Goal: Task Accomplishment & Management: Manage account settings

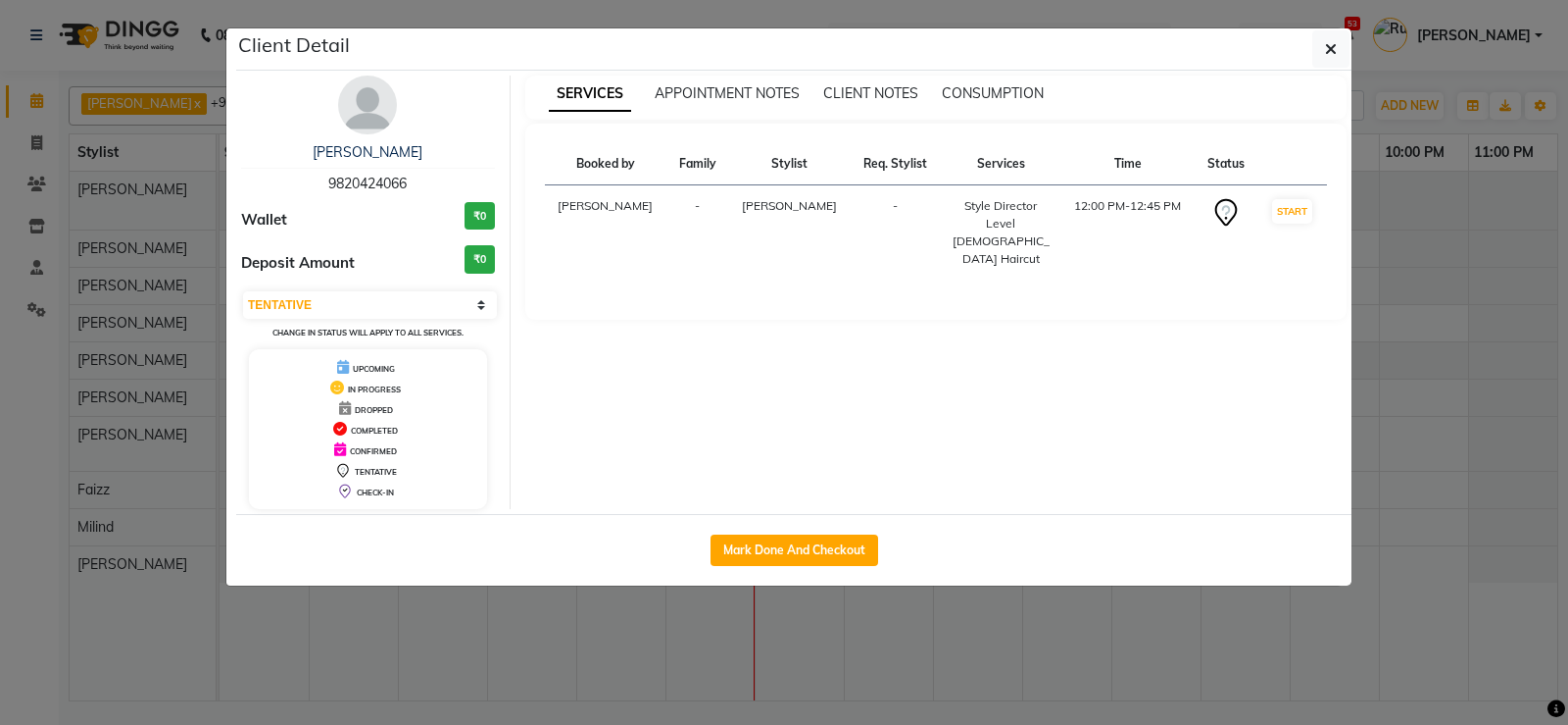
select select "7"
click at [420, 144] on link "[PERSON_NAME]" at bounding box center [367, 152] width 110 height 18
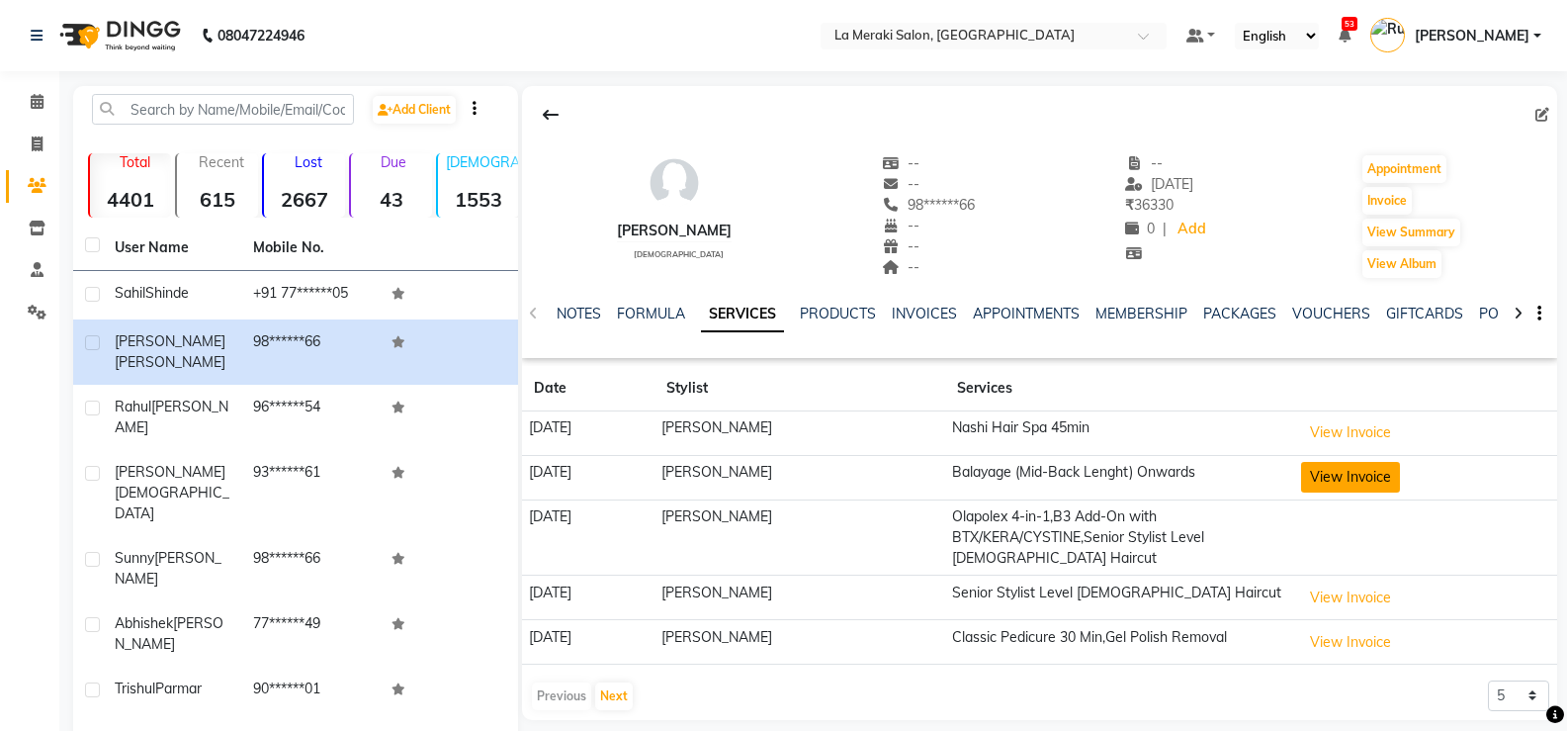
click at [1382, 466] on button "View Invoice" at bounding box center [1350, 477] width 99 height 31
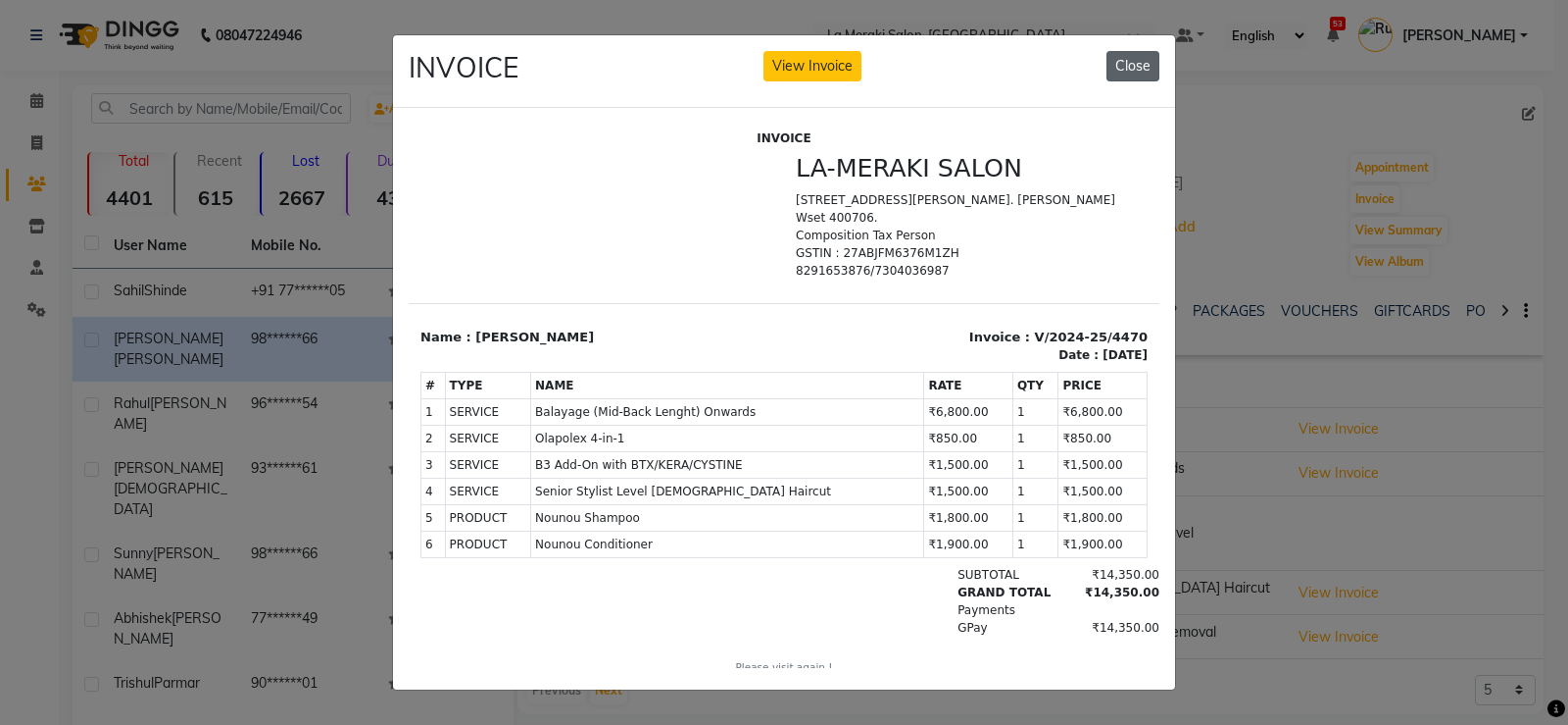
click at [1120, 64] on button "Close" at bounding box center [1132, 65] width 53 height 31
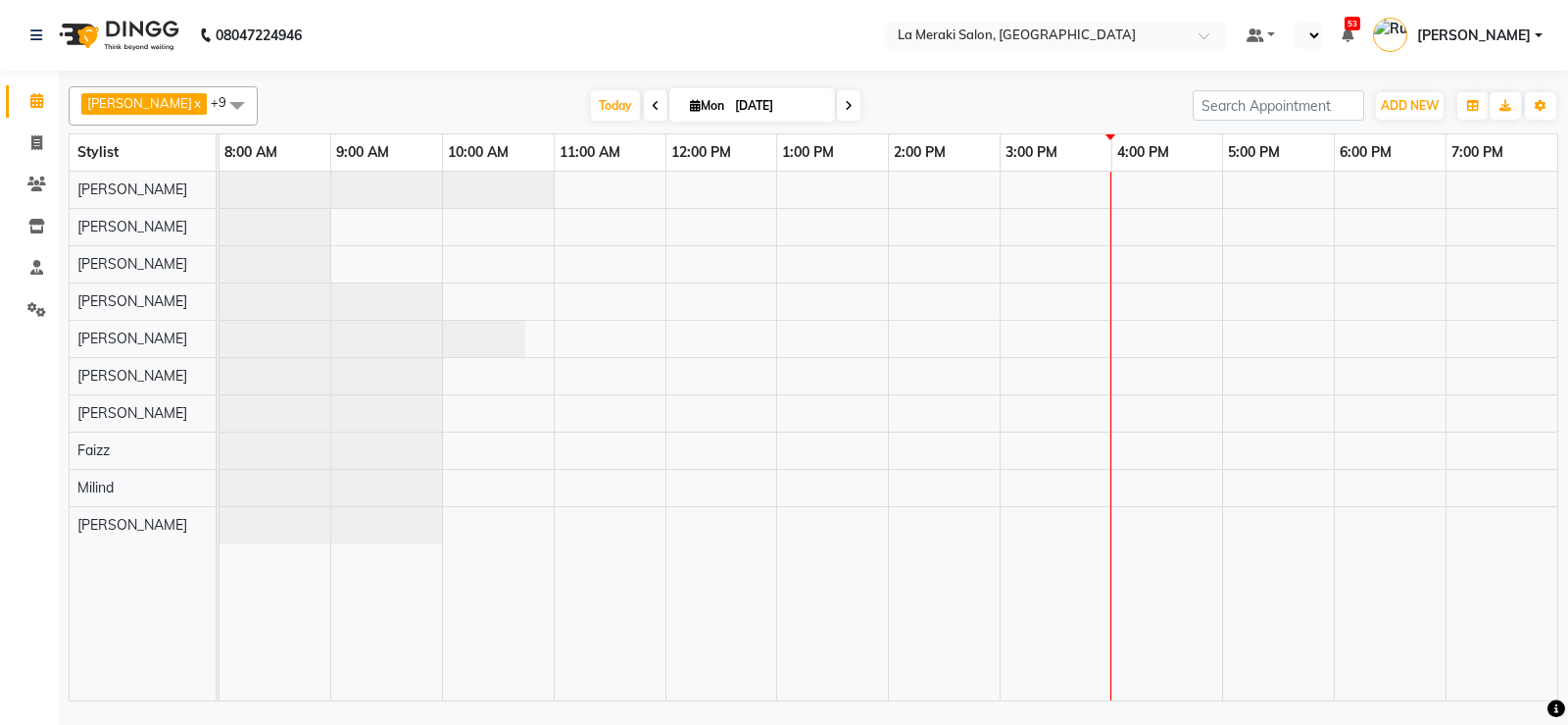
select select "en"
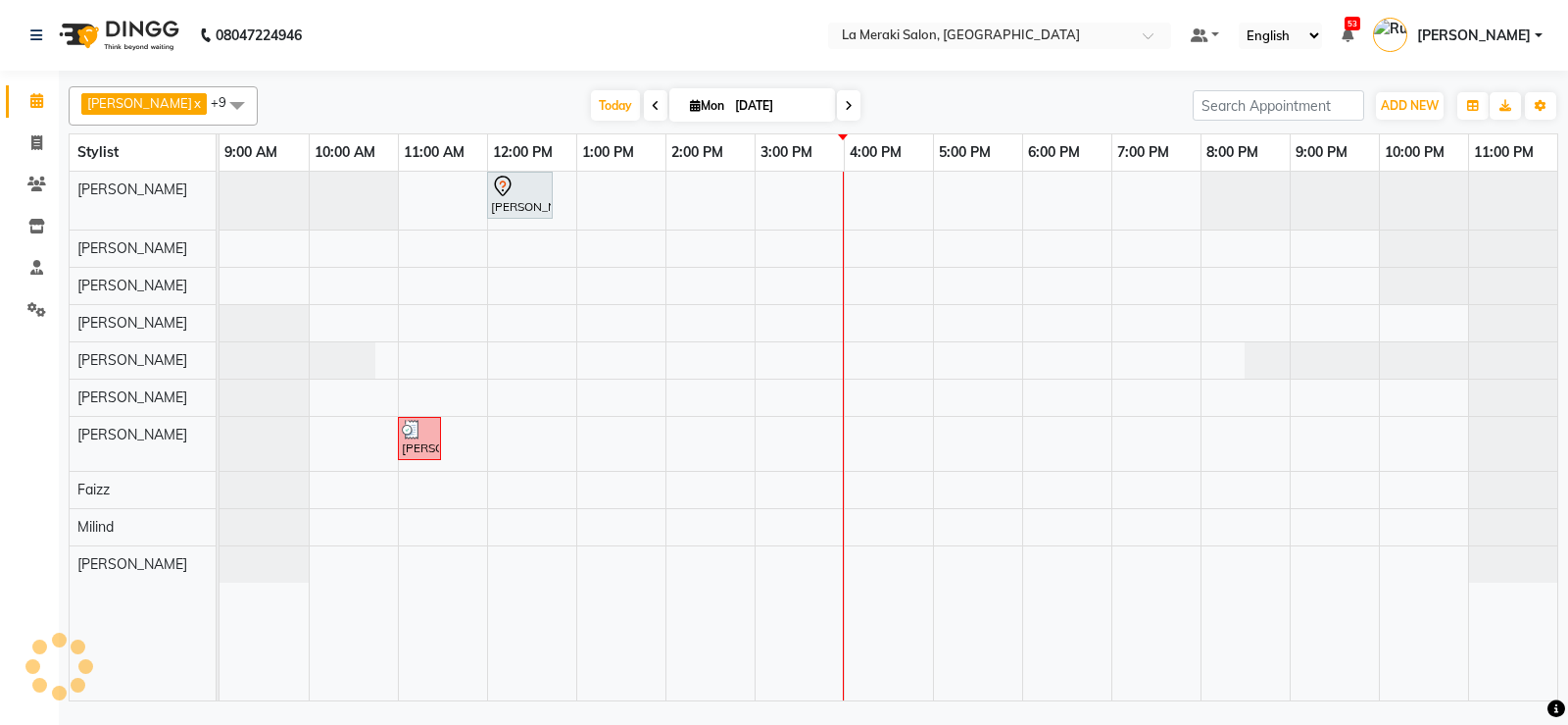
click at [855, 360] on div "Yashashree Chande, TK01, 12:00 PM-12:45 PM, Style Director Level Female Haircut…" at bounding box center [888, 435] width 1338 height 529
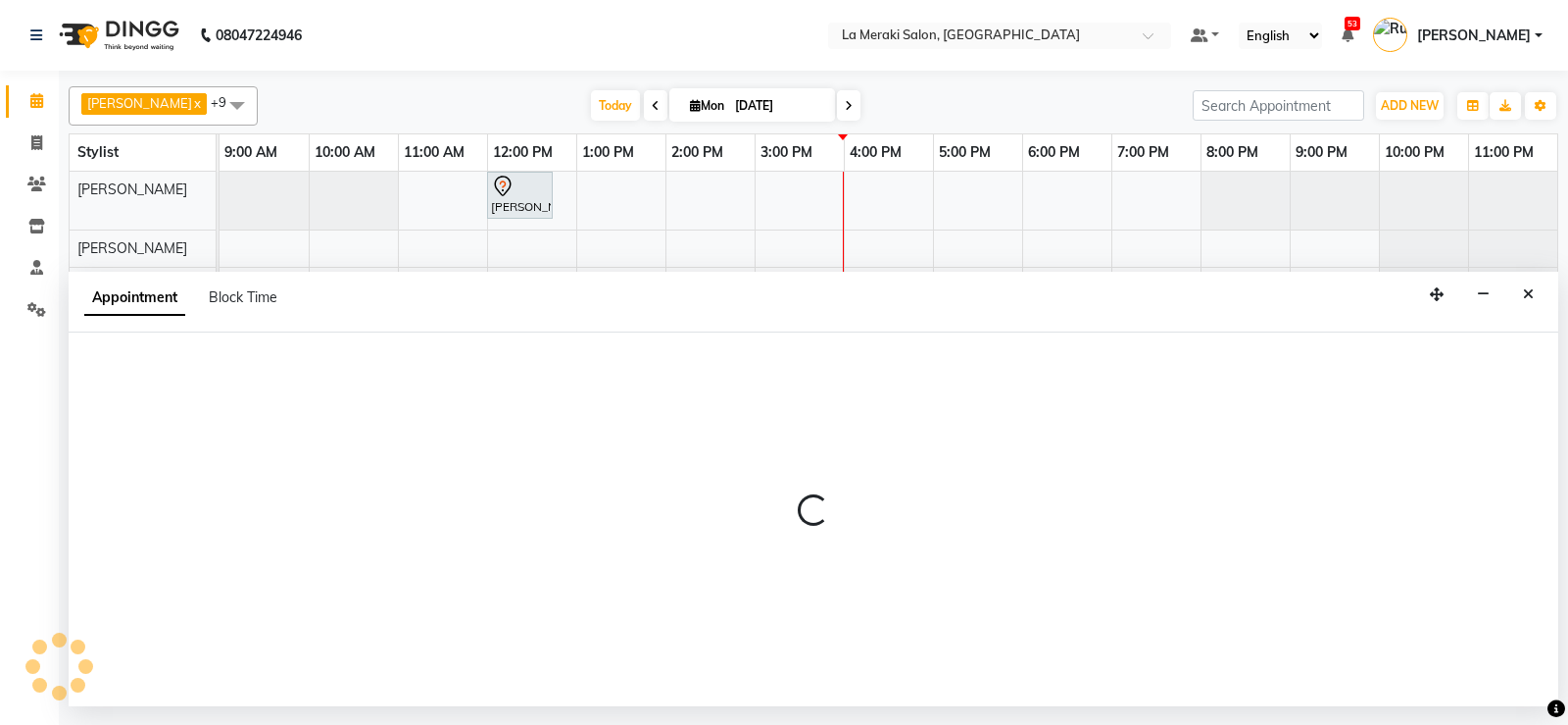
select select "25961"
select select "960"
select select "tentative"
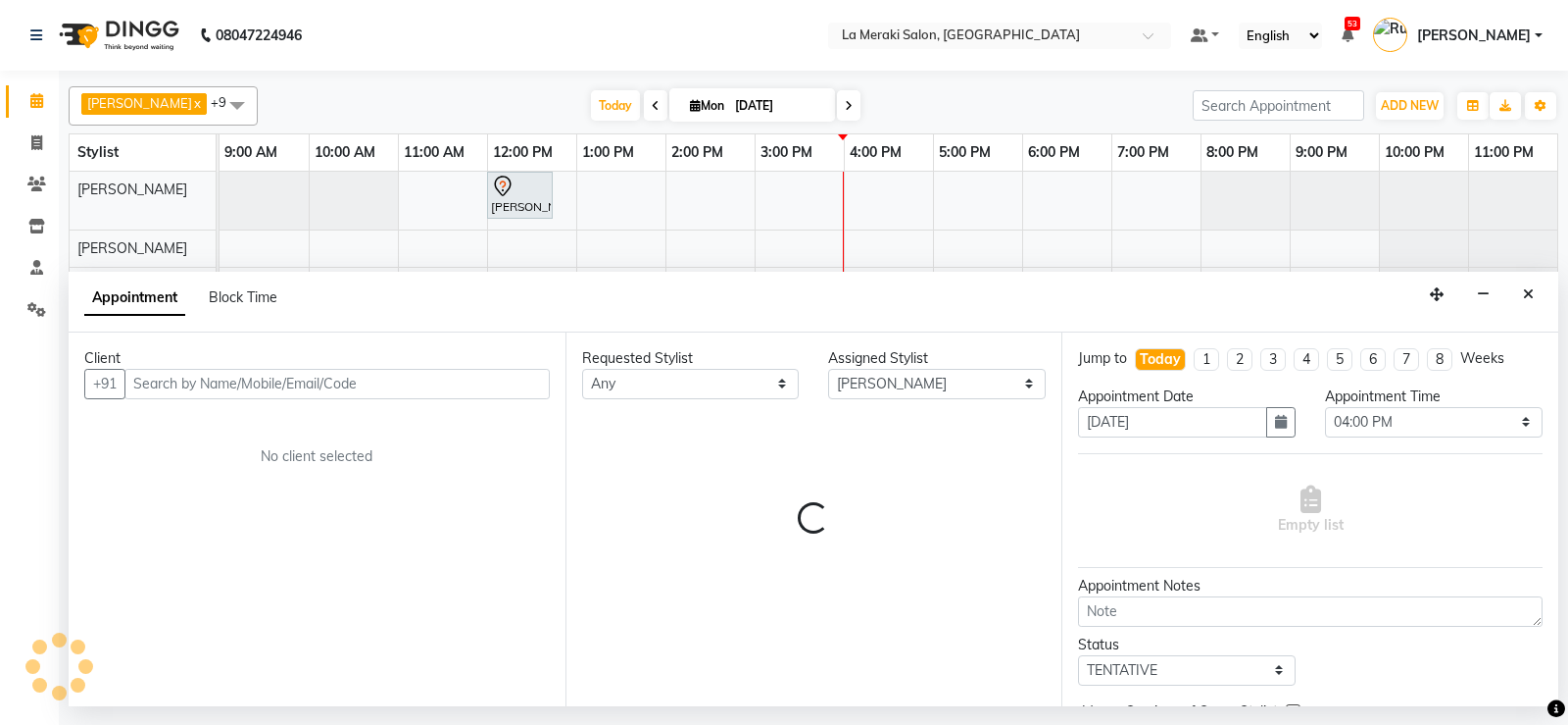
click at [314, 378] on input "text" at bounding box center [337, 384] width 425 height 31
type input "s"
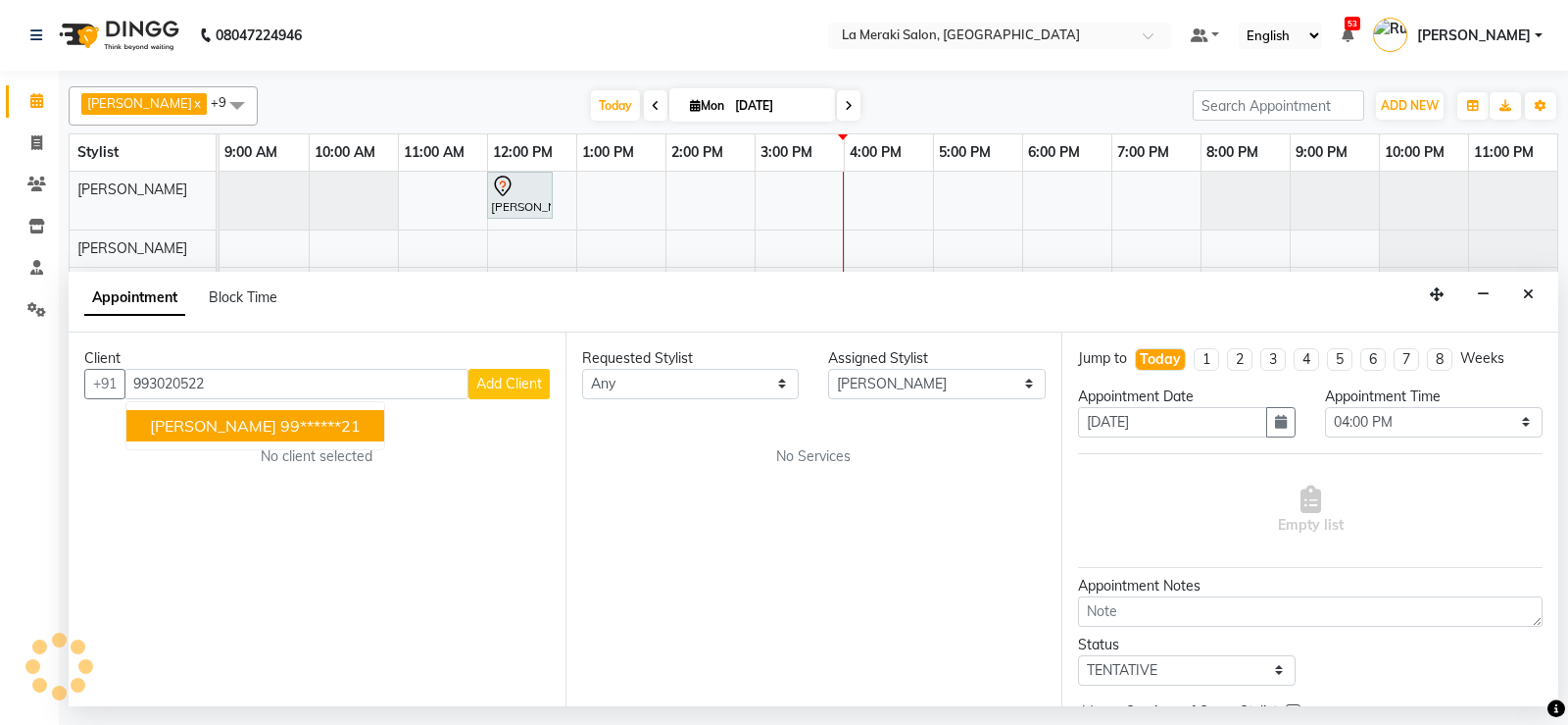
click at [221, 437] on button "Senu Kohli 99******21" at bounding box center [256, 425] width 258 height 32
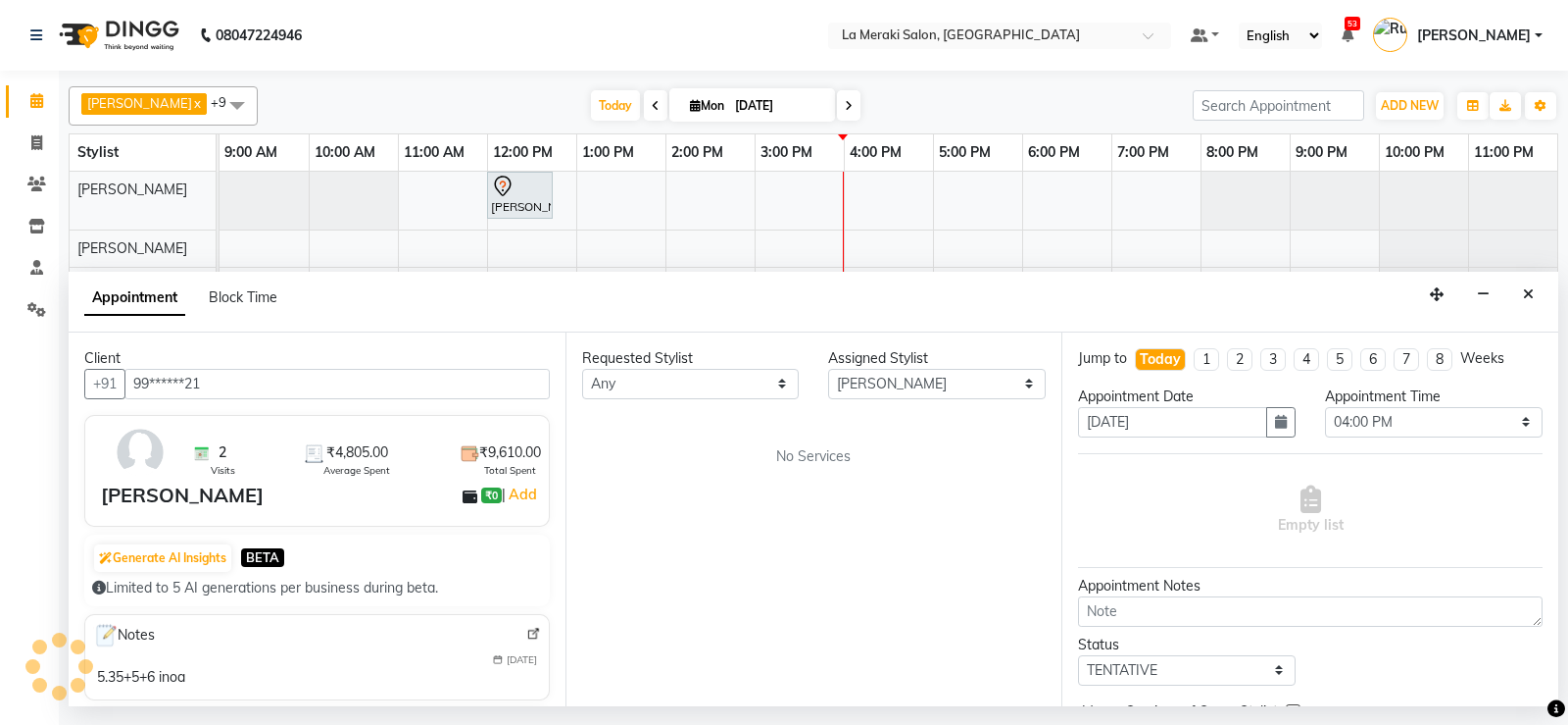
scroll to position [98, 0]
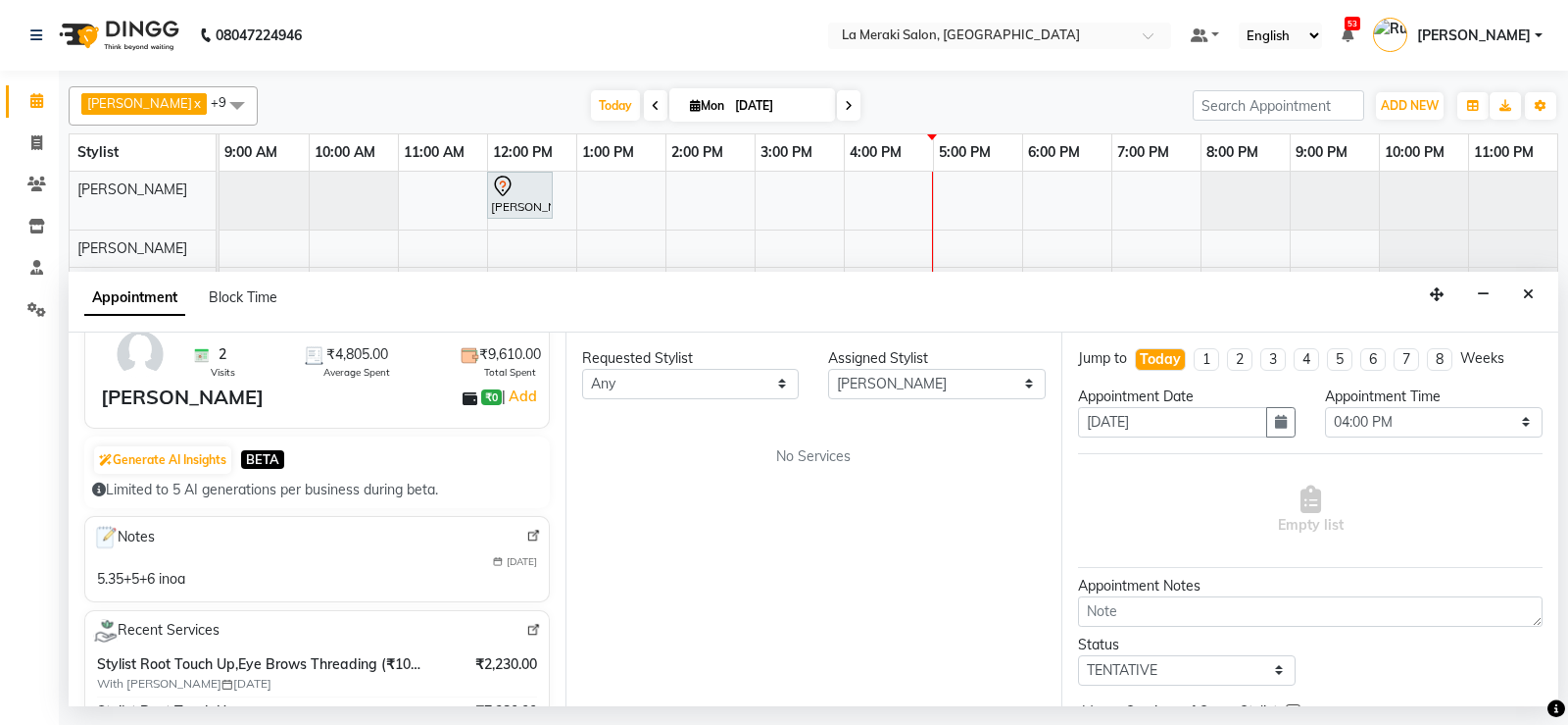
type input "99******21"
click at [920, 385] on select "Select Aamir Alvi Anus Mohammad Faizz Kulsum Sayyed Milind Muskaan Shaikh Prasa…" at bounding box center [938, 384] width 218 height 31
click at [731, 380] on select "Any Aamir Alvi Anus Mohammad Faizz Kulsum Sayyed Milind Muskaan Shaikh Prasad K…" at bounding box center [691, 384] width 218 height 31
click at [907, 382] on select "Select Aamir Alvi Anus Mohammad Faizz Kulsum Sayyed Milind Muskaan Shaikh Prasa…" at bounding box center [938, 384] width 218 height 31
click at [748, 442] on div "Requested Stylist Any Aamir Alvi Anus Mohammad Faizz Kulsum Sayyed Milind Muska…" at bounding box center [814, 519] width 497 height 374
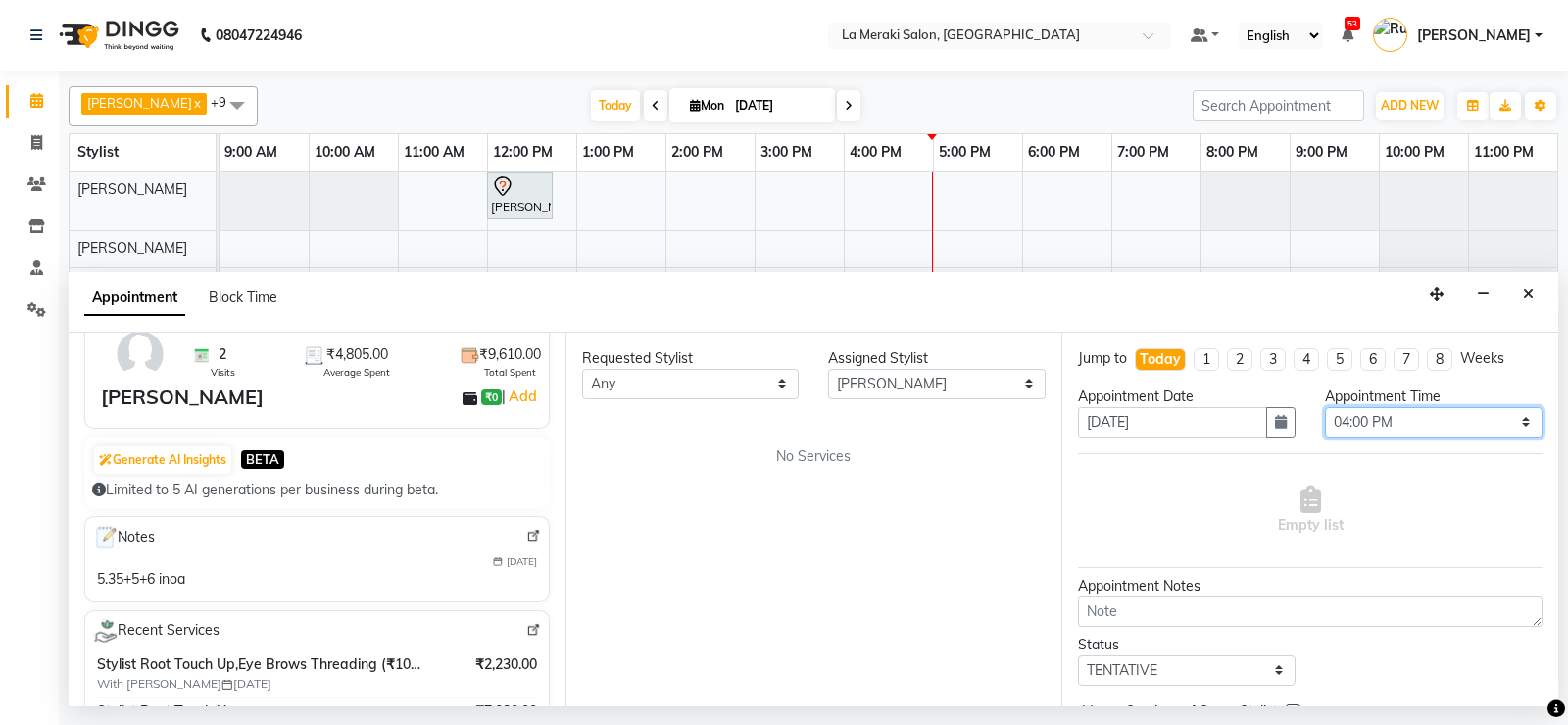
click at [1394, 426] on select "Select 10:00 AM 10:05 AM 10:10 AM 10:15 AM 10:20 AM 10:25 AM 10:30 AM 10:35 AM …" at bounding box center [1434, 422] width 218 height 31
select select "1030"
click at [1325, 407] on select "Select 10:00 AM 10:05 AM 10:10 AM 10:15 AM 10:20 AM 10:25 AM 10:30 AM 10:35 AM …" at bounding box center [1434, 422] width 218 height 31
click at [918, 390] on select "Select Aamir Alvi Anus Mohammad Faizz Kulsum Sayyed Milind Muskaan Shaikh Prasa…" at bounding box center [938, 384] width 218 height 31
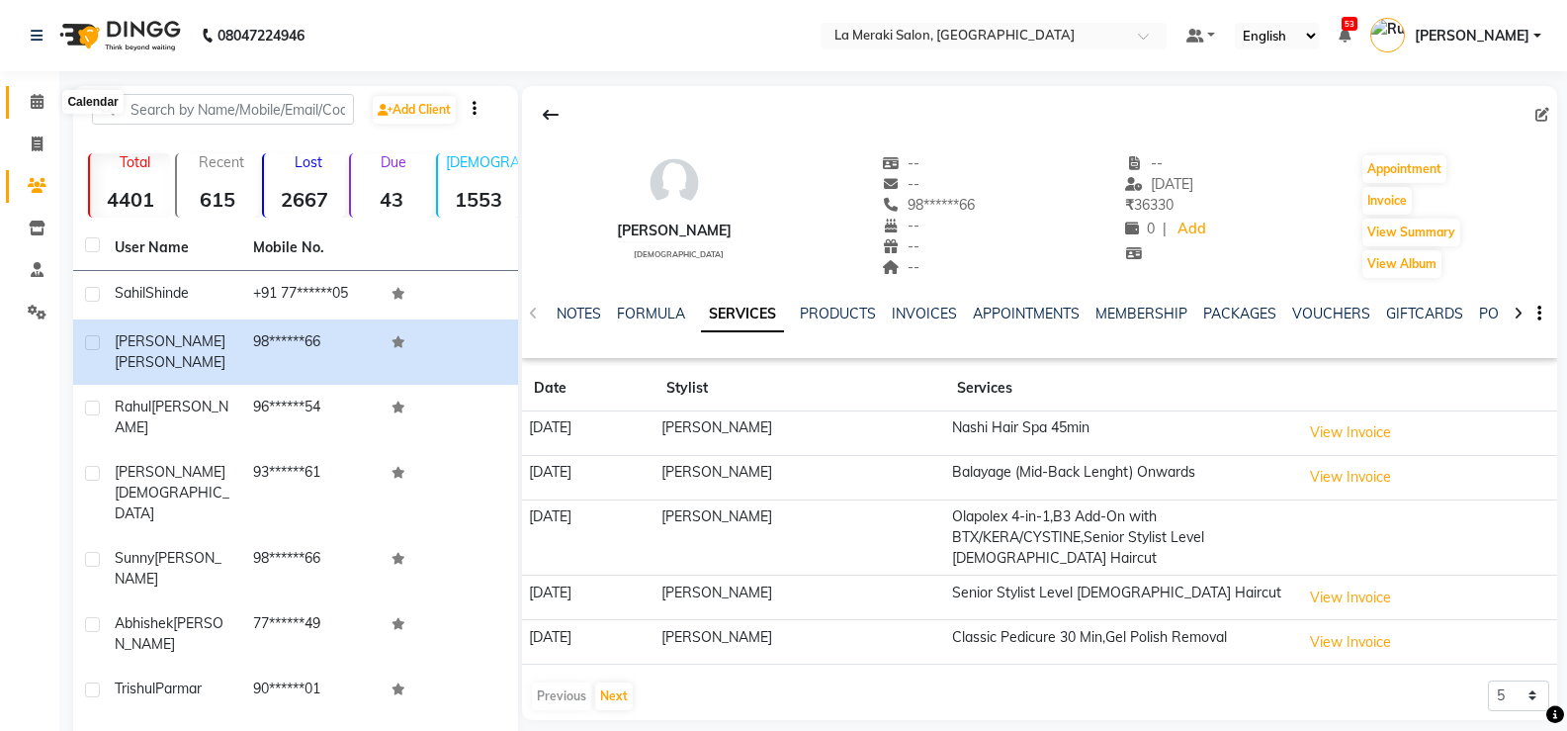
click at [37, 99] on icon at bounding box center [37, 101] width 13 height 15
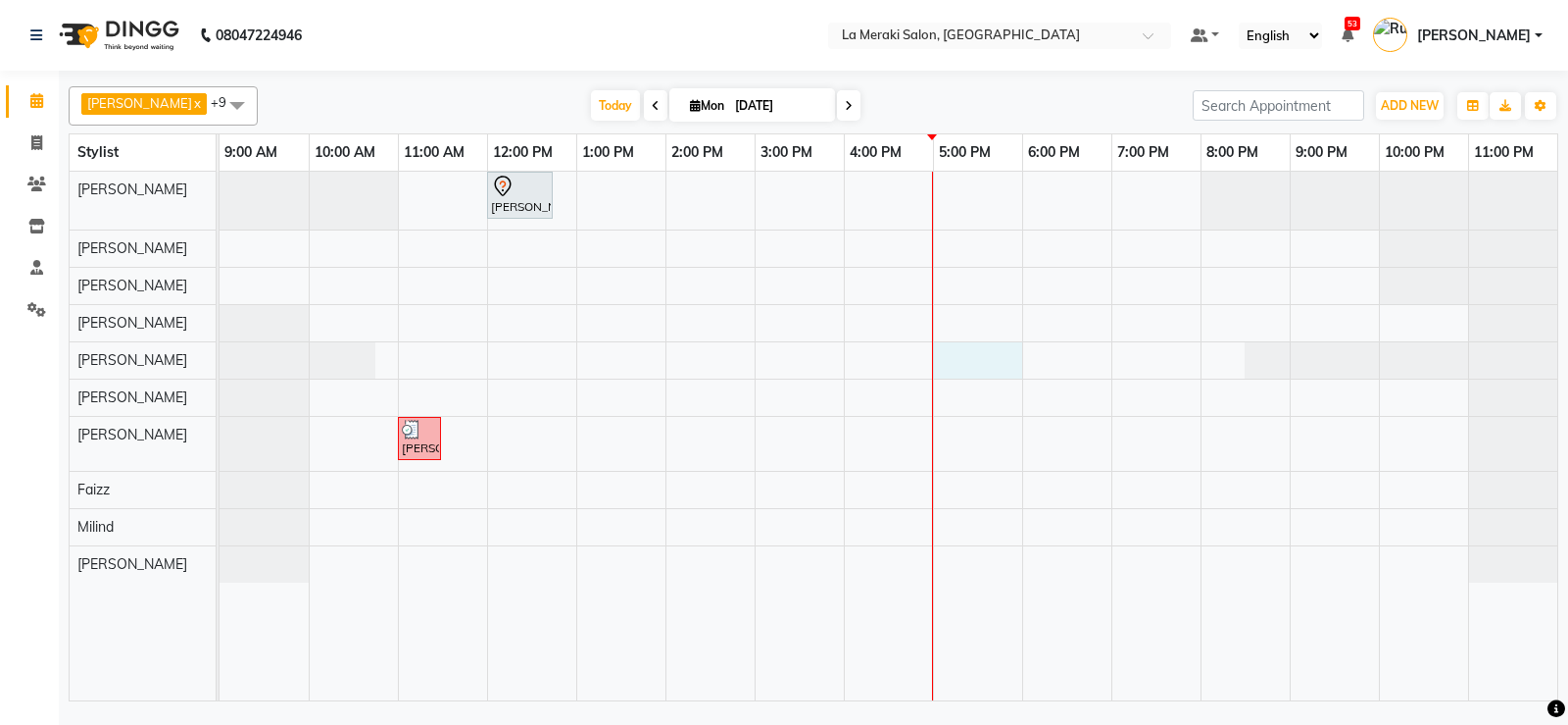
click at [952, 360] on div "Yashashree Chande, TK01, 12:00 PM-12:45 PM, Style Director Level Female Haircut…" at bounding box center [888, 435] width 1338 height 529
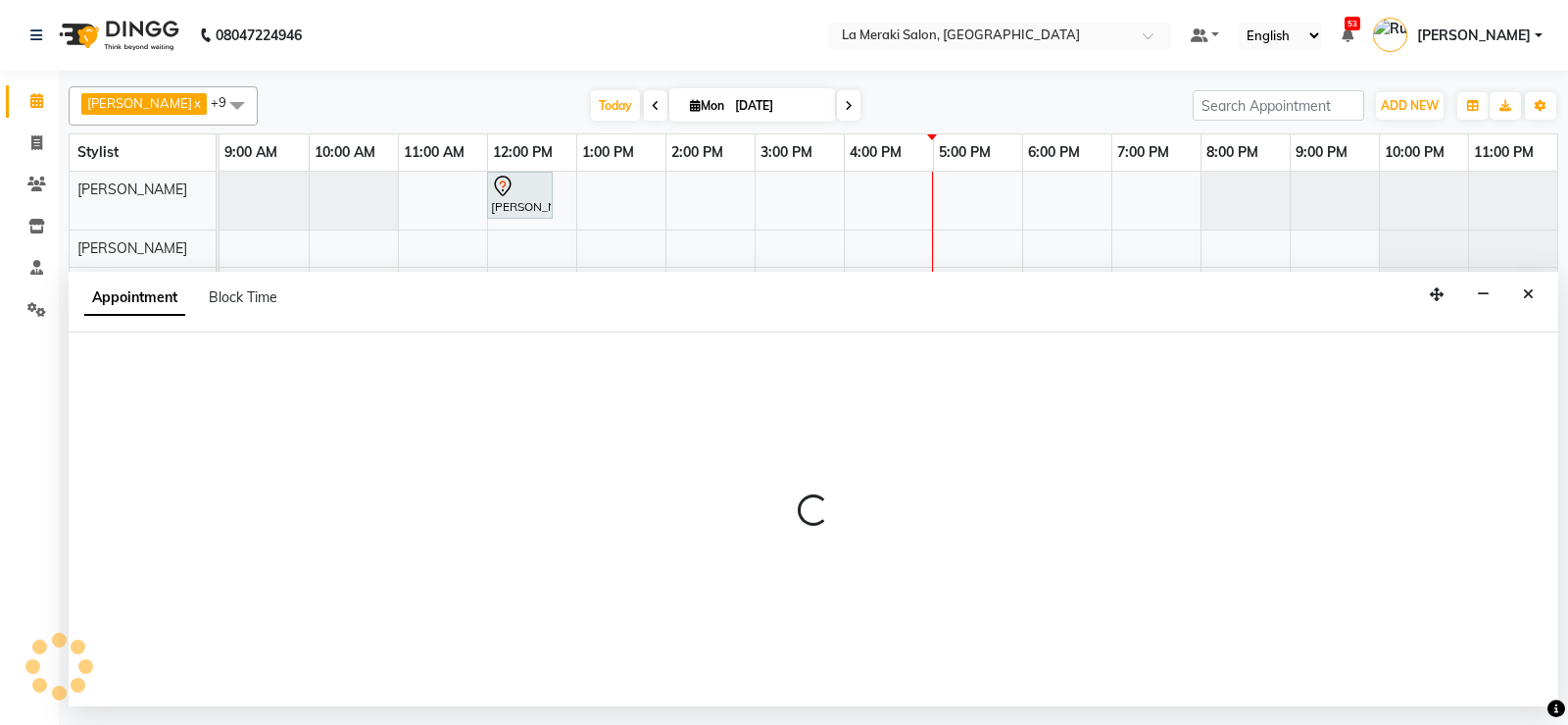
select select "25961"
select select "tentative"
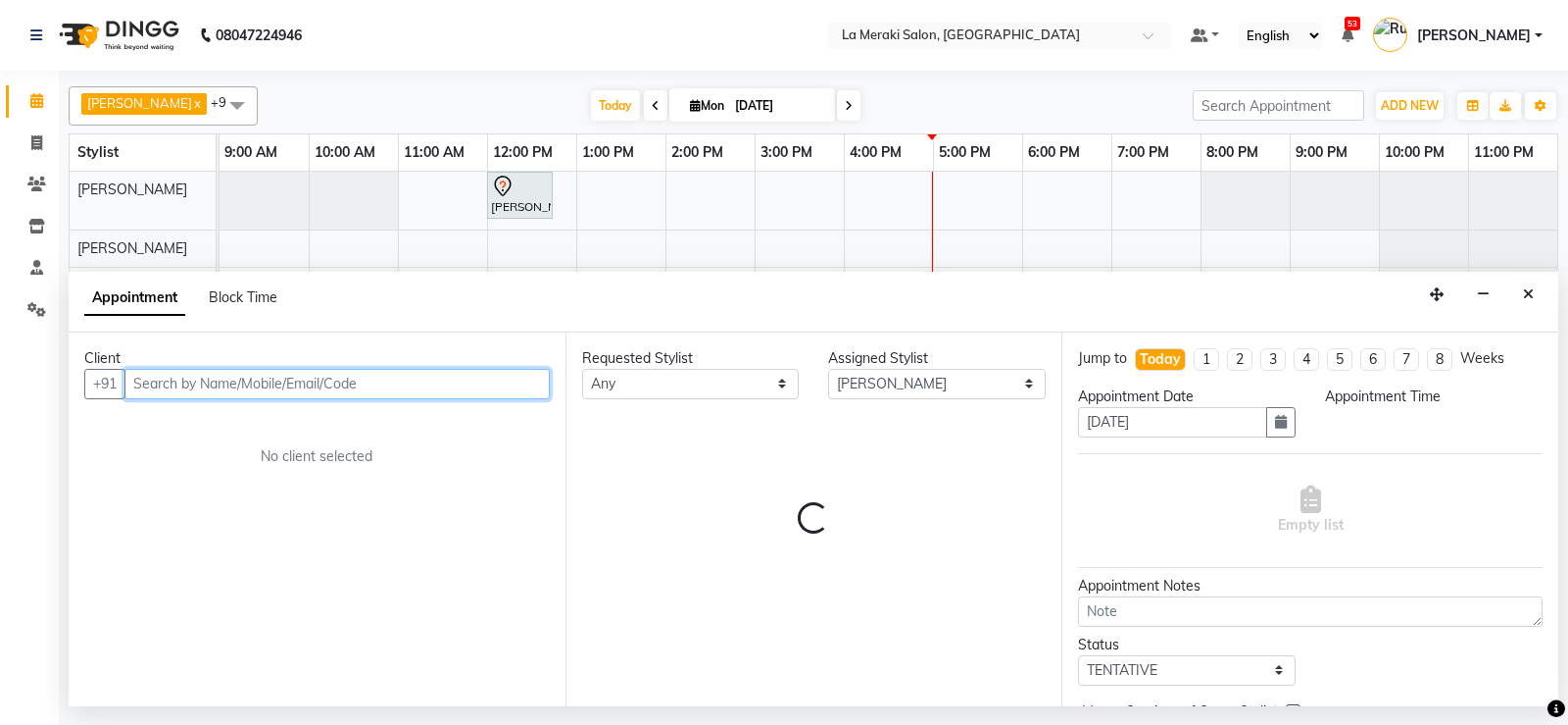
select select "1020"
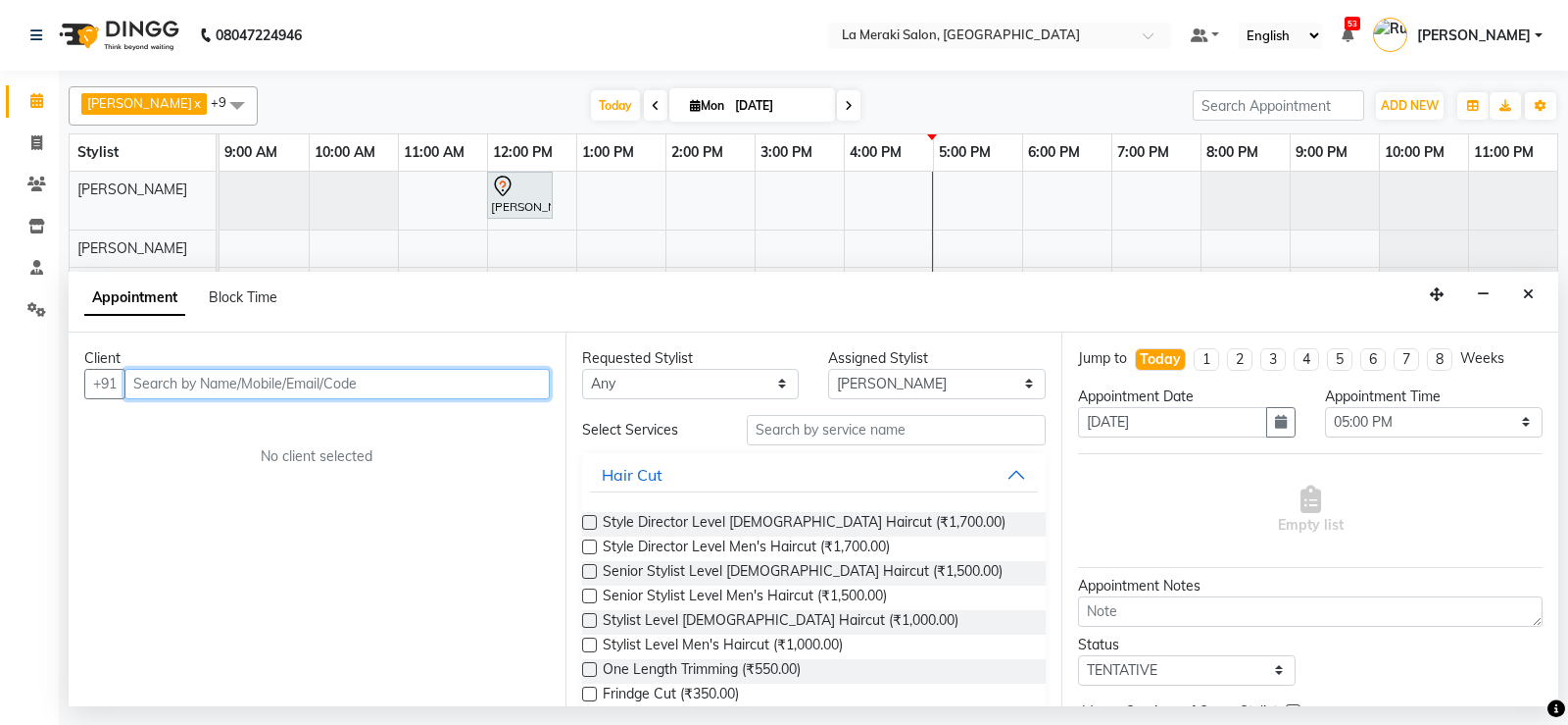
click at [407, 377] on input "text" at bounding box center [337, 384] width 425 height 31
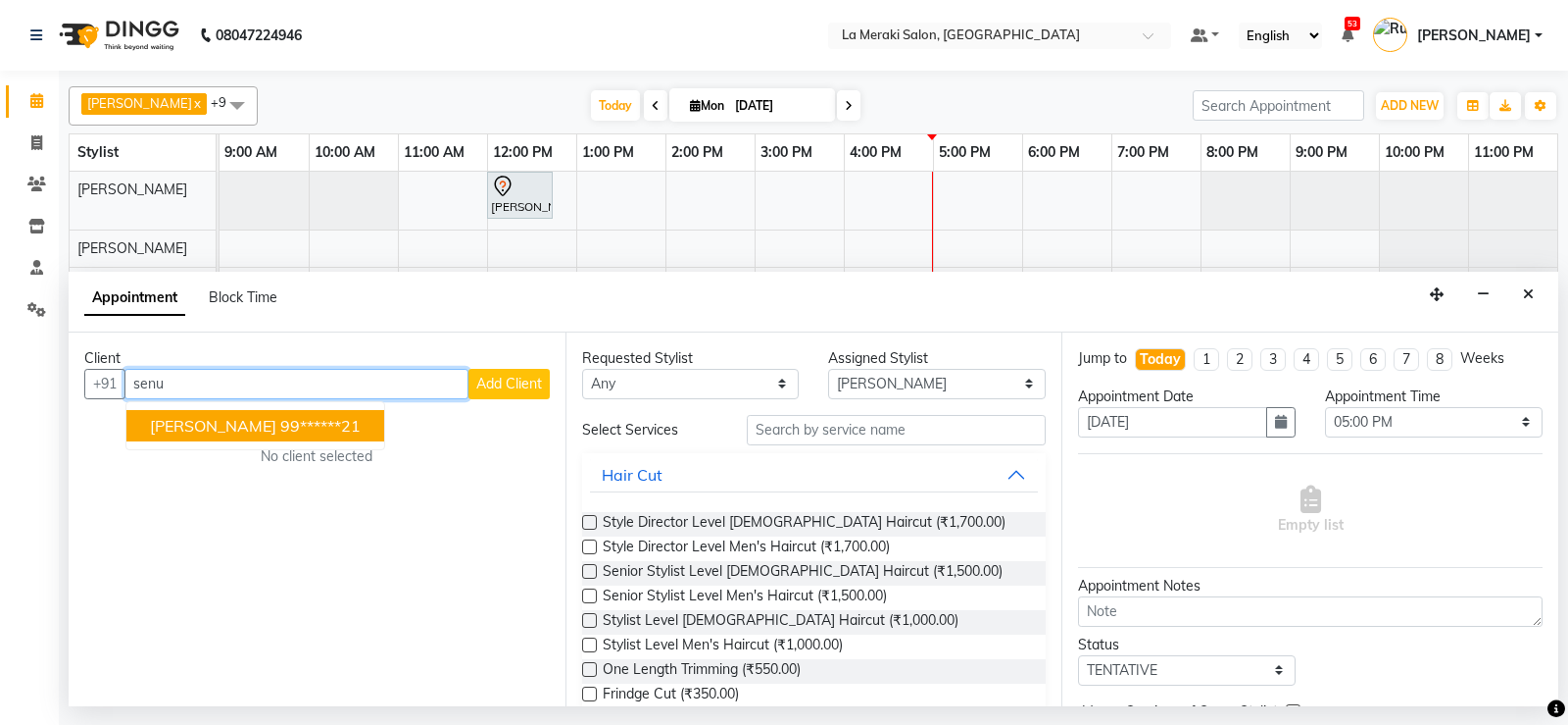
click at [295, 419] on ngb-highlight "99******21" at bounding box center [320, 425] width 80 height 20
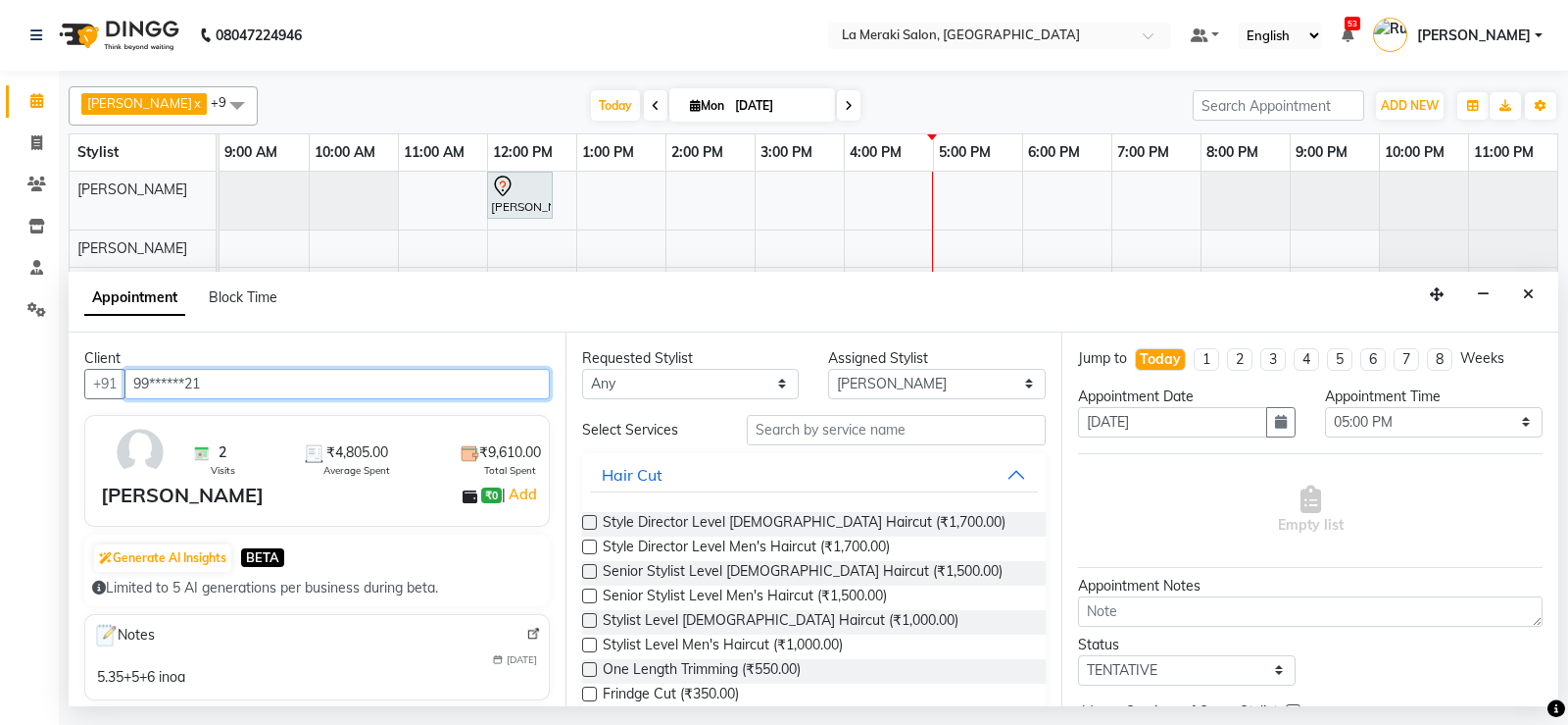
type input "99******21"
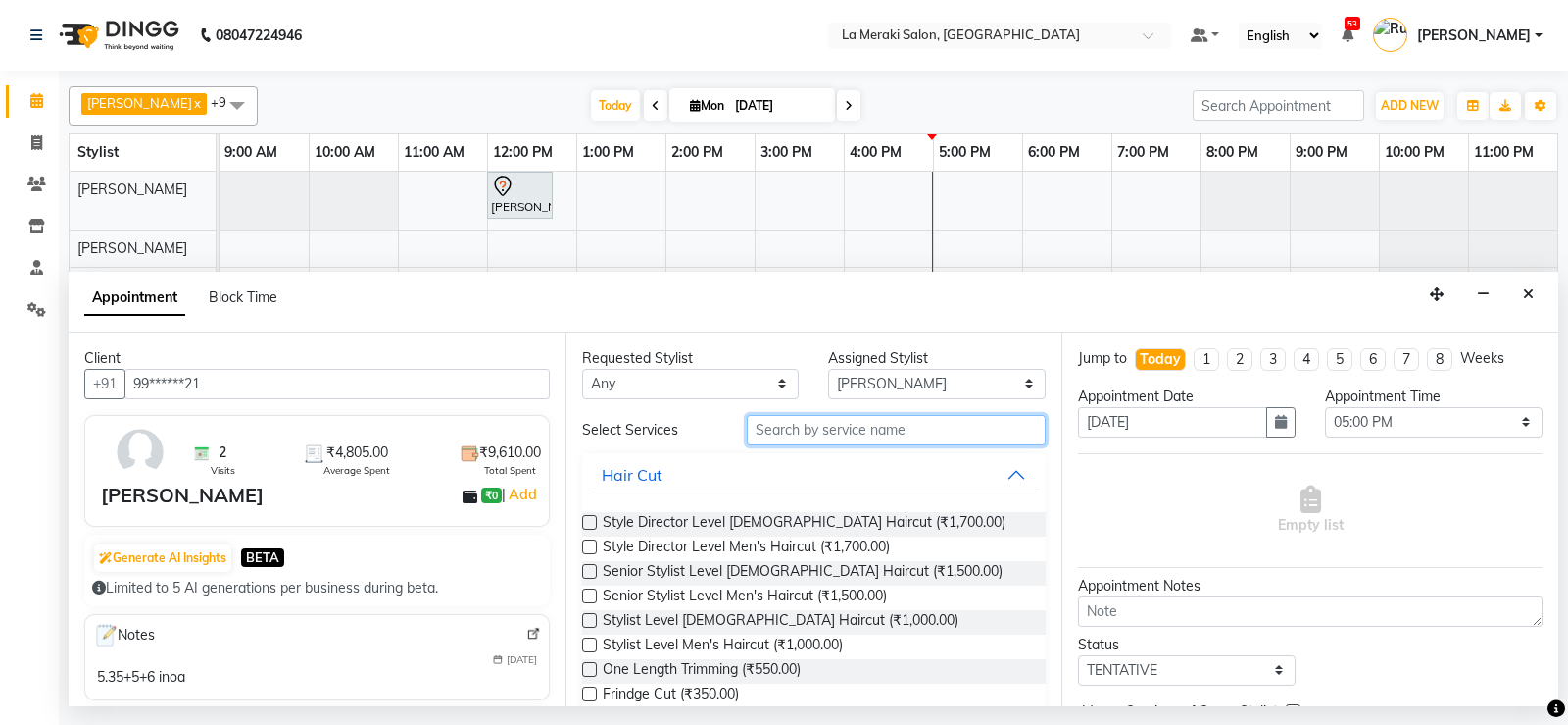
click at [864, 425] on input "text" at bounding box center [896, 429] width 300 height 31
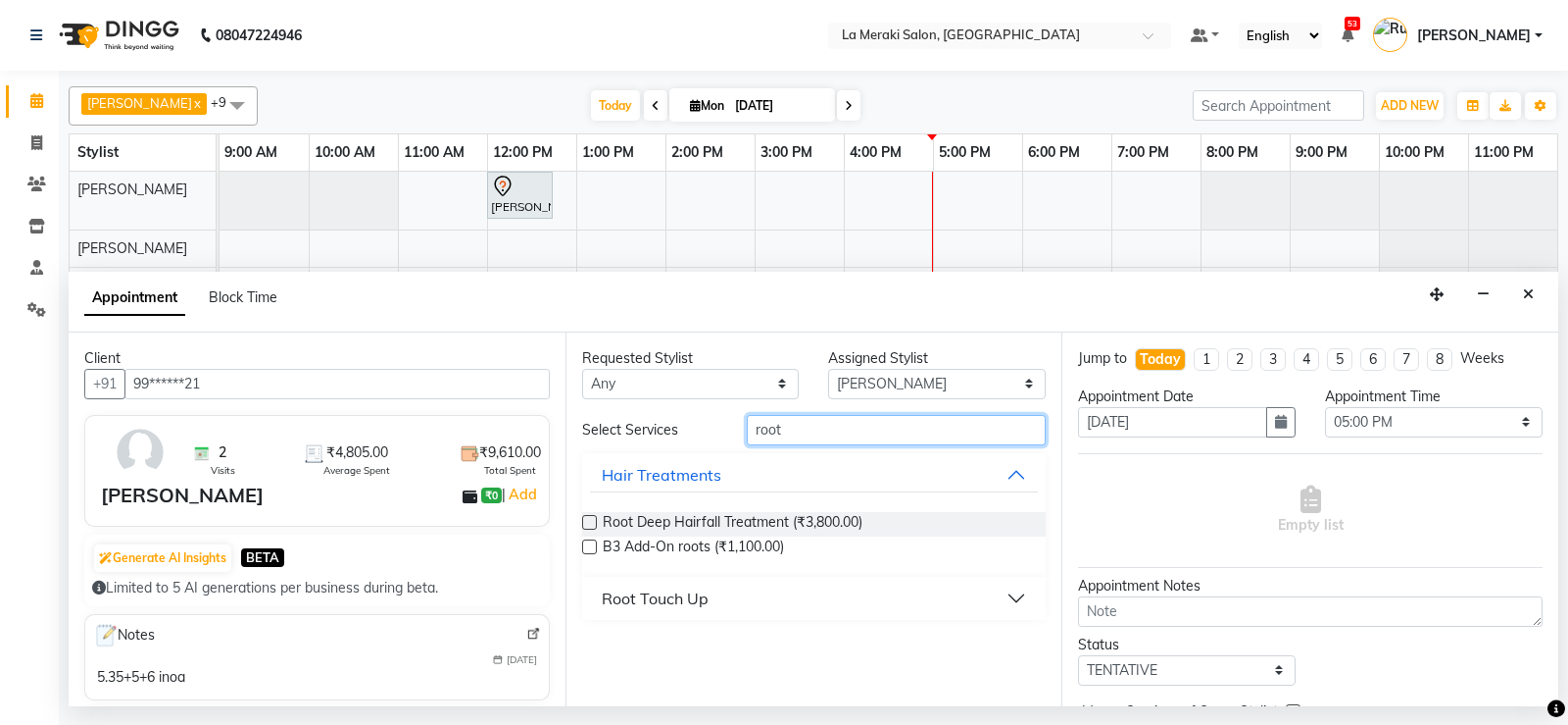
type input "root"
click at [1014, 593] on button "Root Touch Up" at bounding box center [814, 598] width 449 height 36
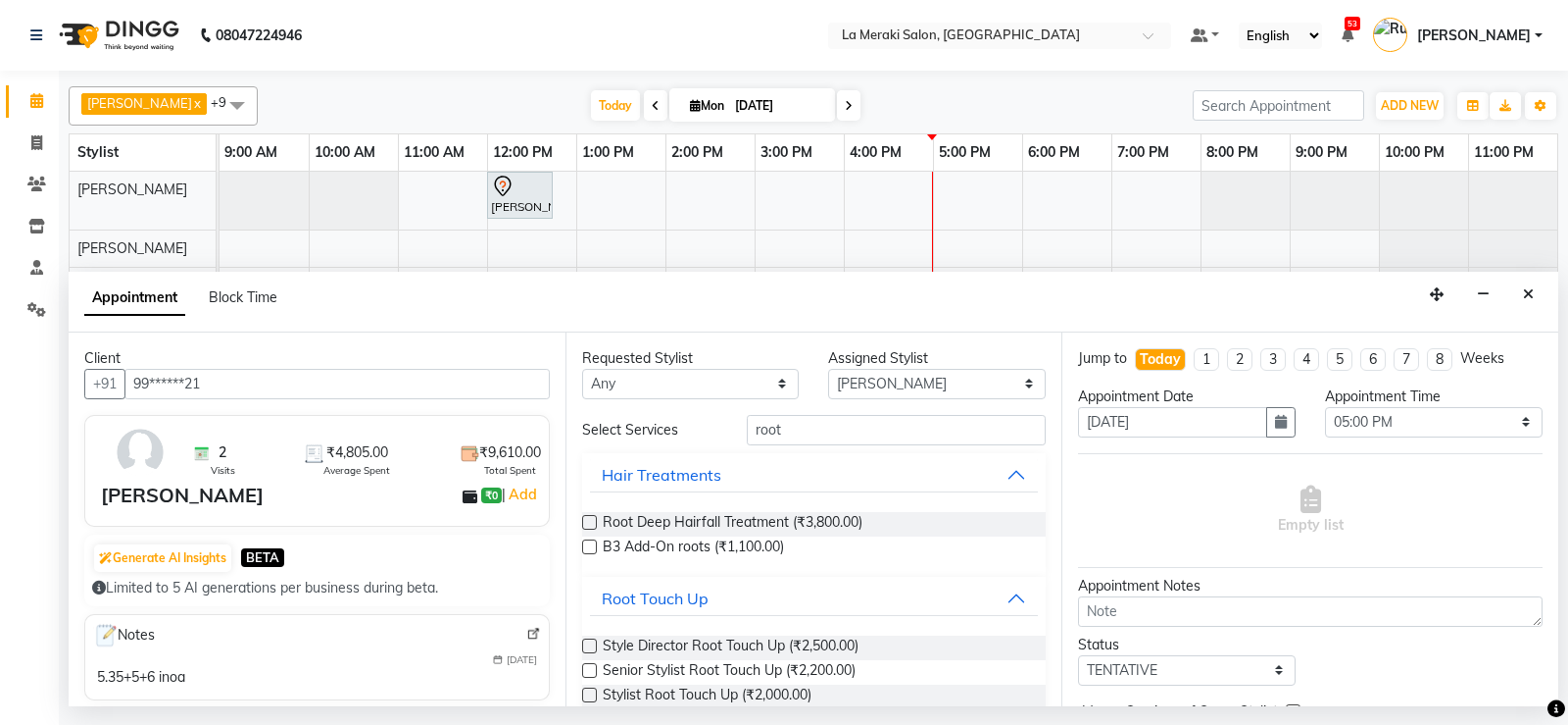
click at [590, 693] on label at bounding box center [589, 694] width 15 height 15
click at [590, 693] on input "checkbox" at bounding box center [588, 696] width 13 height 13
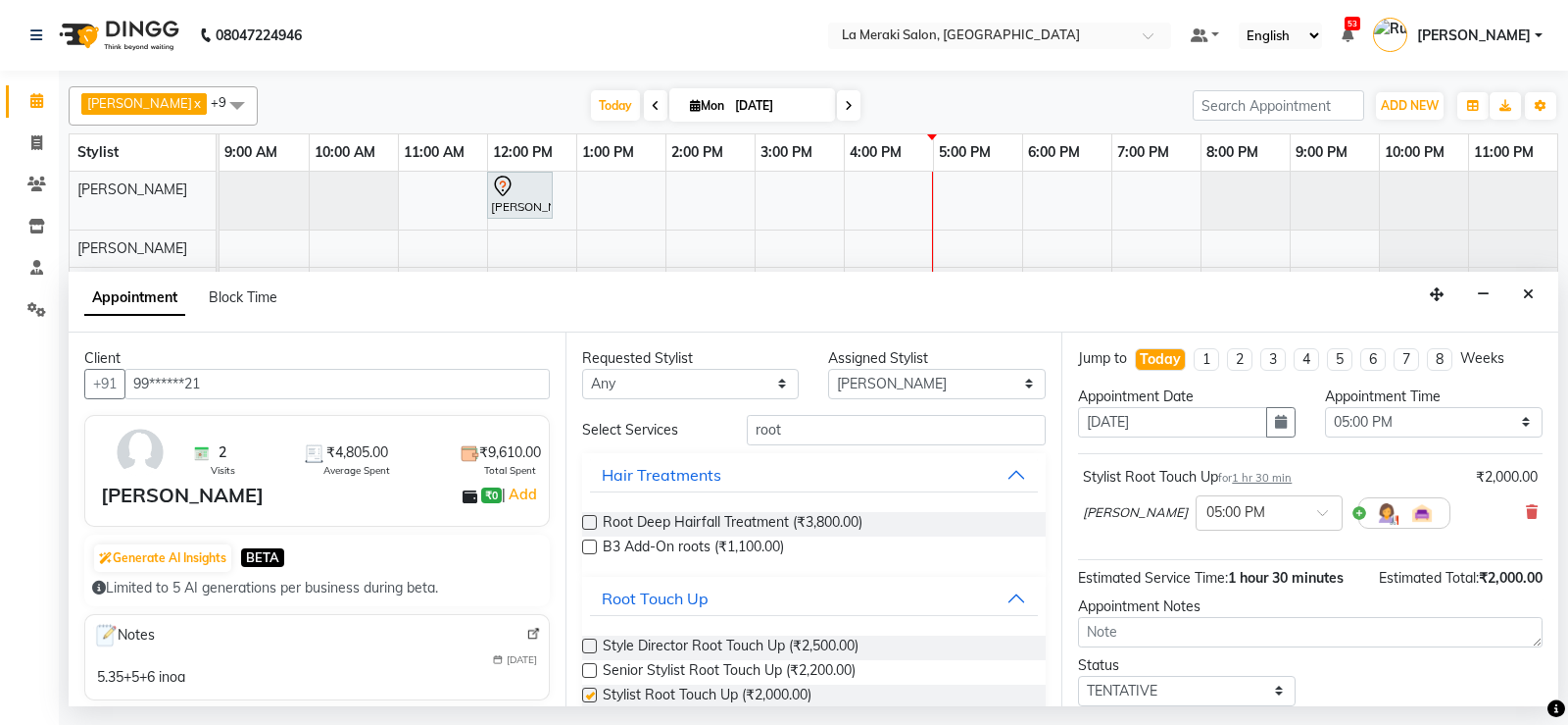
checkbox input "false"
click at [856, 378] on select "Select Aamir Alvi Anus Mohammad Faizz Kulsum Sayyed Milind Muskaan Shaikh Prasa…" at bounding box center [938, 384] width 218 height 31
select select "61525"
click at [829, 369] on select "Select Aamir Alvi Anus Mohammad Faizz Kulsum Sayyed Milind Muskaan Shaikh Prasa…" at bounding box center [938, 384] width 218 height 31
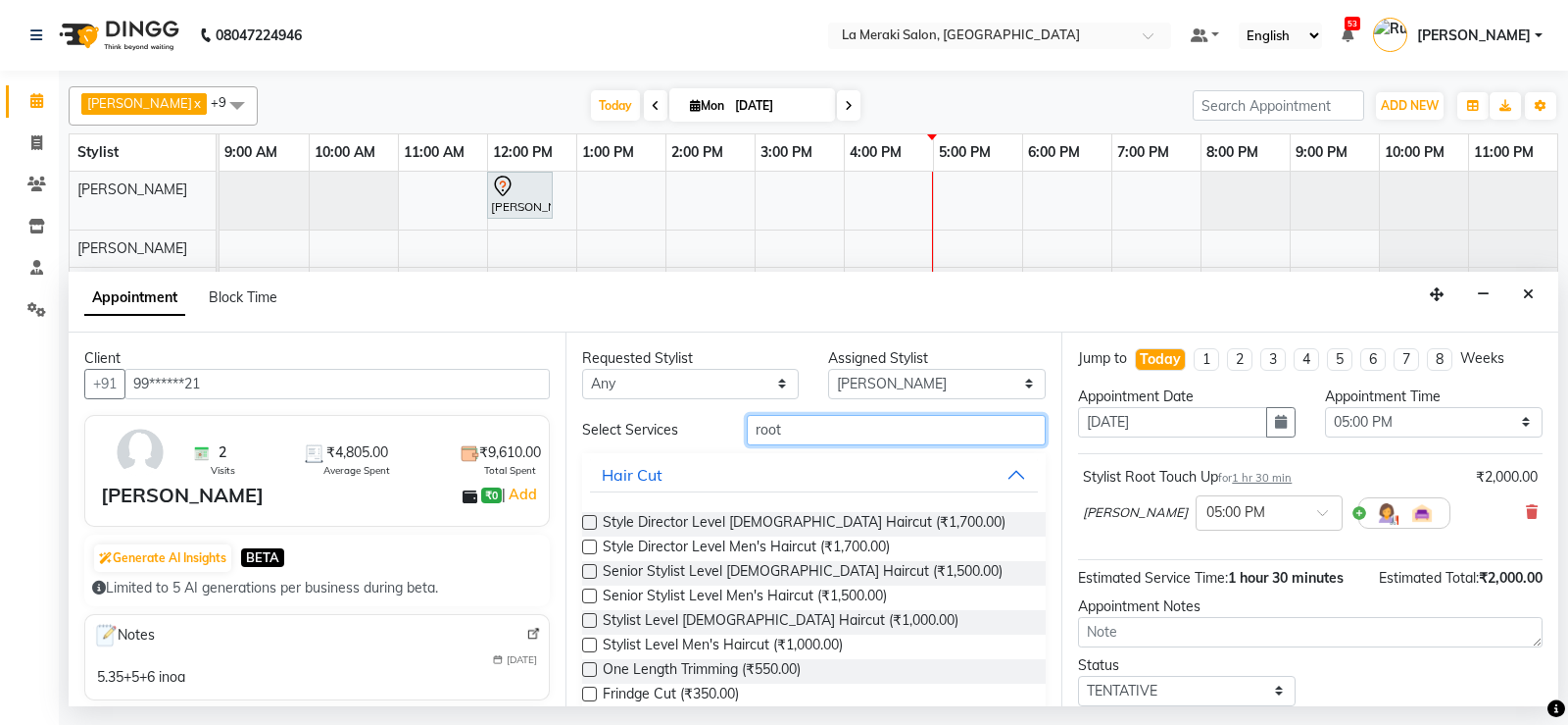
click at [840, 444] on input "root" at bounding box center [896, 429] width 300 height 31
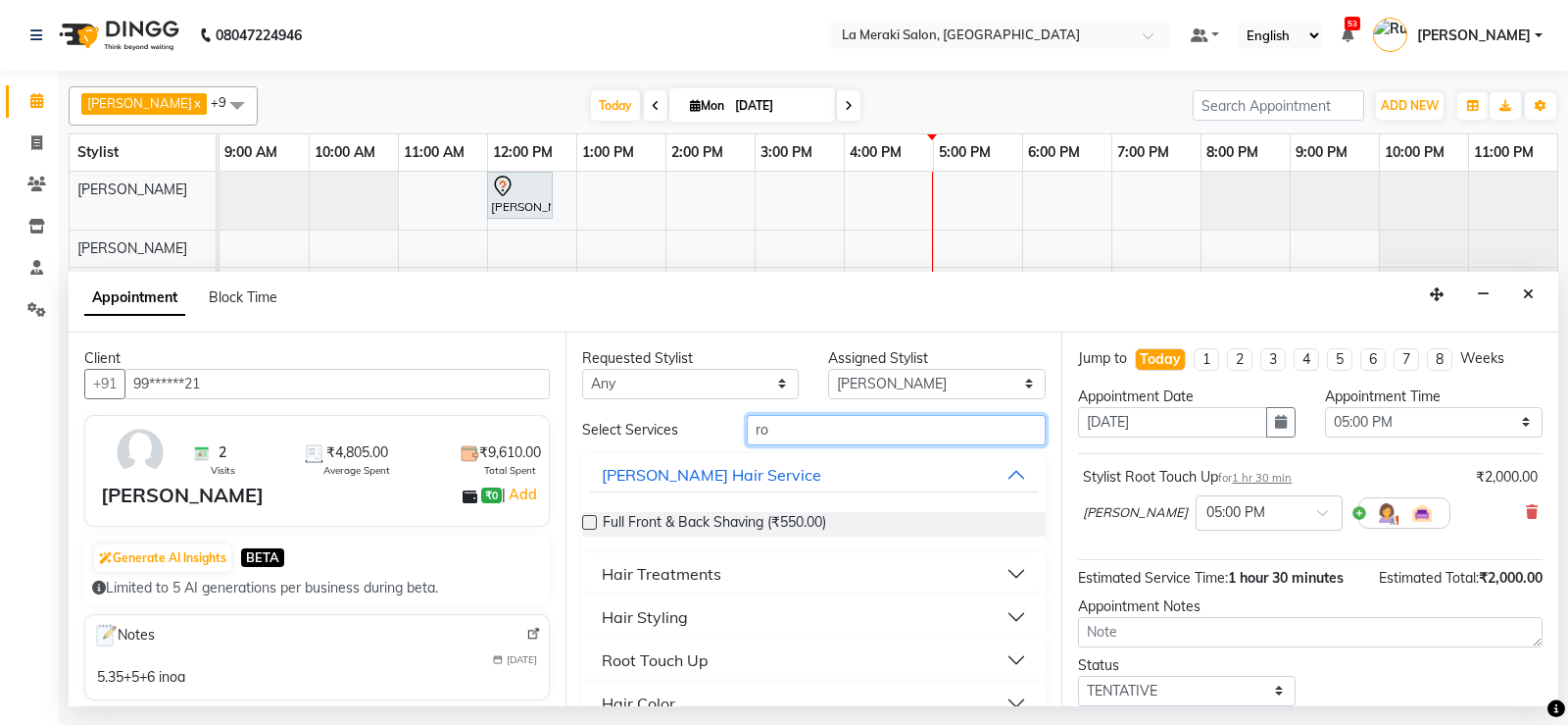
type input "r"
type input "face"
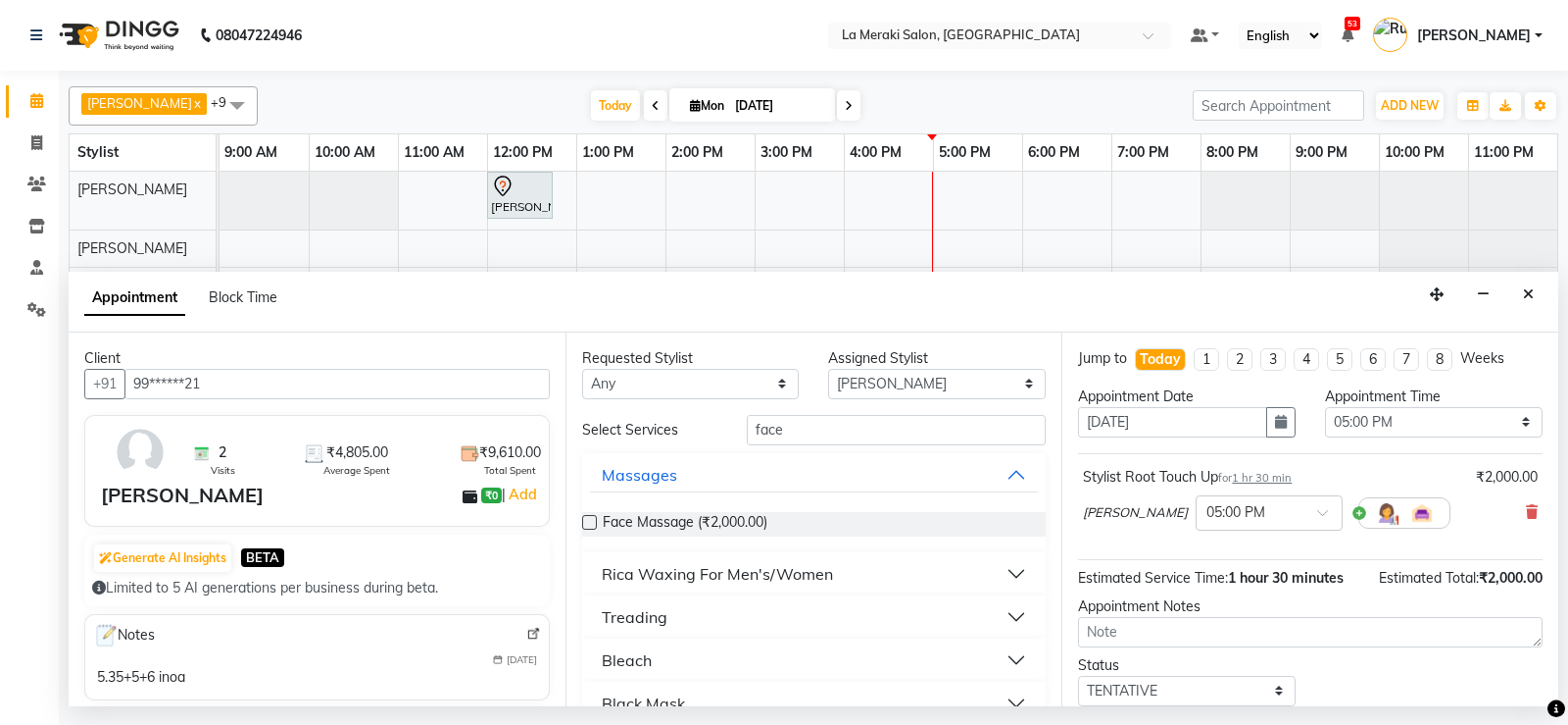
click at [1001, 573] on button "Rica Waxing For Men's/Women" at bounding box center [814, 574] width 449 height 36
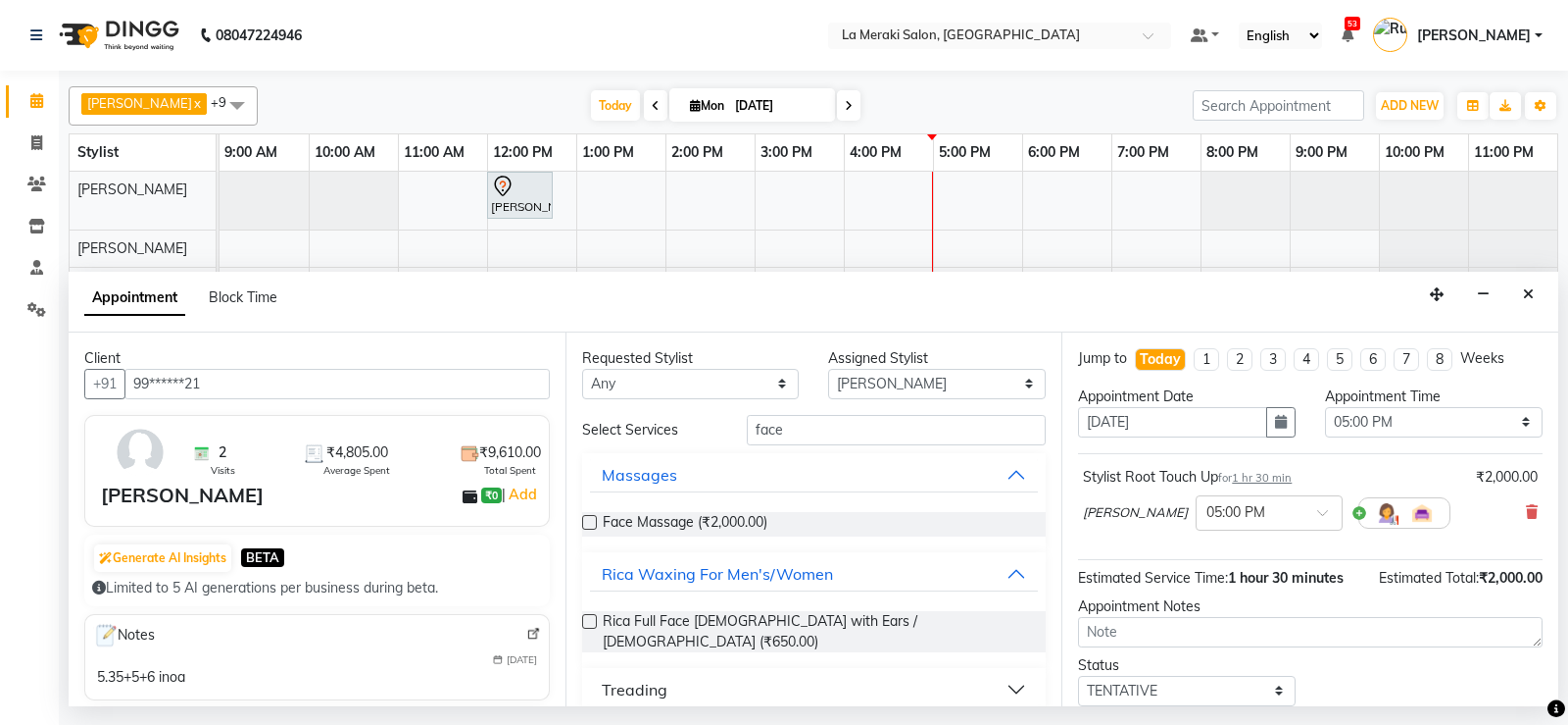
click at [585, 622] on label at bounding box center [589, 621] width 15 height 15
click at [585, 622] on input "checkbox" at bounding box center [588, 623] width 13 height 13
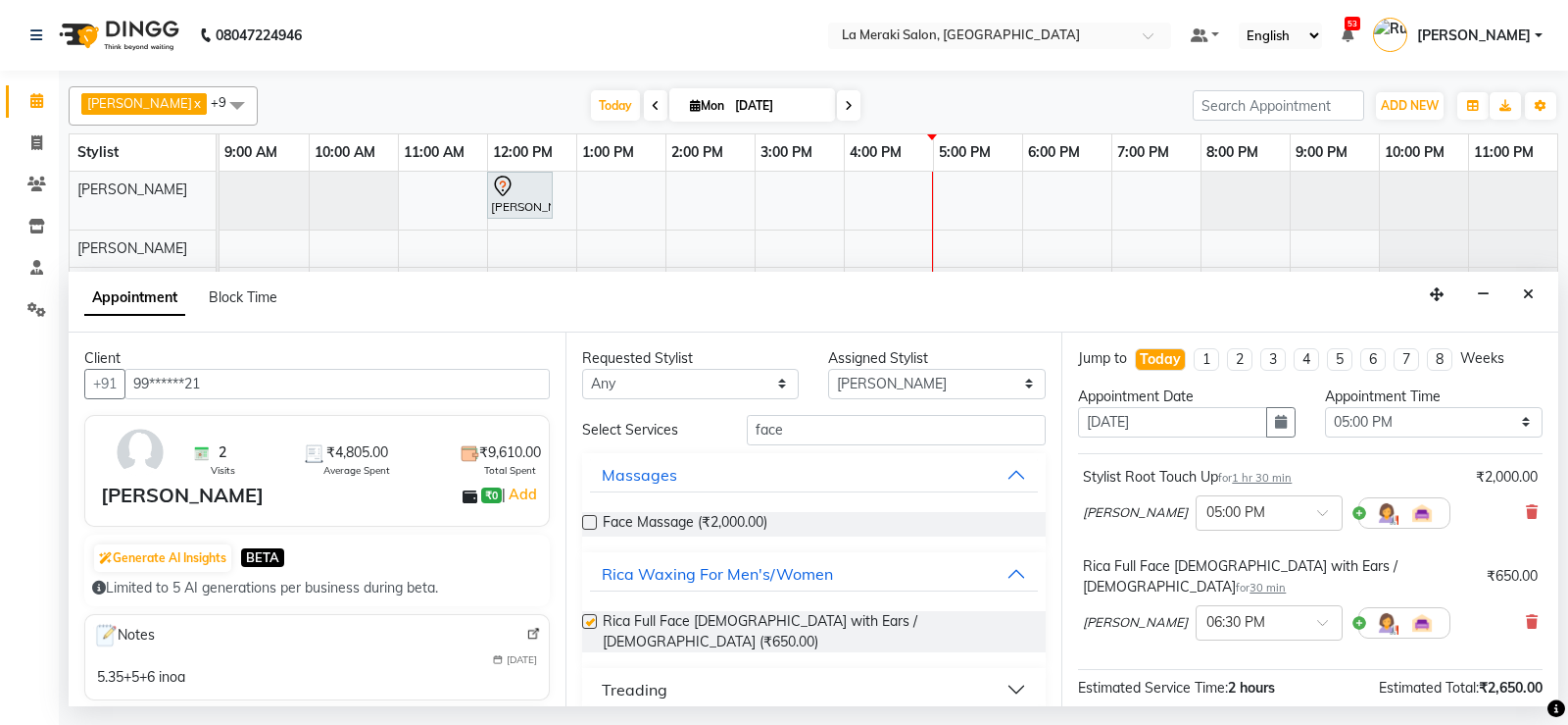
checkbox input "false"
drag, startPoint x: 826, startPoint y: 437, endPoint x: 252, endPoint y: 450, distance: 574.1
click at [252, 450] on div "Client +91 99******21 2 Visits ₹4,805.00 Average Spent ₹9,610.00 Total Spent Se…" at bounding box center [813, 519] width 1490 height 374
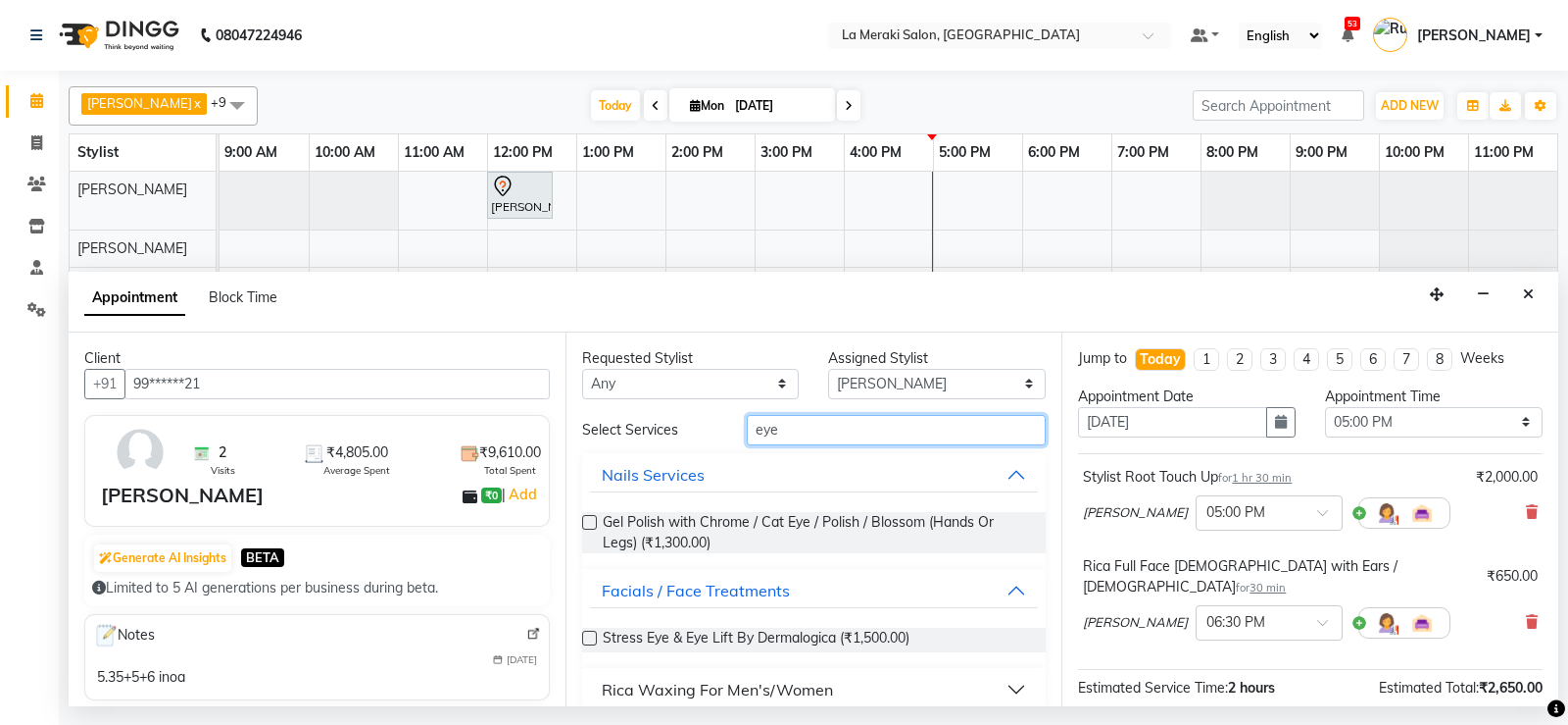
scroll to position [98, 0]
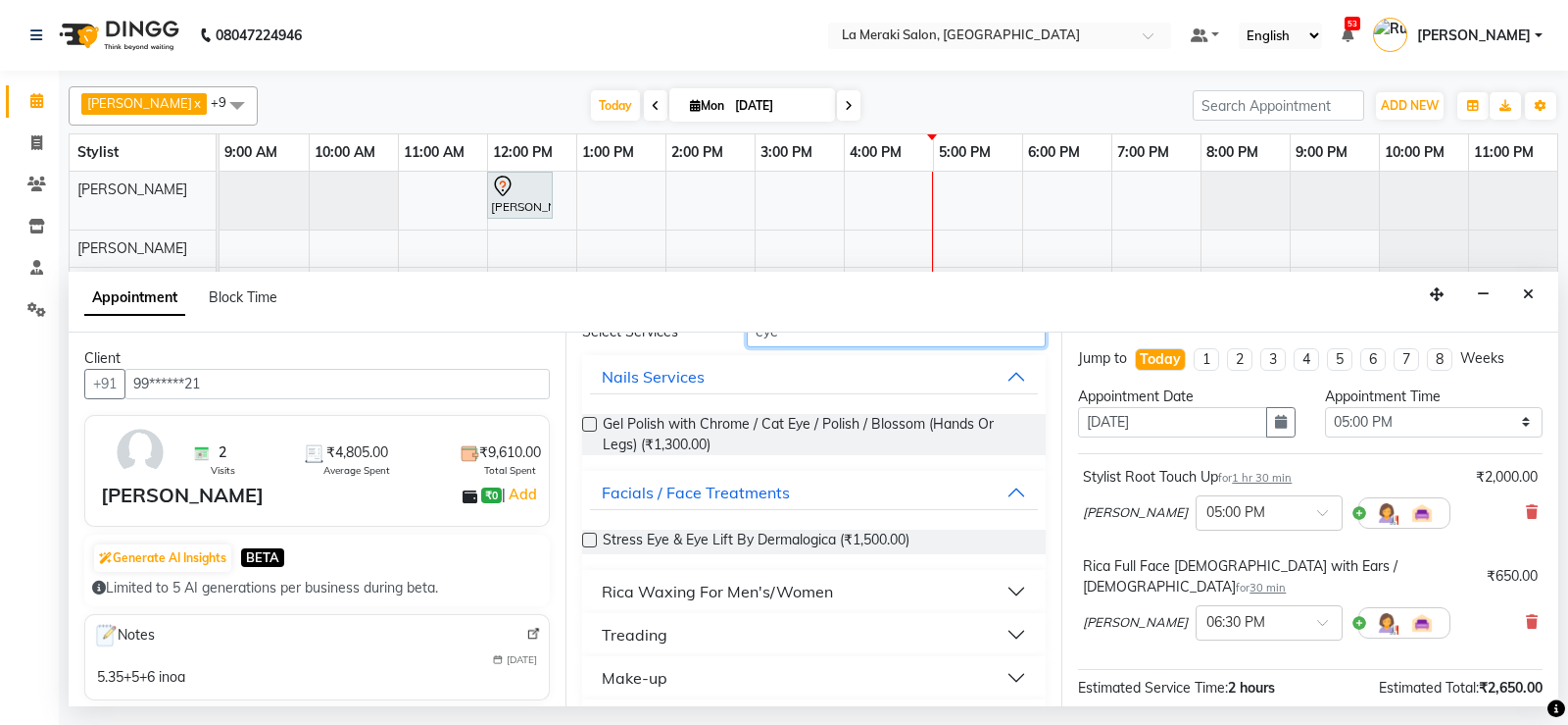
type input "eye"
click at [1003, 638] on button "Treading" at bounding box center [814, 635] width 449 height 36
click at [588, 681] on label at bounding box center [589, 681] width 15 height 15
click at [588, 681] on input "checkbox" at bounding box center [588, 683] width 13 height 13
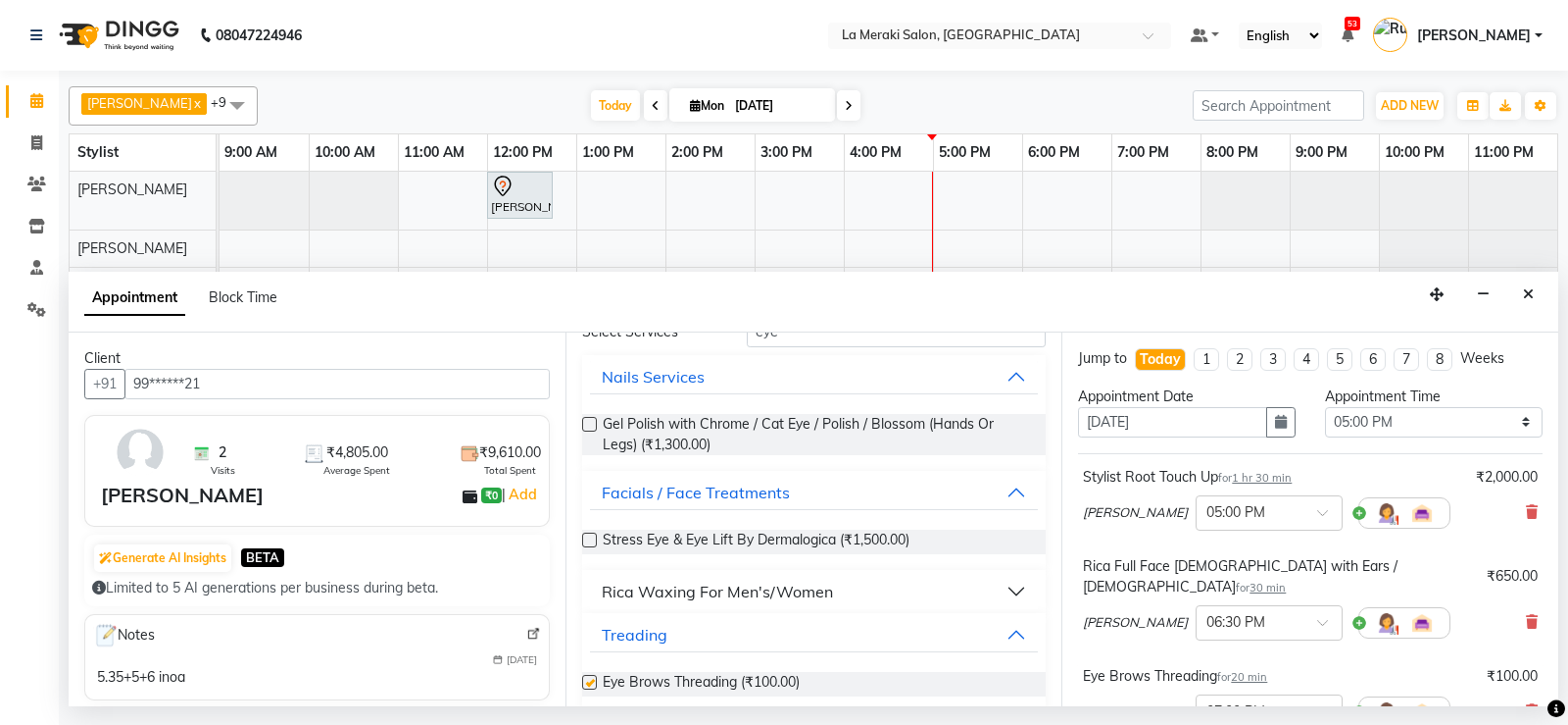
checkbox input "false"
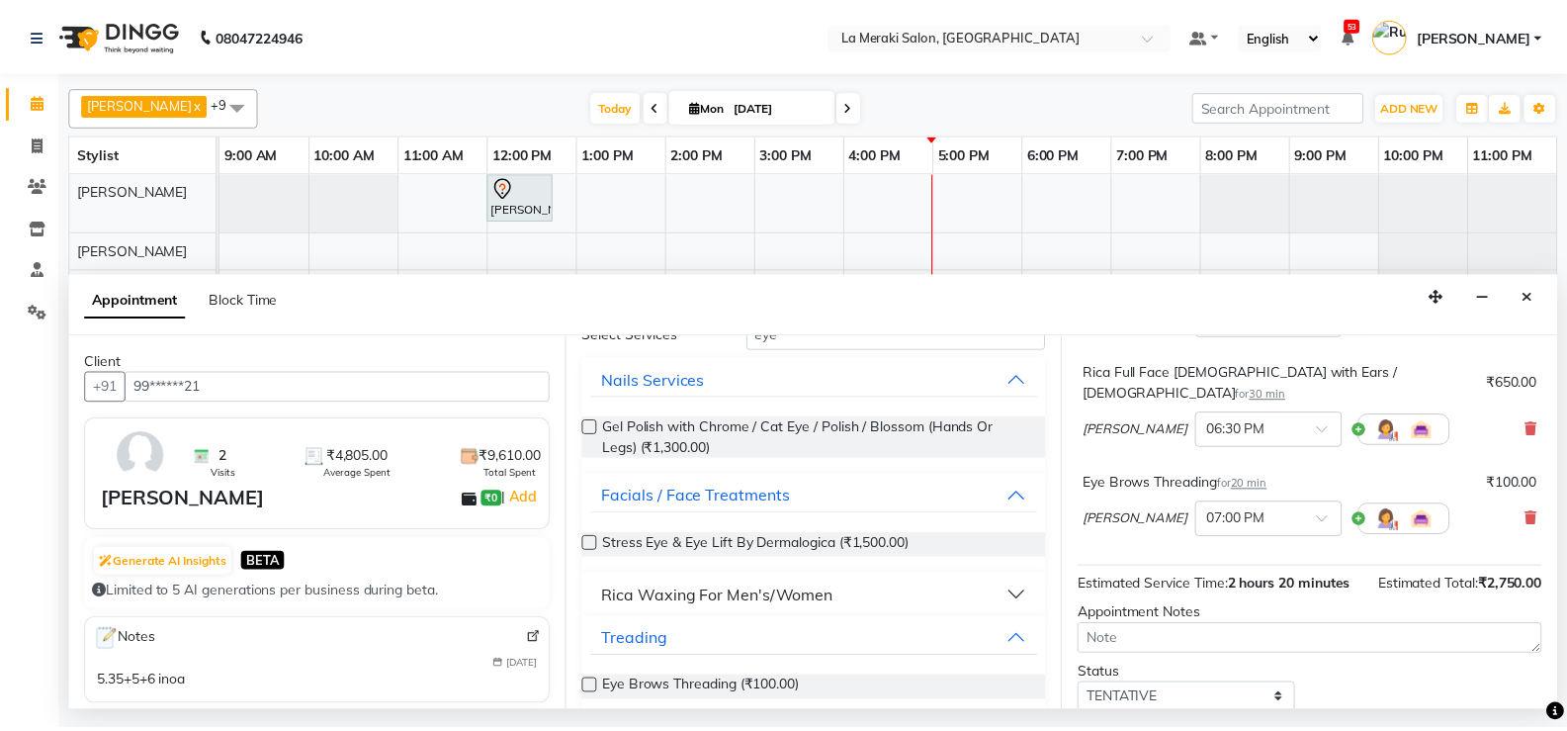
scroll to position [305, 0]
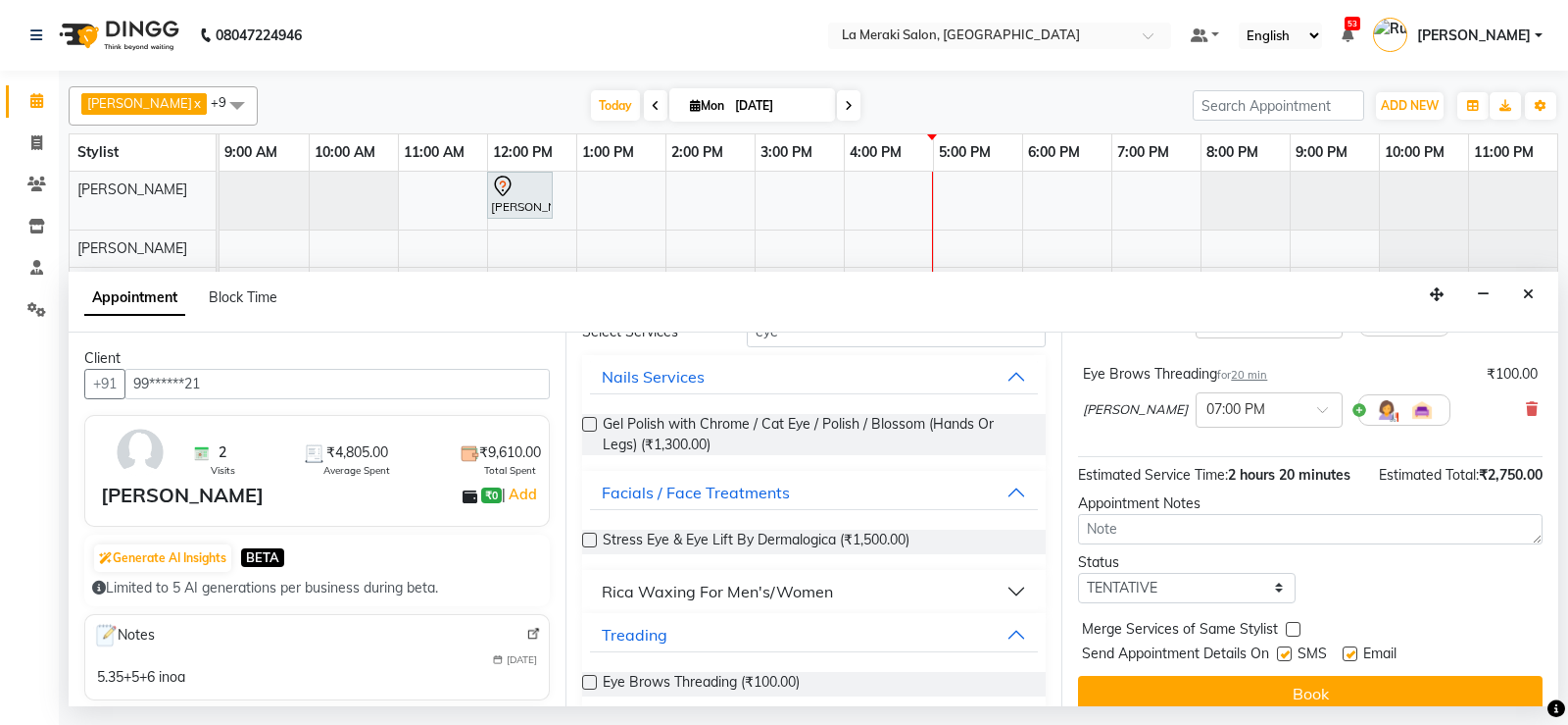
click at [1288, 647] on label at bounding box center [1284, 654] width 15 height 15
click at [1288, 650] on input "checkbox" at bounding box center [1283, 656] width 13 height 13
checkbox input "false"
click at [1355, 647] on label at bounding box center [1350, 654] width 15 height 15
click at [1355, 650] on input "checkbox" at bounding box center [1349, 656] width 13 height 13
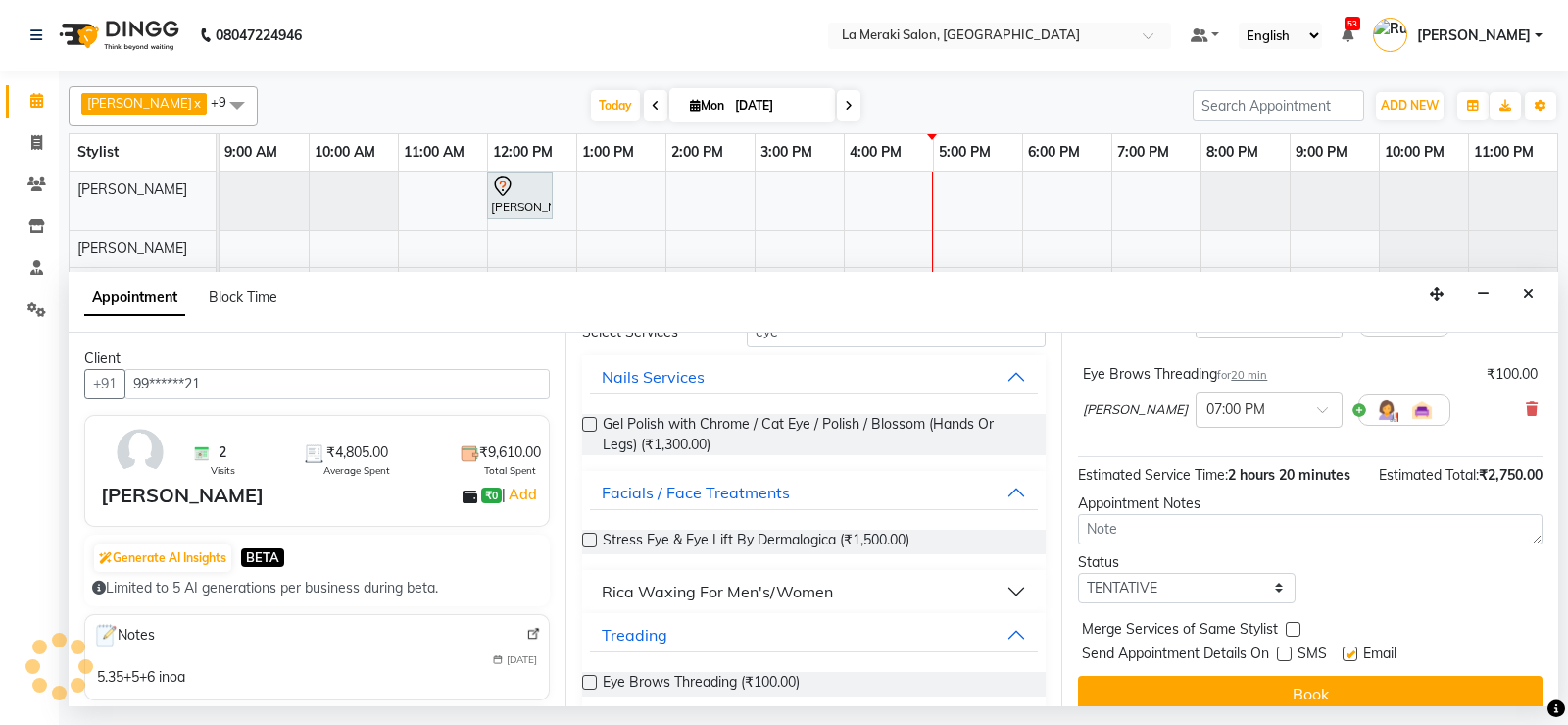
checkbox input "false"
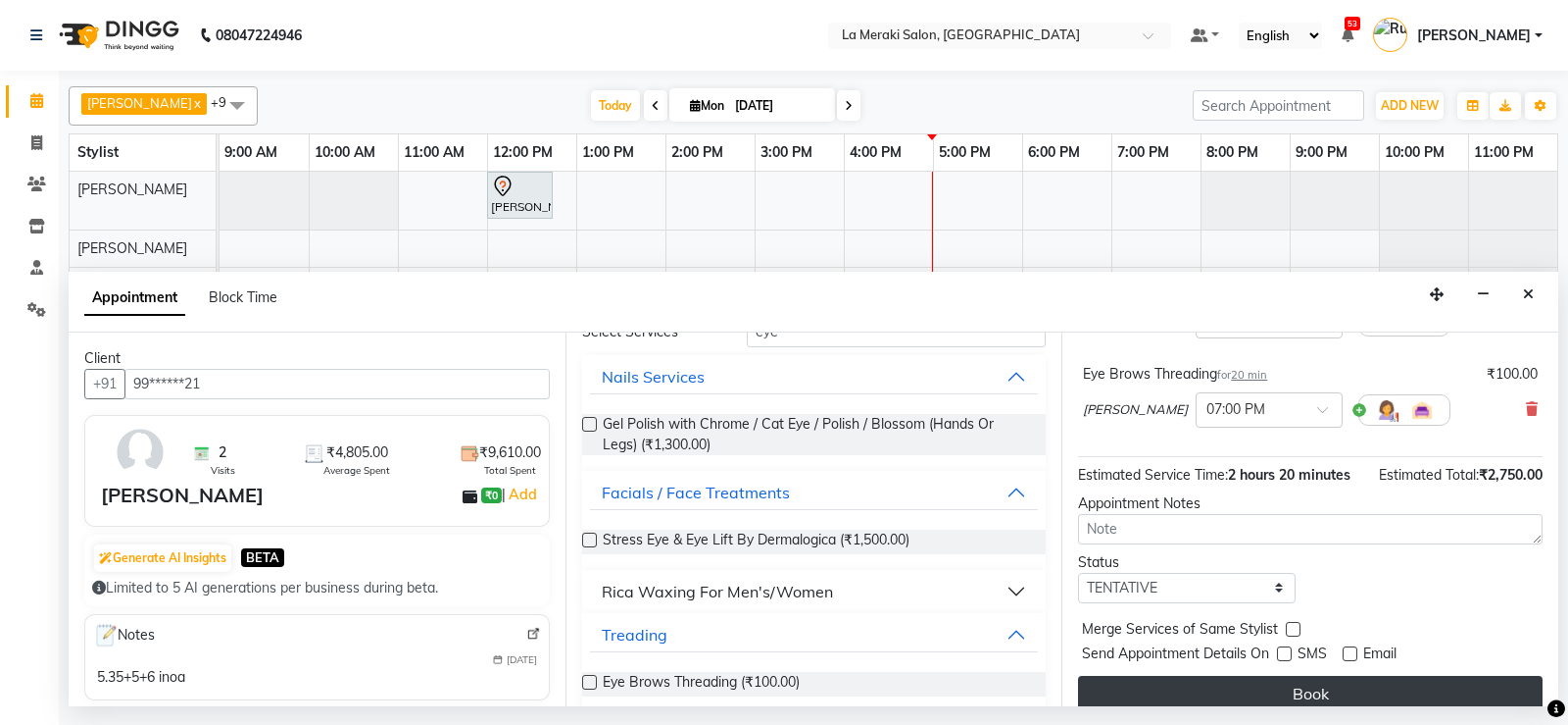
click at [1308, 680] on button "Book" at bounding box center [1310, 693] width 465 height 36
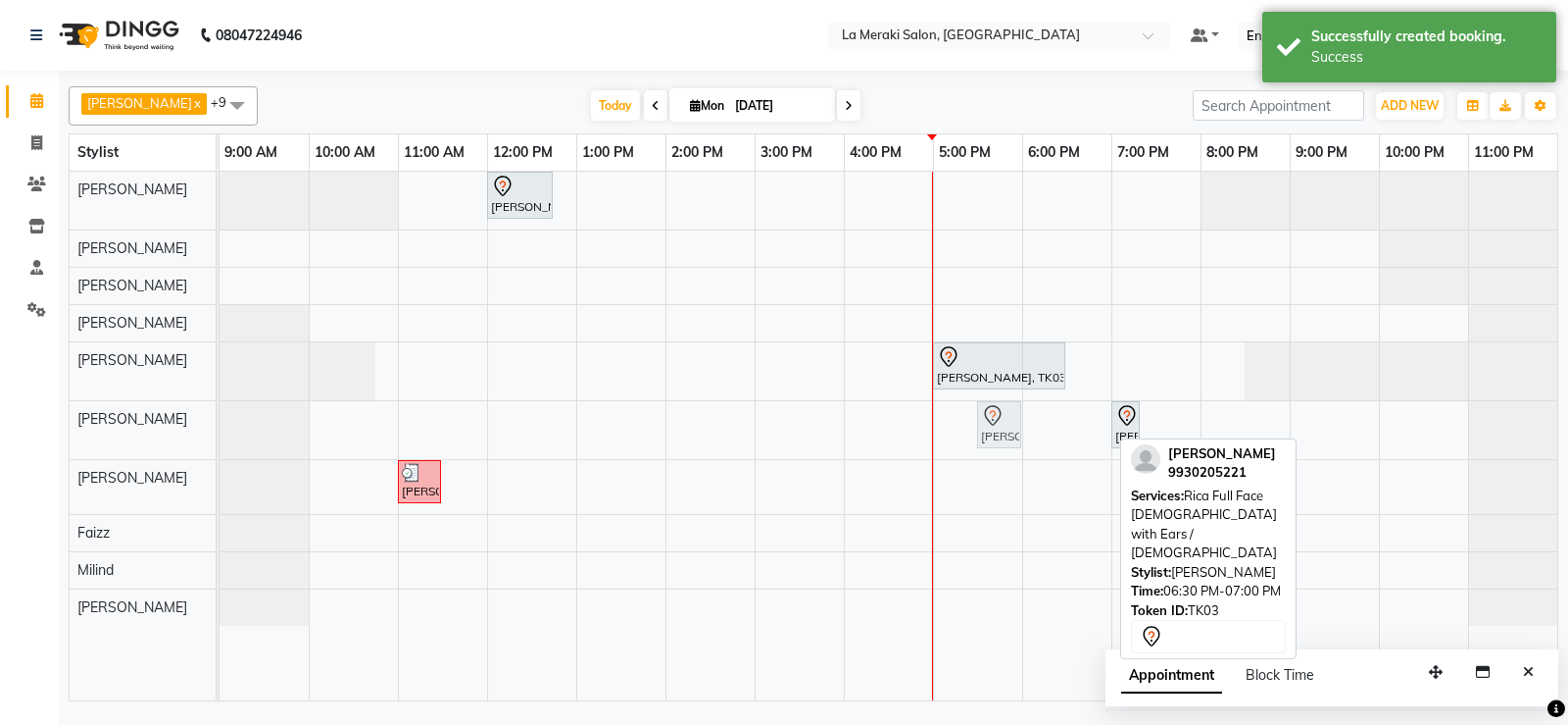
drag, startPoint x: 1031, startPoint y: 424, endPoint x: 958, endPoint y: 433, distance: 73.6
click at [958, 433] on div "Yashashree Chande, TK01, 12:00 PM-12:45 PM, Style Director Level Female Haircut…" at bounding box center [888, 435] width 1338 height 529
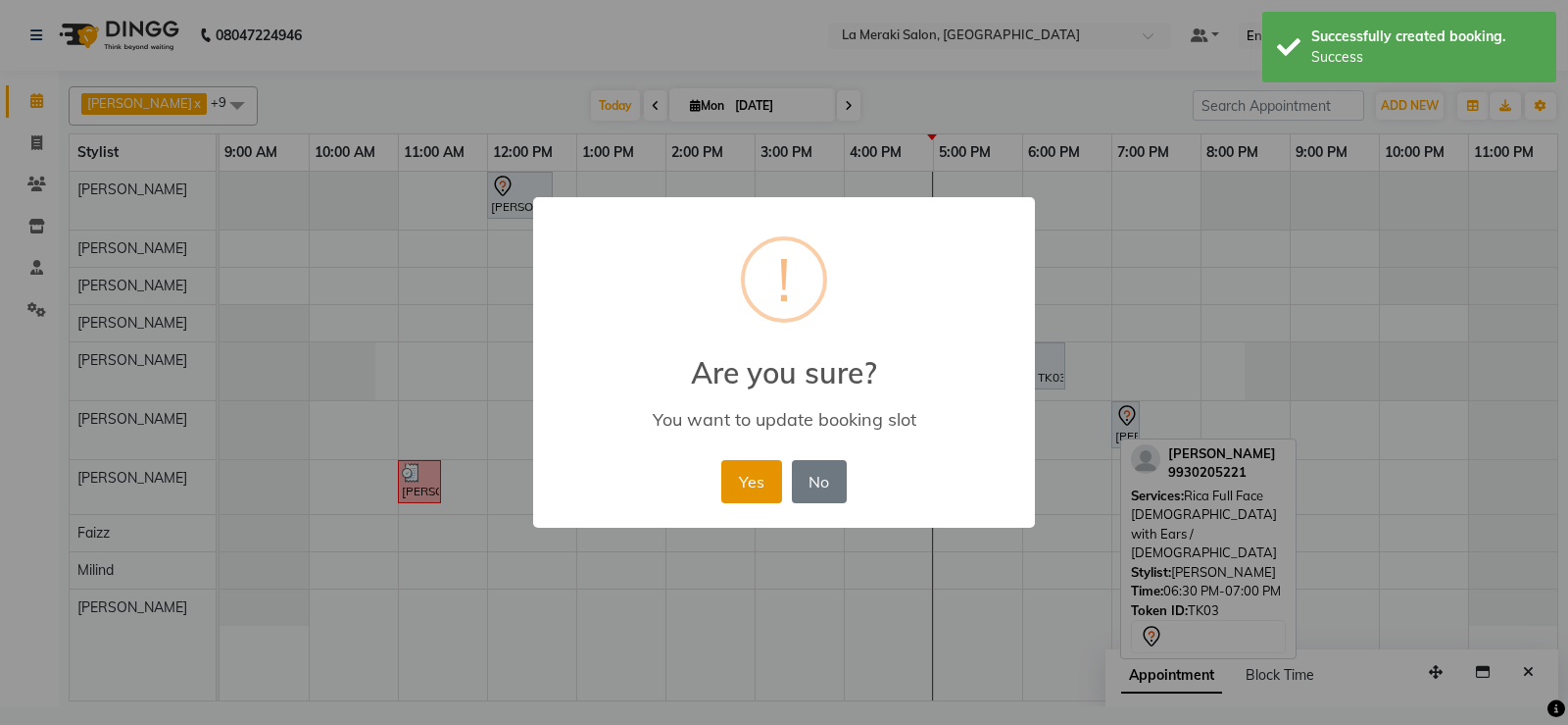
click at [766, 483] on button "Yes" at bounding box center [751, 482] width 59 height 44
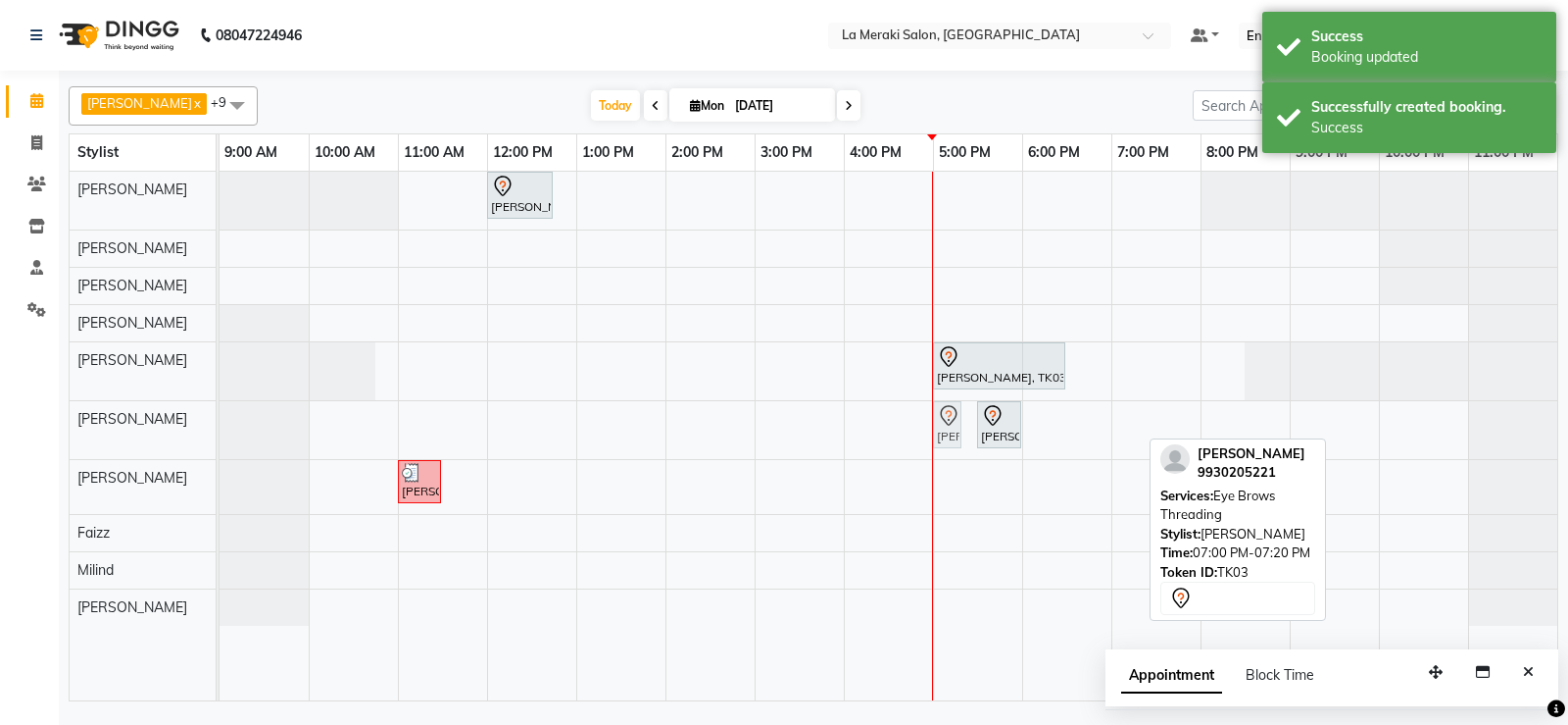
drag, startPoint x: 1133, startPoint y: 420, endPoint x: 1002, endPoint y: 416, distance: 131.1
click at [219, 416] on div "Senu Kohli, TK03, 05:30 PM-06:00 PM, Rica Full Face Male with Ears / Female Sen…" at bounding box center [219, 429] width 0 height 58
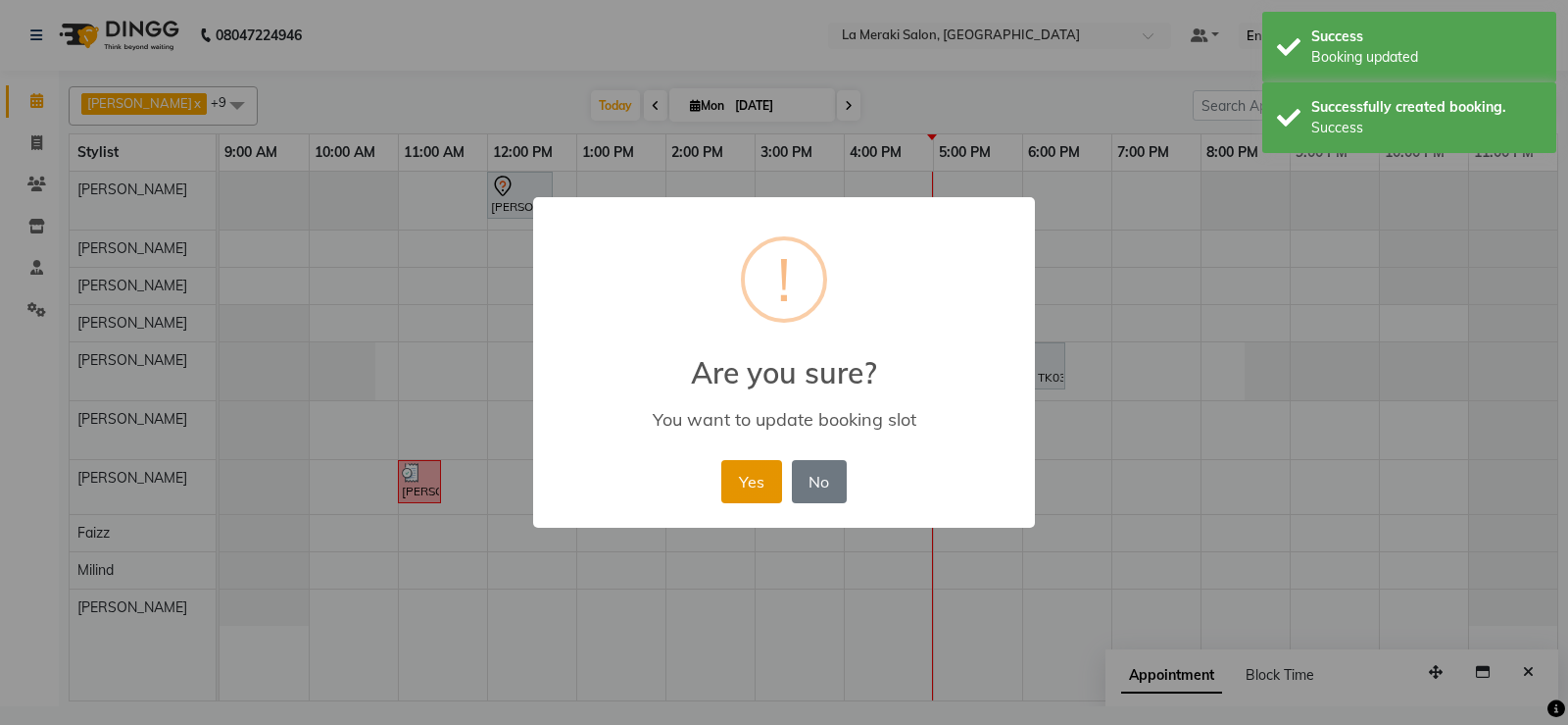
click at [763, 468] on button "Yes" at bounding box center [751, 482] width 59 height 44
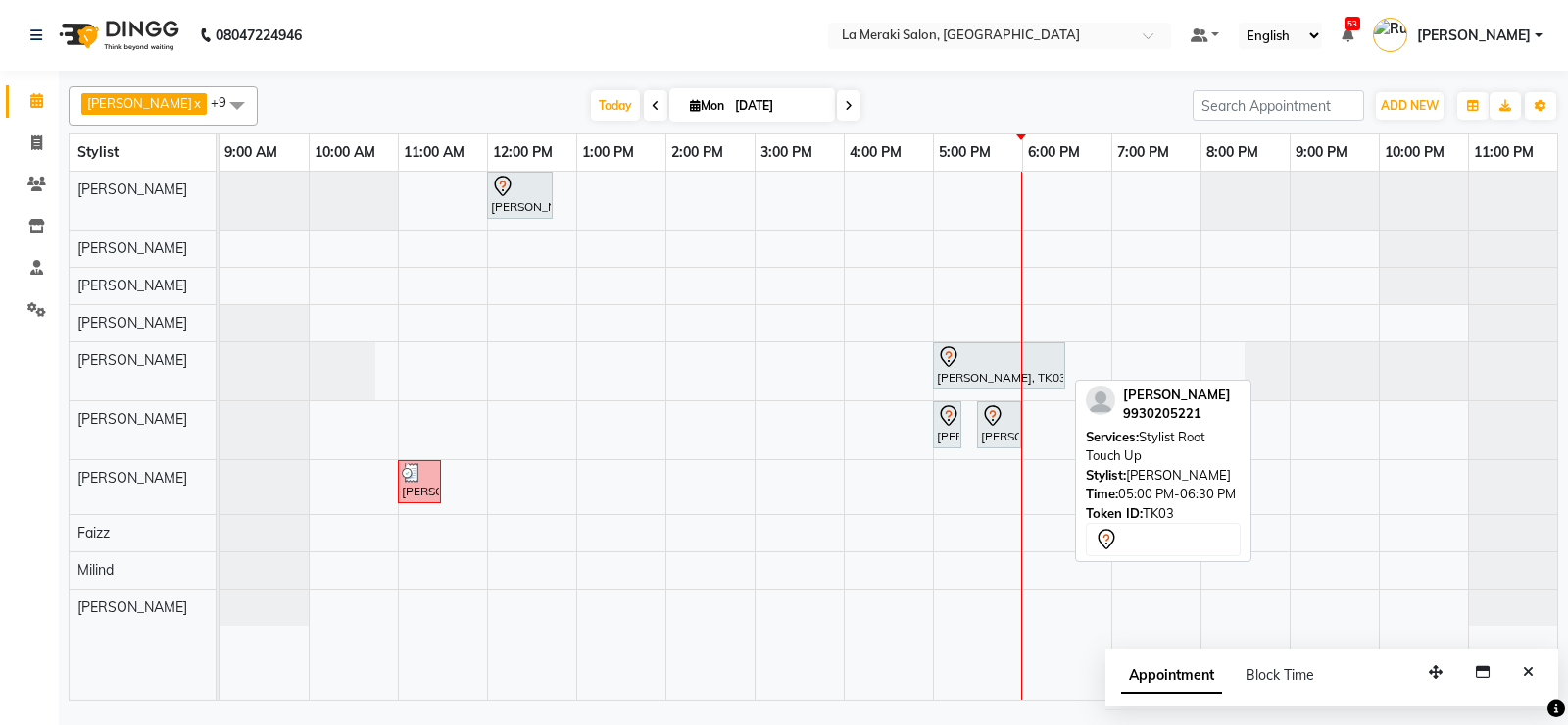
click at [952, 378] on div "Senu Kohli, TK03, 05:00 PM-06:30 PM, Stylist Root Touch Up" at bounding box center [999, 366] width 129 height 42
click at [959, 359] on icon at bounding box center [949, 357] width 24 height 24
select select "7"
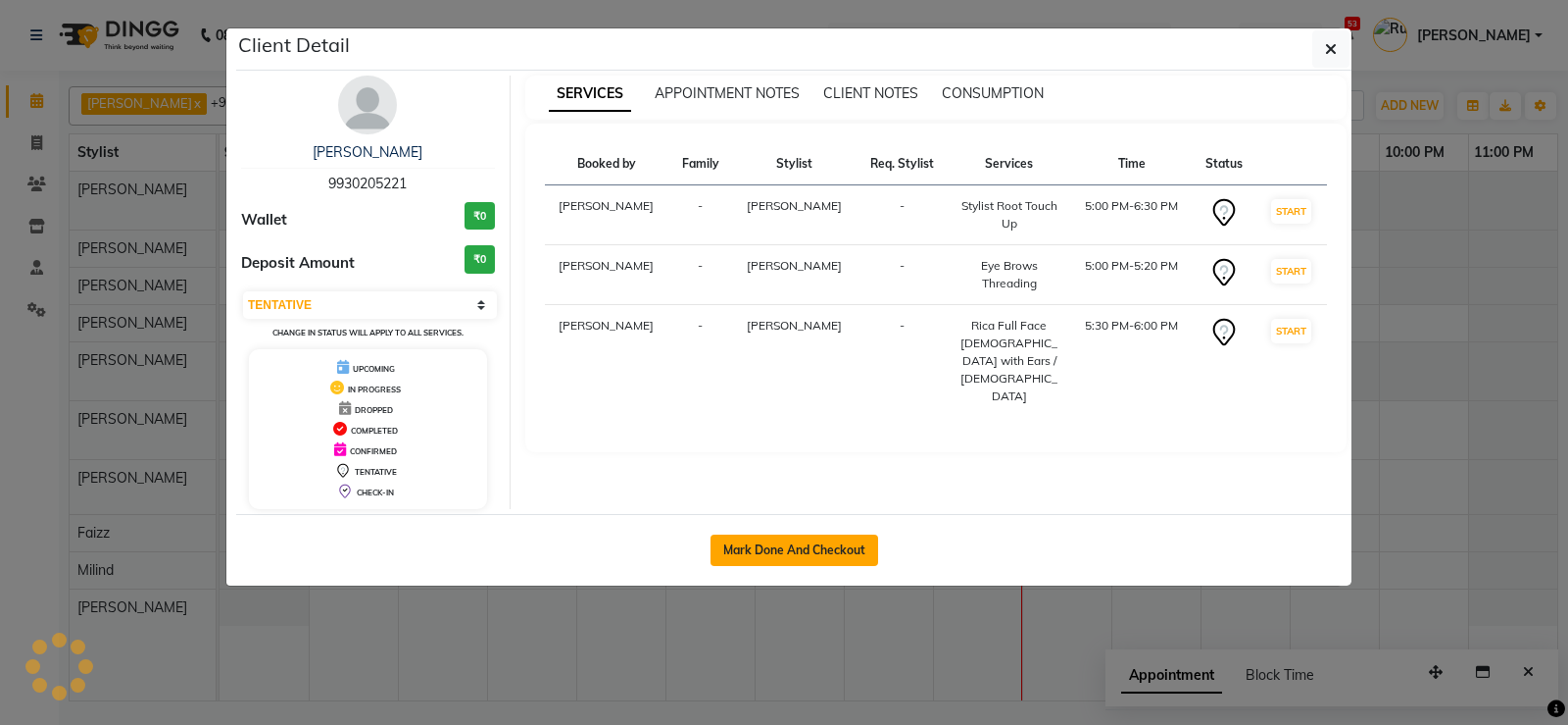
click at [767, 551] on button "Mark Done And Checkout" at bounding box center [794, 550] width 168 height 32
select select "service"
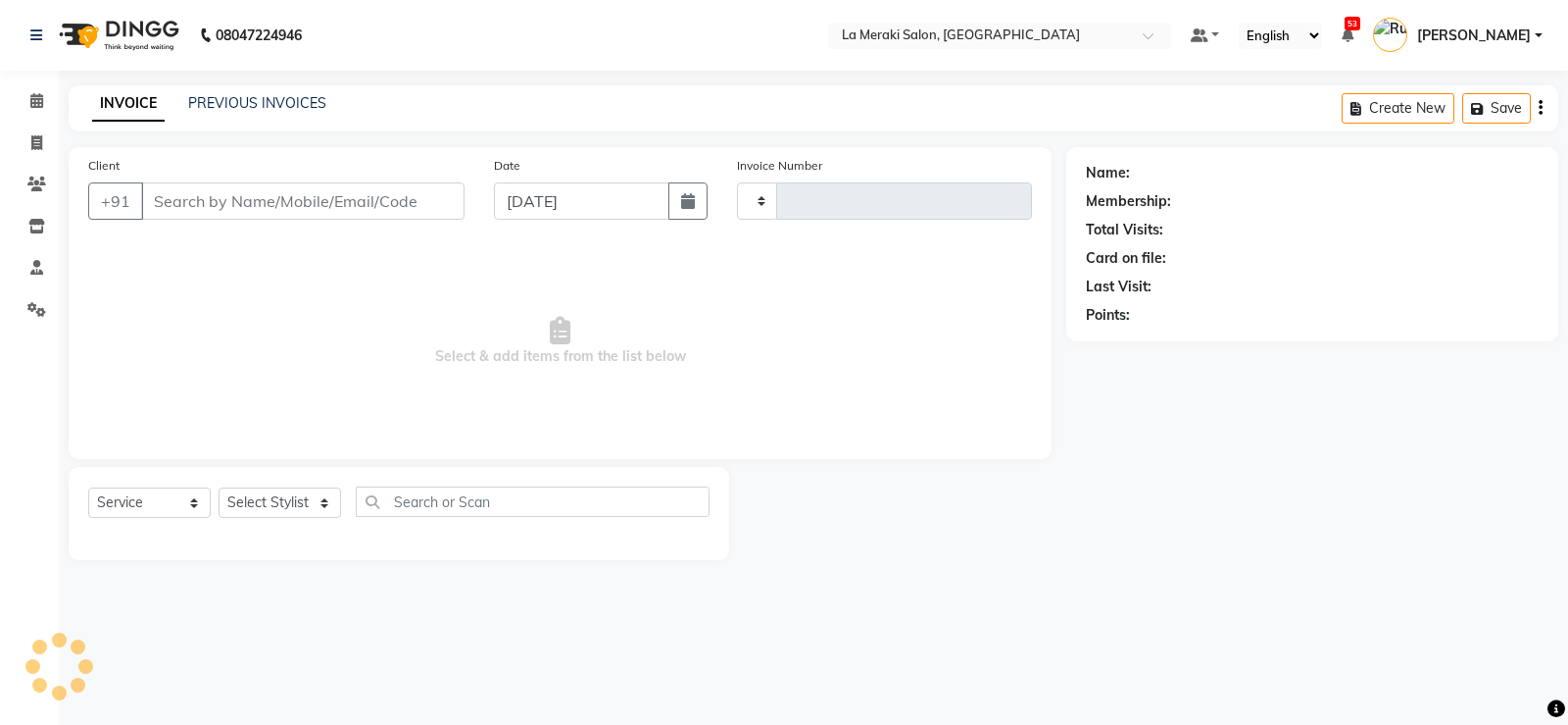
type input "2296"
select select "438"
click at [35, 89] on link "Calendar" at bounding box center [29, 101] width 47 height 33
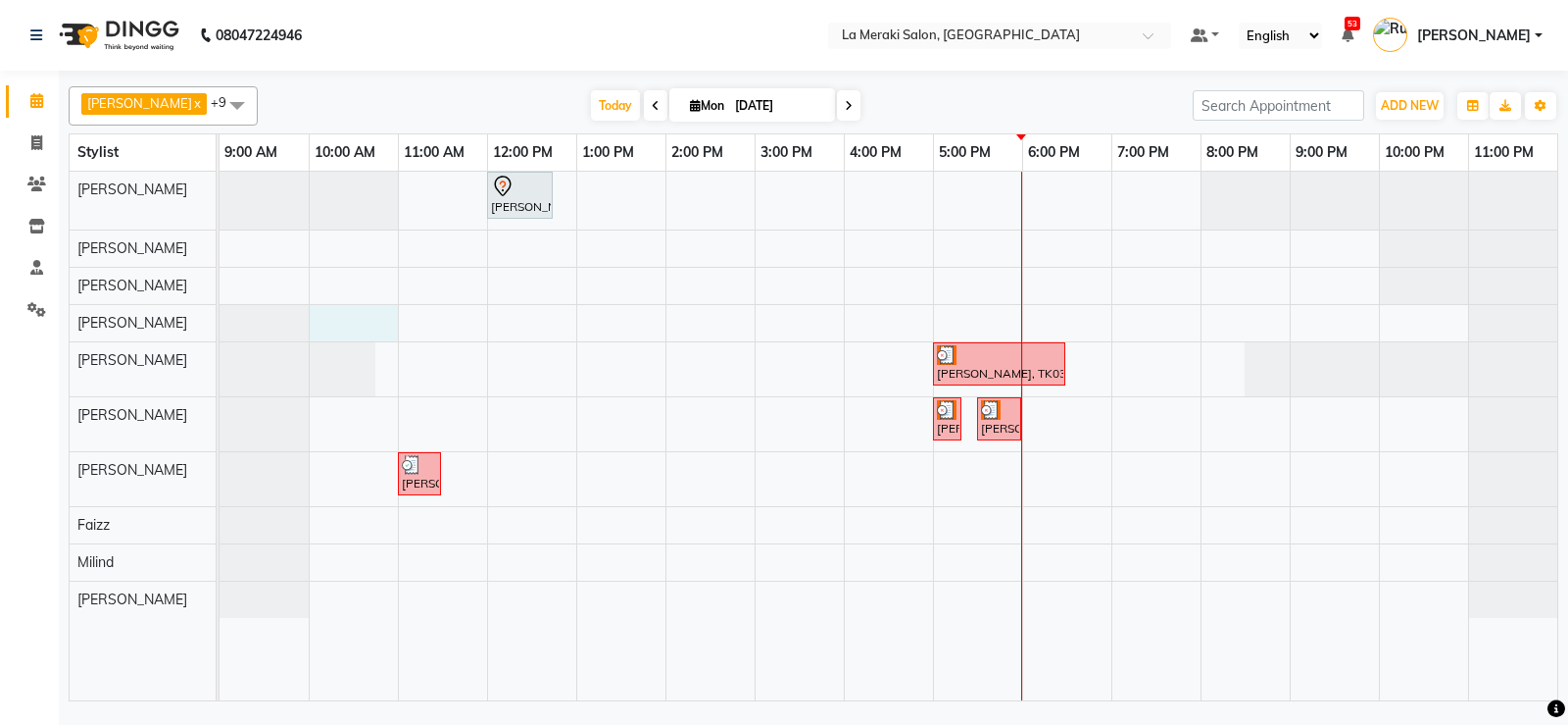
click at [353, 319] on div "Yashashree Chande, TK01, 12:00 PM-12:45 PM, Style Director Level Female Haircut…" at bounding box center [888, 435] width 1338 height 529
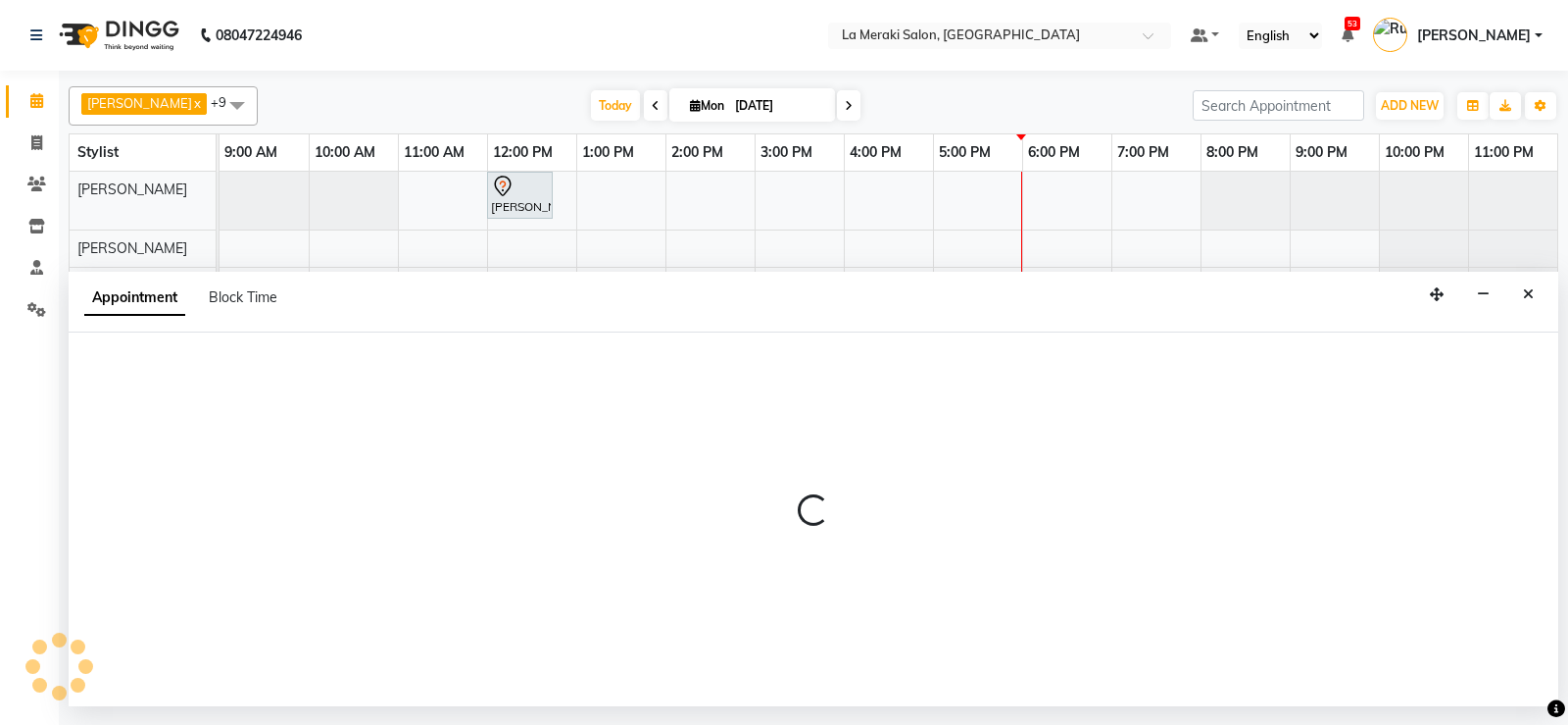
select select "24520"
select select "600"
select select "tentative"
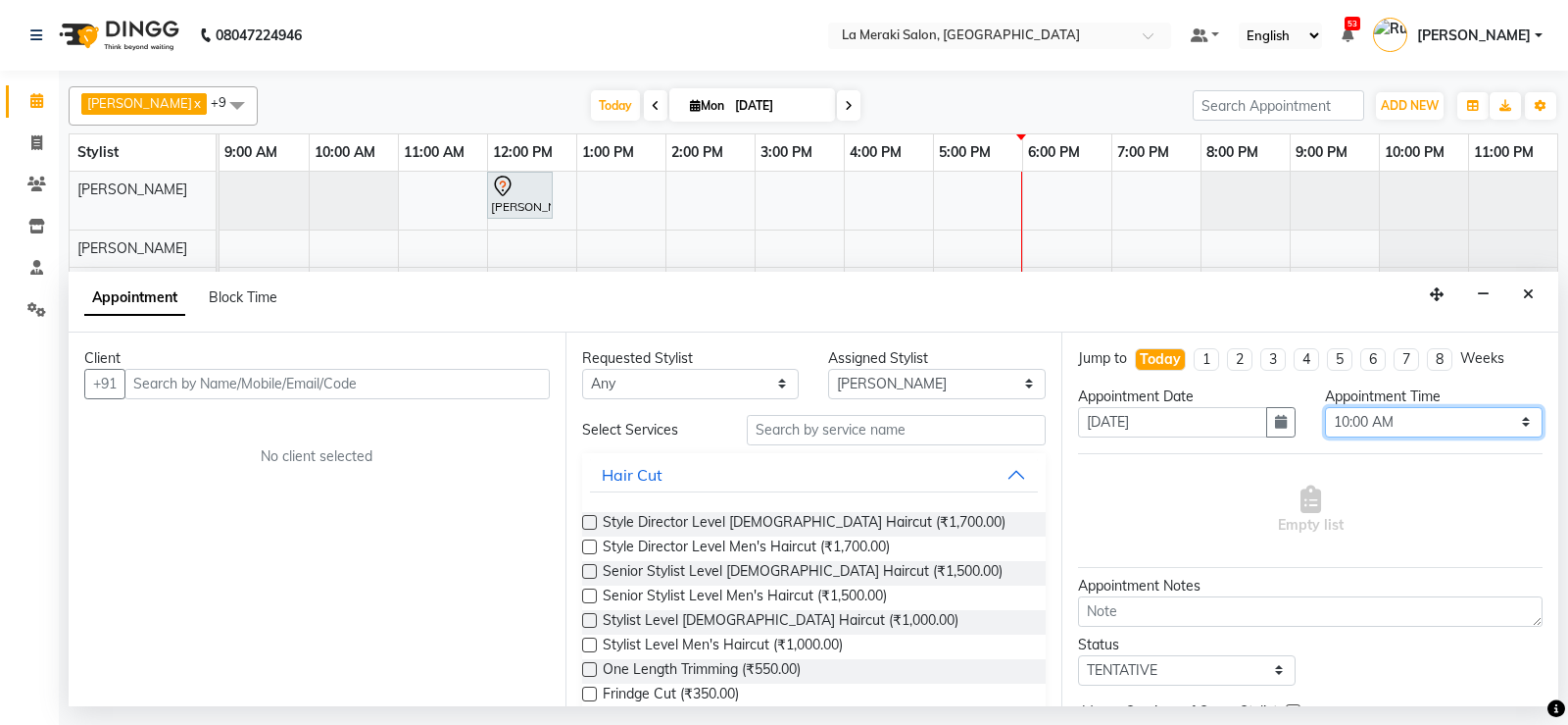
click at [1474, 423] on select "Select 10:00 AM 10:05 AM 10:10 AM 10:15 AM 10:20 AM 10:25 AM 10:30 AM 10:35 AM …" at bounding box center [1434, 422] width 218 height 31
select select "630"
click at [1325, 407] on select "Select 10:00 AM 10:05 AM 10:10 AM 10:15 AM 10:20 AM 10:25 AM 10:30 AM 10:35 AM …" at bounding box center [1434, 422] width 218 height 31
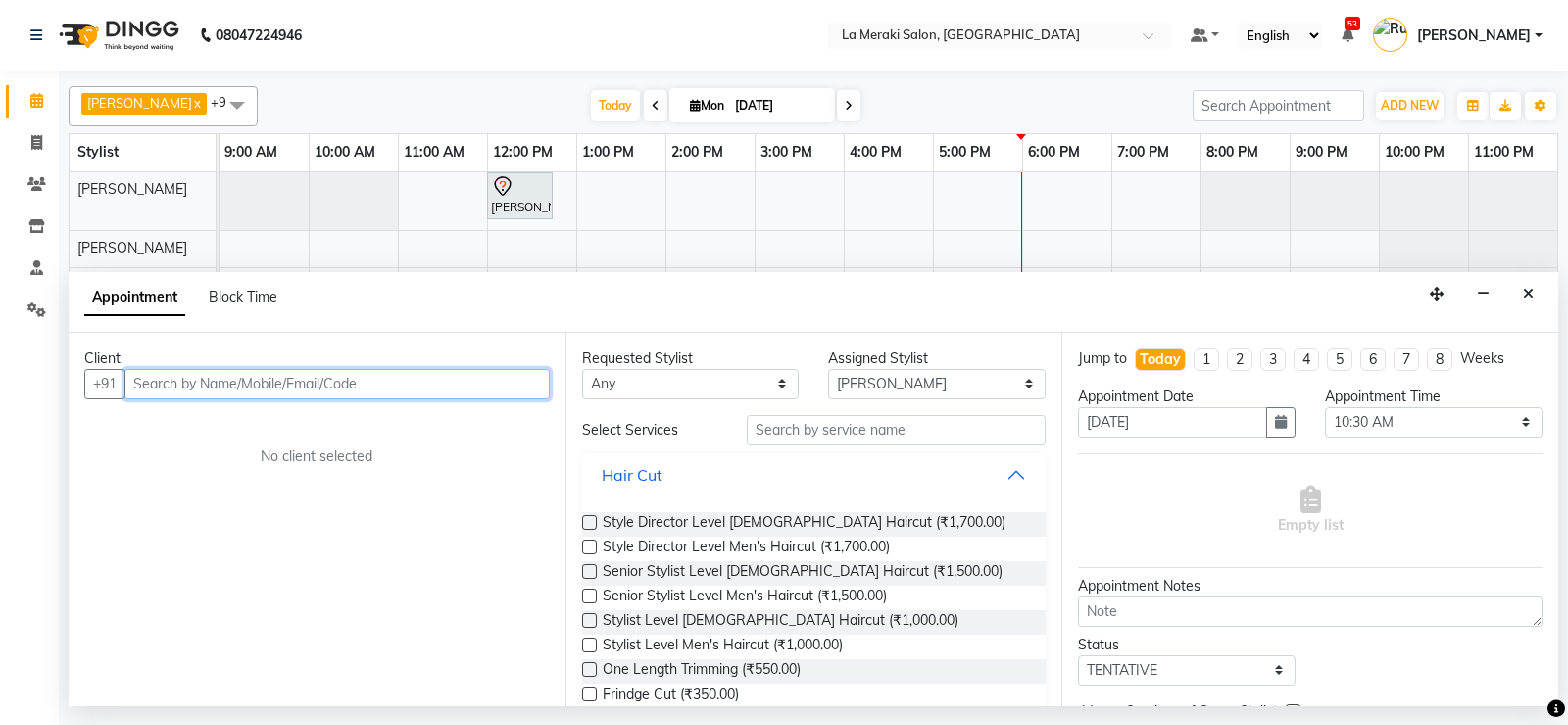
click at [511, 380] on input "text" at bounding box center [337, 384] width 425 height 31
click at [244, 299] on span "Block Time" at bounding box center [243, 298] width 68 height 18
select select "24520"
select select "600"
select select "660"
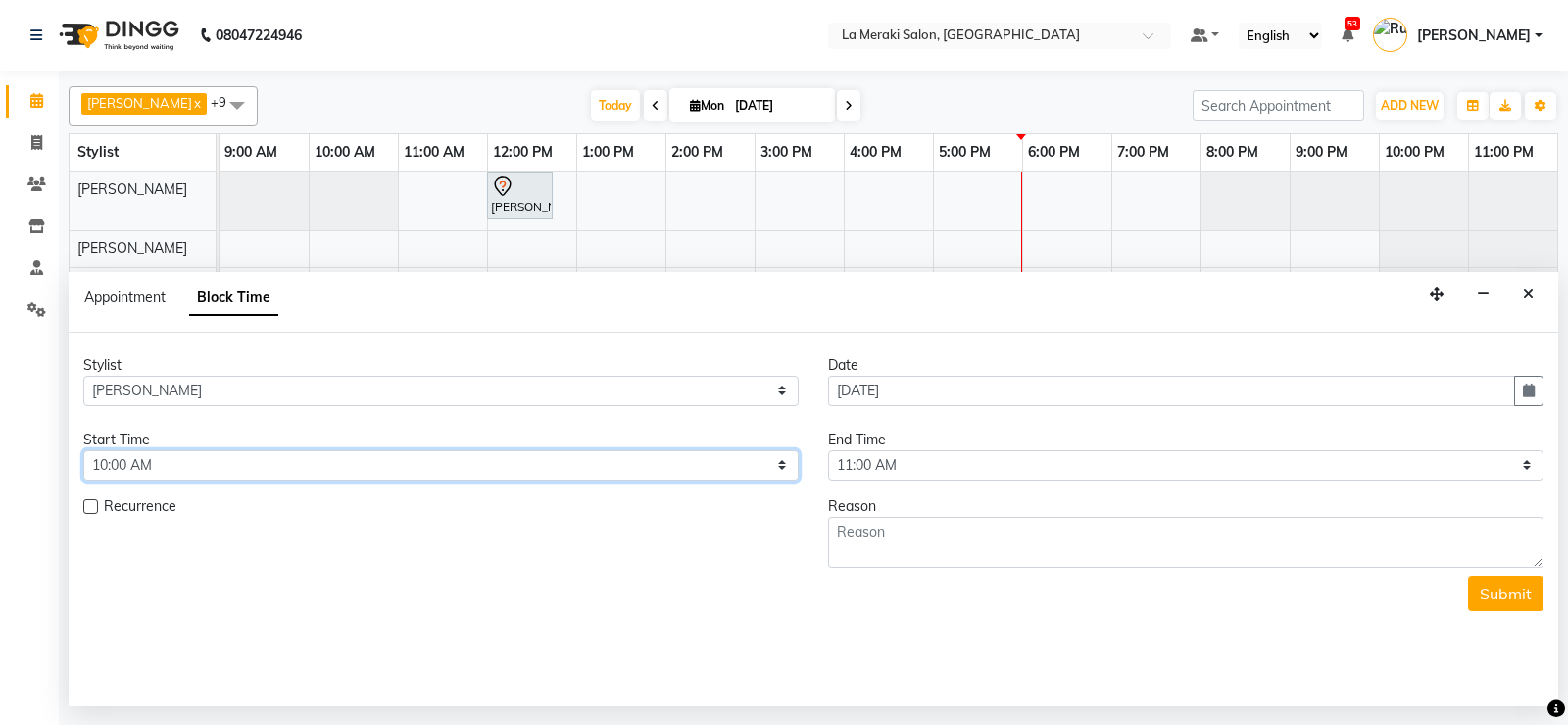
click at [323, 473] on select "Select 10:00 AM 10:05 AM 10:10 AM 10:15 AM 10:20 AM 10:25 AM 10:30 AM 10:35 AM …" at bounding box center [441, 465] width 716 height 31
select select "630"
click at [83, 450] on select "Select 10:00 AM 10:05 AM 10:10 AM 10:15 AM 10:20 AM 10:25 AM 10:30 AM 10:35 AM …" at bounding box center [441, 465] width 716 height 31
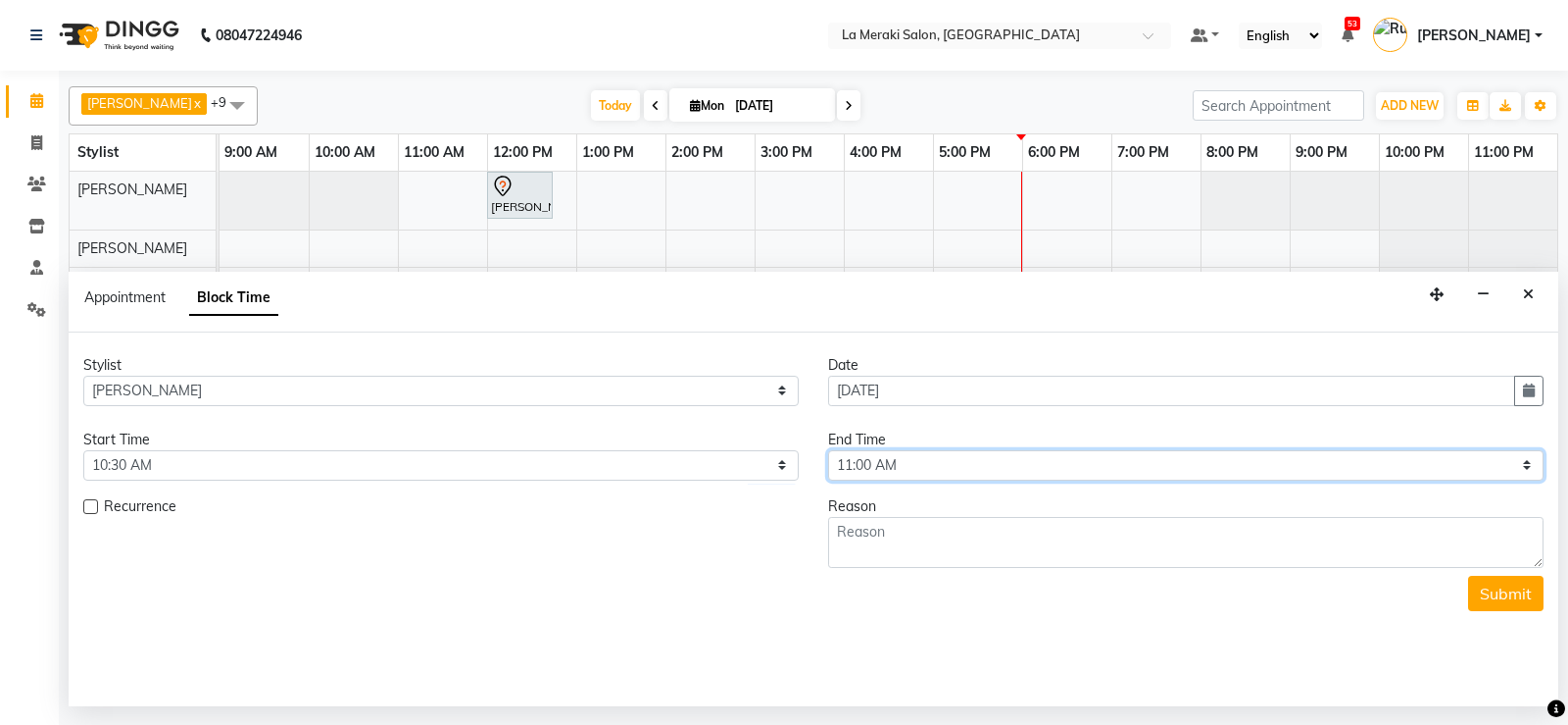
click at [840, 465] on select "Select 10:00 AM 10:05 AM 10:10 AM 10:15 AM 10:20 AM 10:25 AM 10:30 AM 10:35 AM …" at bounding box center [1186, 465] width 716 height 31
select select "1230"
click at [829, 450] on select "Select 10:00 AM 10:05 AM 10:10 AM 10:15 AM 10:20 AM 10:25 AM 10:30 AM 10:35 AM …" at bounding box center [1186, 465] width 716 height 31
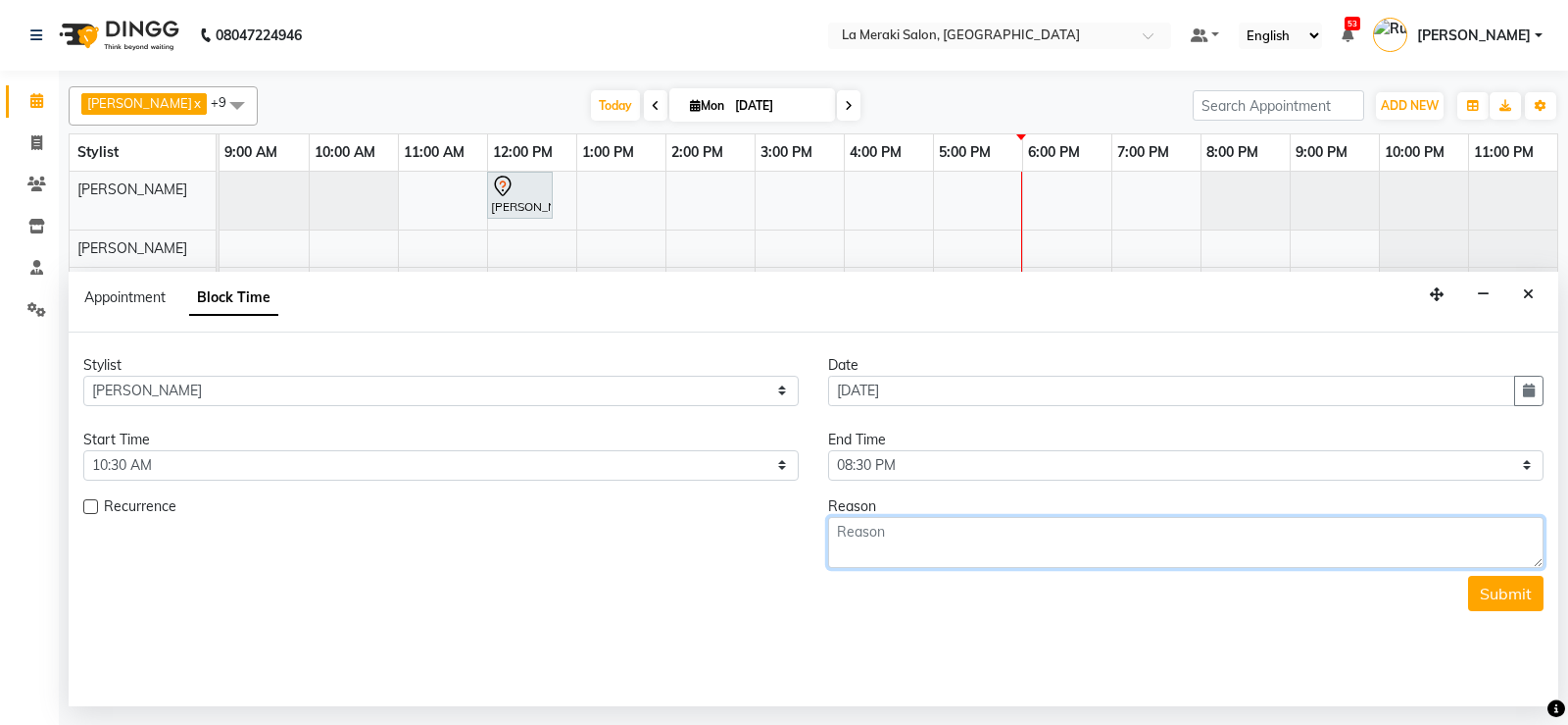
click at [856, 532] on textarea at bounding box center [1186, 542] width 716 height 51
type textarea "week off"
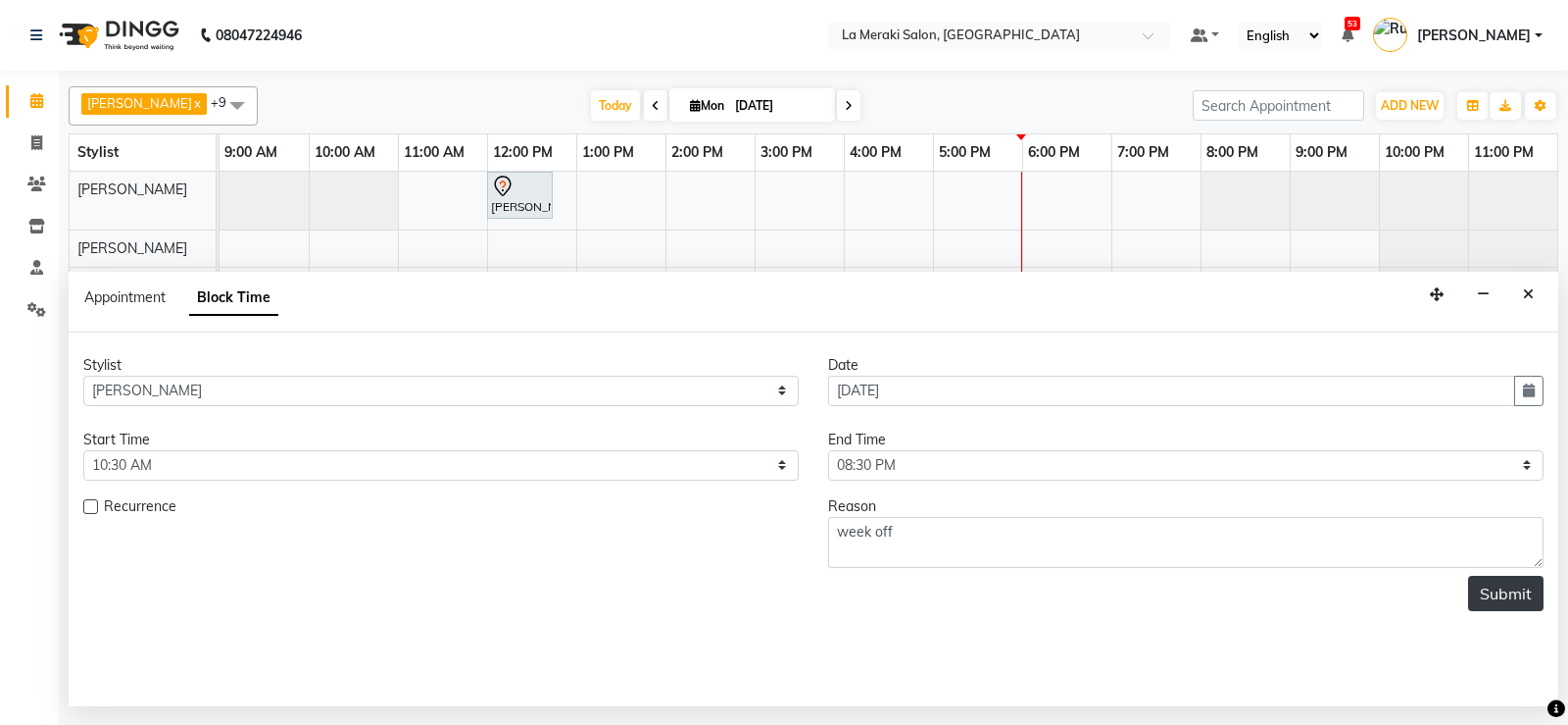
click at [1494, 597] on button "Submit" at bounding box center [1506, 593] width 75 height 36
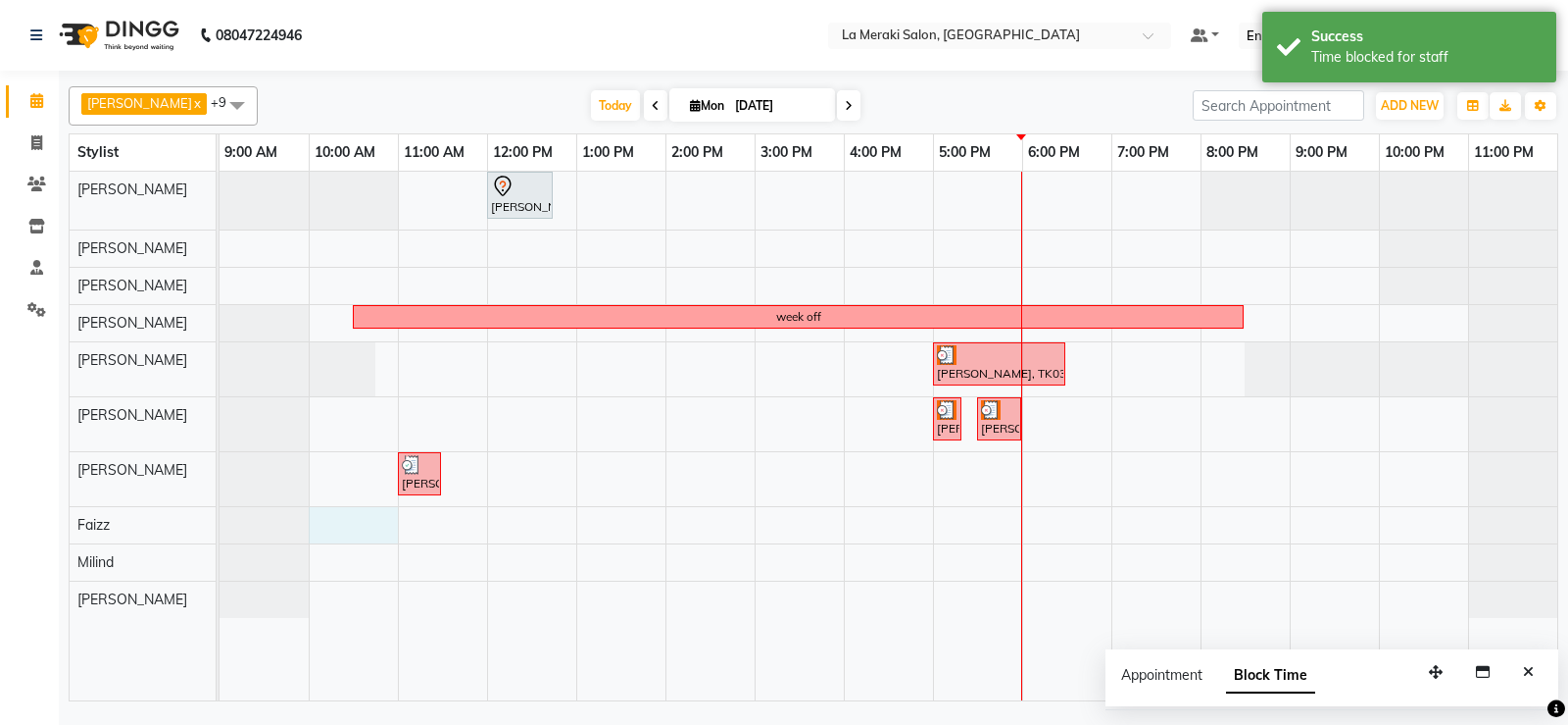
click at [349, 535] on div "Yashashree Chande, TK01, 12:00 PM-12:45 PM, Style Director Level Female Haircut…" at bounding box center [888, 435] width 1338 height 529
select select "75545"
select select "600"
select select "tentative"
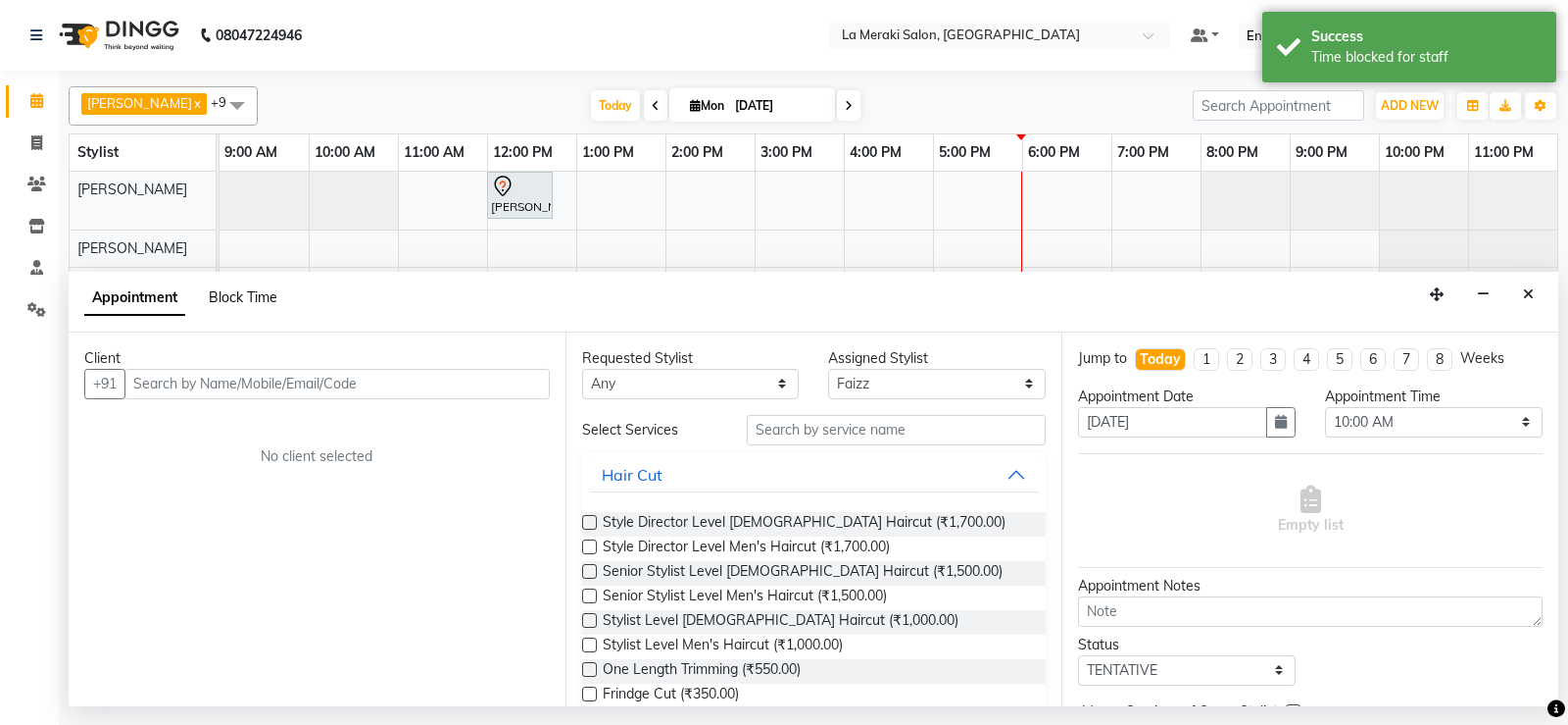
click at [253, 295] on span "Block Time" at bounding box center [243, 298] width 68 height 18
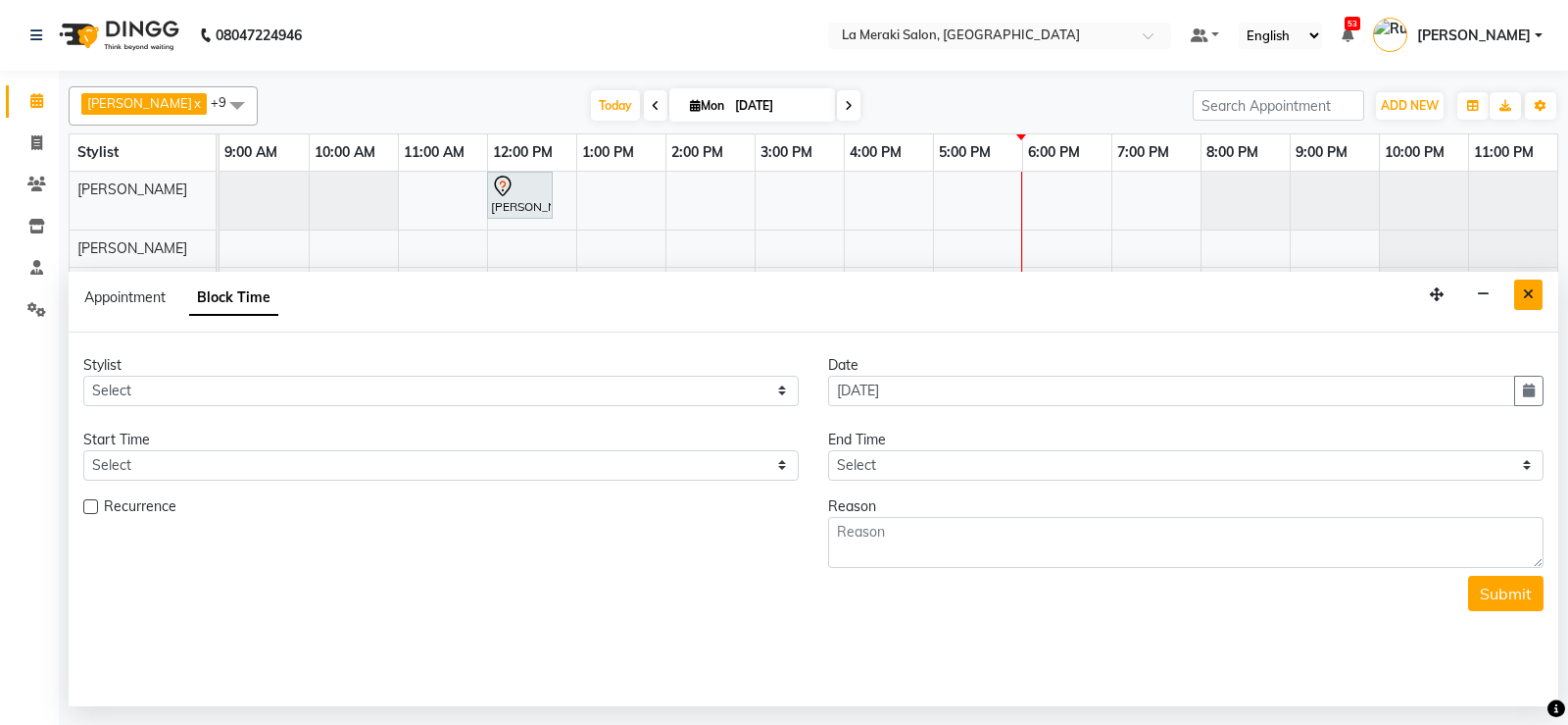
click at [1530, 298] on icon "Close" at bounding box center [1528, 295] width 11 height 14
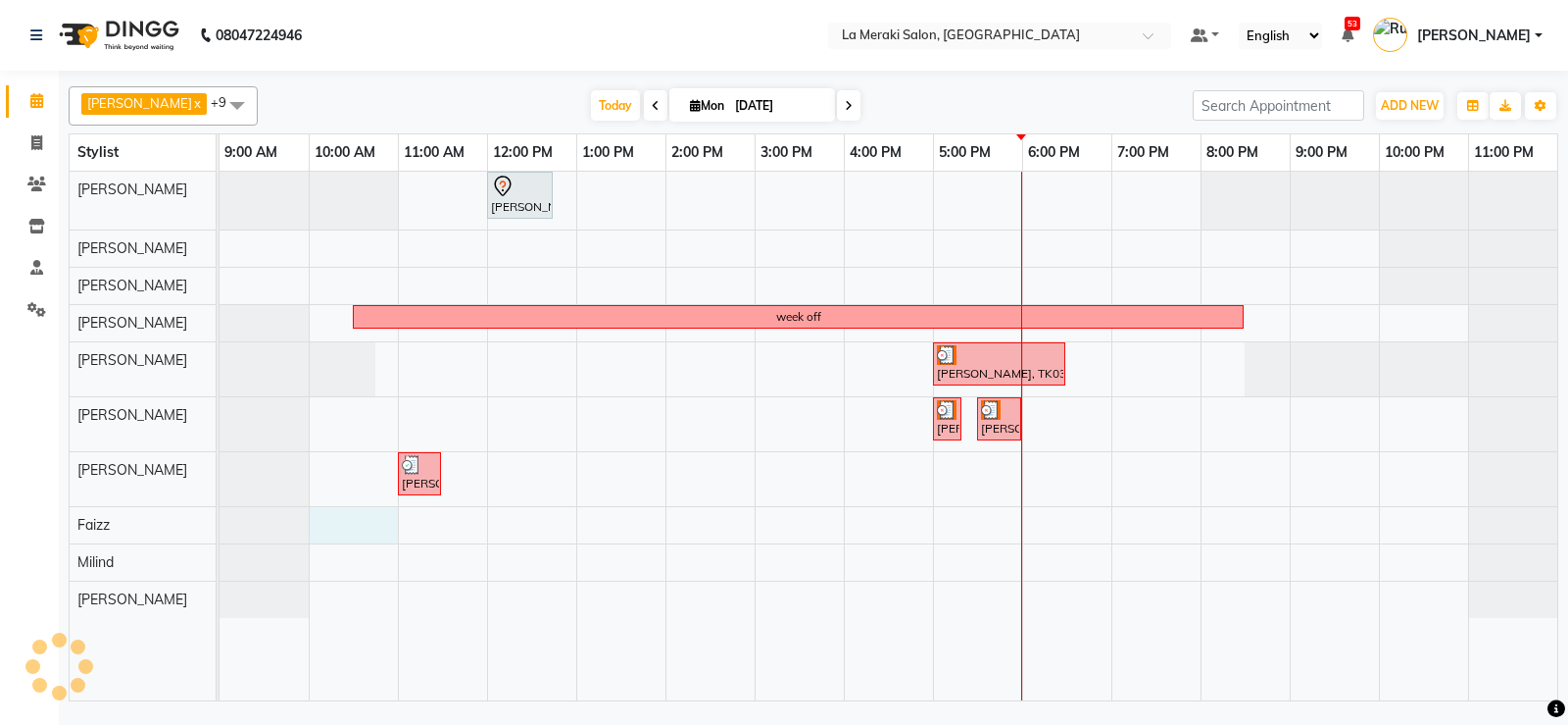
click at [339, 519] on div "Yashashree Chande, TK01, 12:00 PM-12:45 PM, Style Director Level Female Haircut…" at bounding box center [888, 435] width 1338 height 529
select select "75545"
select select "600"
select select "tentative"
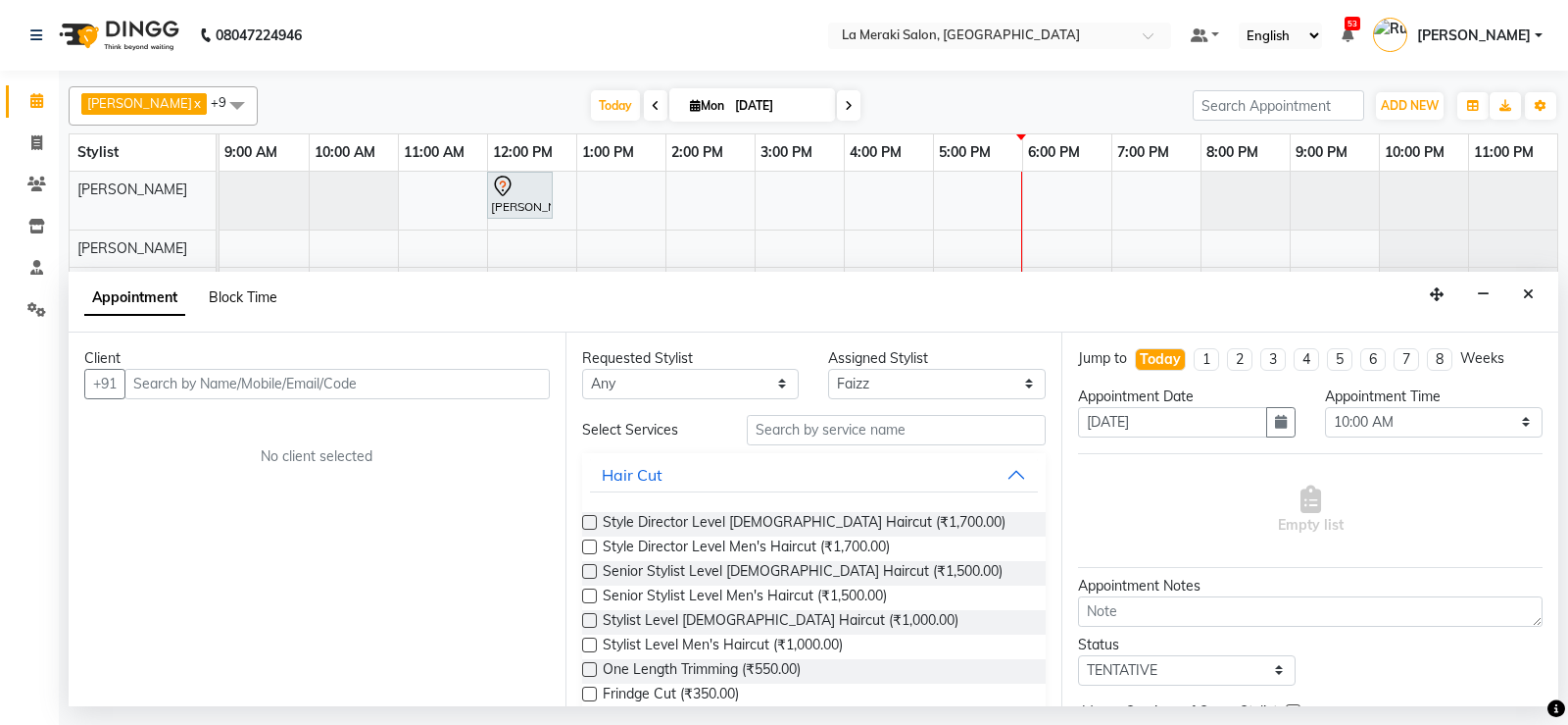
click at [232, 293] on span "Block Time" at bounding box center [243, 298] width 68 height 18
select select "75545"
select select "600"
select select "660"
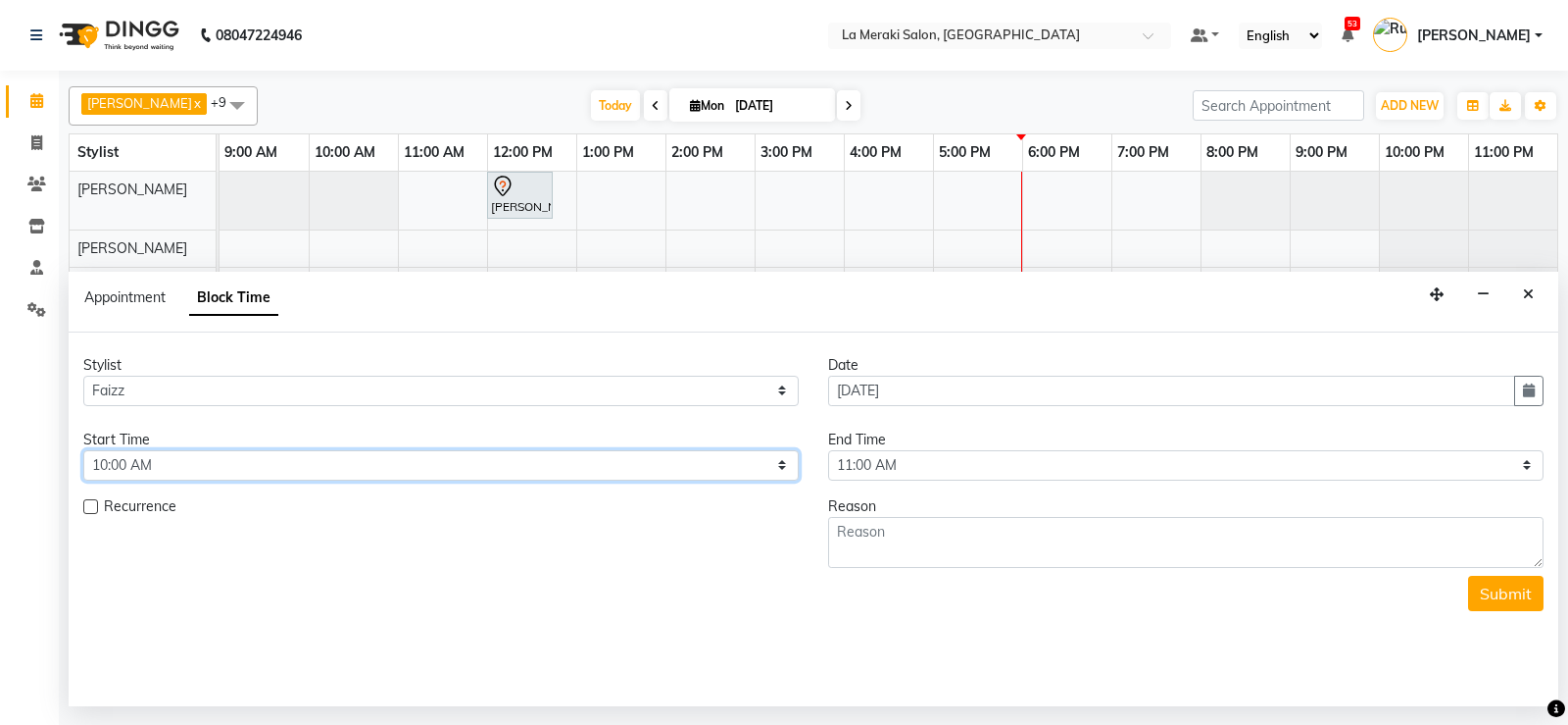
click at [209, 462] on select "Select 10:00 AM 10:05 AM 10:10 AM 10:15 AM 10:20 AM 10:25 AM 10:30 AM 10:35 AM …" at bounding box center [441, 465] width 716 height 31
select select "630"
click at [83, 450] on select "Select 10:00 AM 10:05 AM 10:10 AM 10:15 AM 10:20 AM 10:25 AM 10:30 AM 10:35 AM …" at bounding box center [441, 465] width 716 height 31
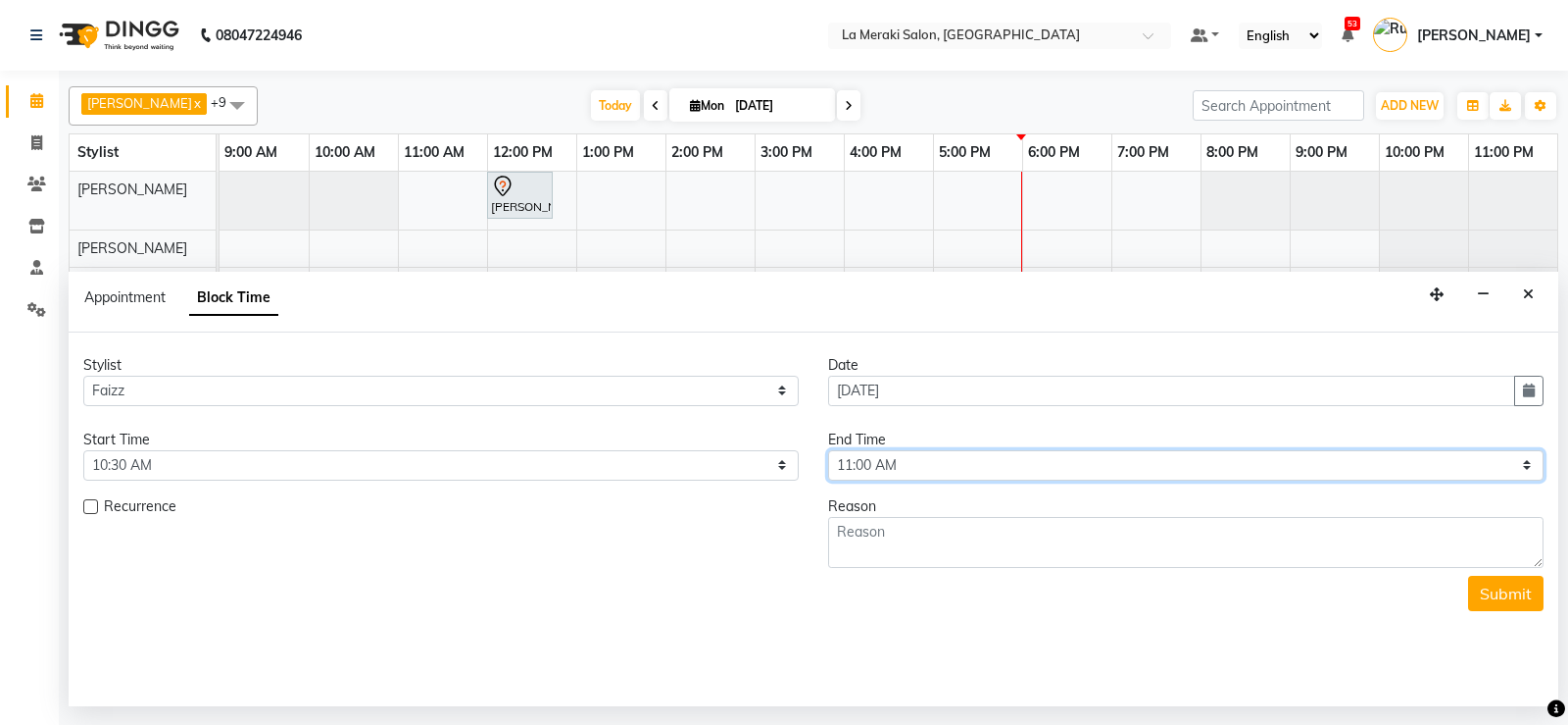
click at [903, 466] on select "Select 10:00 AM 10:05 AM 10:10 AM 10:15 AM 10:20 AM 10:25 AM 10:30 AM 10:35 AM …" at bounding box center [1186, 465] width 716 height 31
select select "1230"
click at [829, 450] on select "Select 10:00 AM 10:05 AM 10:10 AM 10:15 AM 10:20 AM 10:25 AM 10:30 AM 10:35 AM …" at bounding box center [1186, 465] width 716 height 31
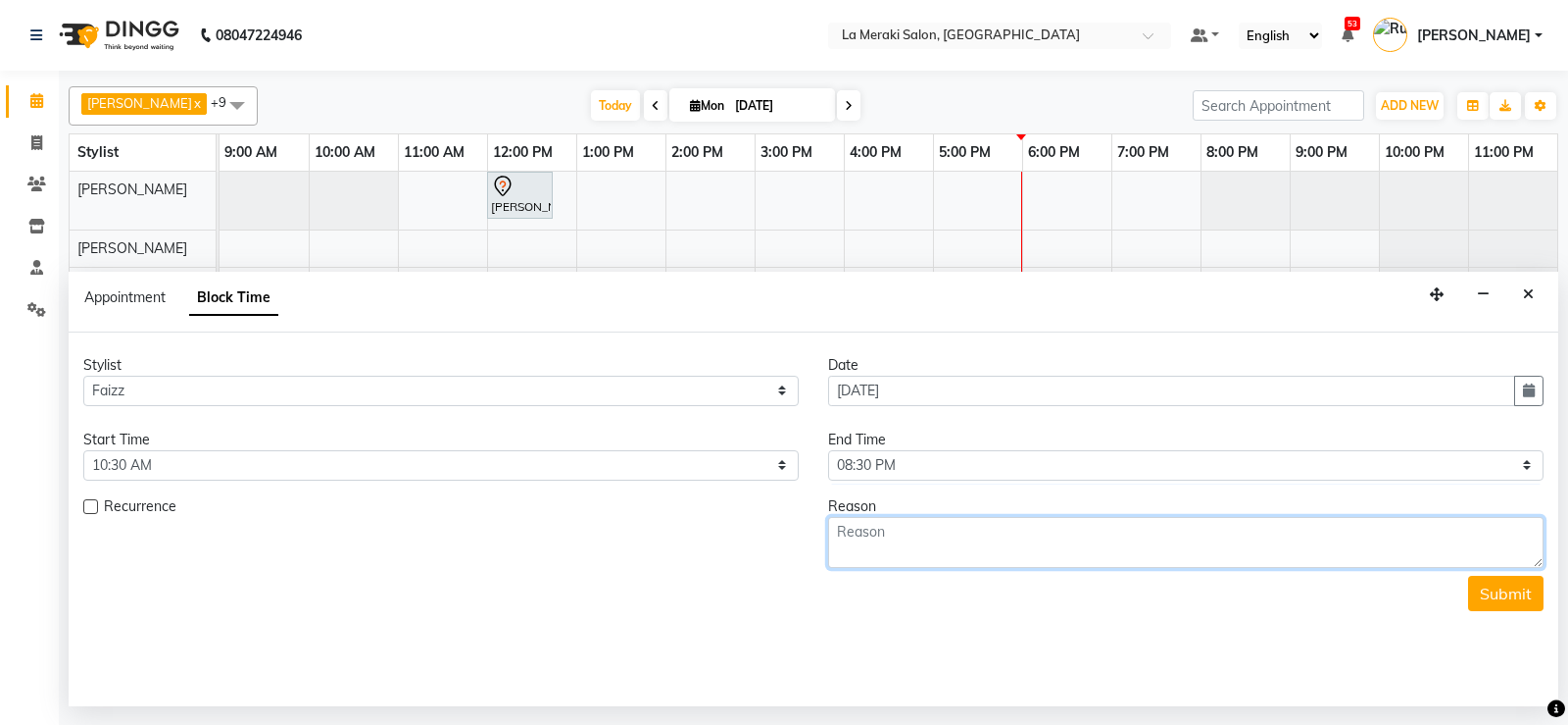
click at [911, 550] on textarea at bounding box center [1186, 542] width 716 height 51
type textarea "week off"
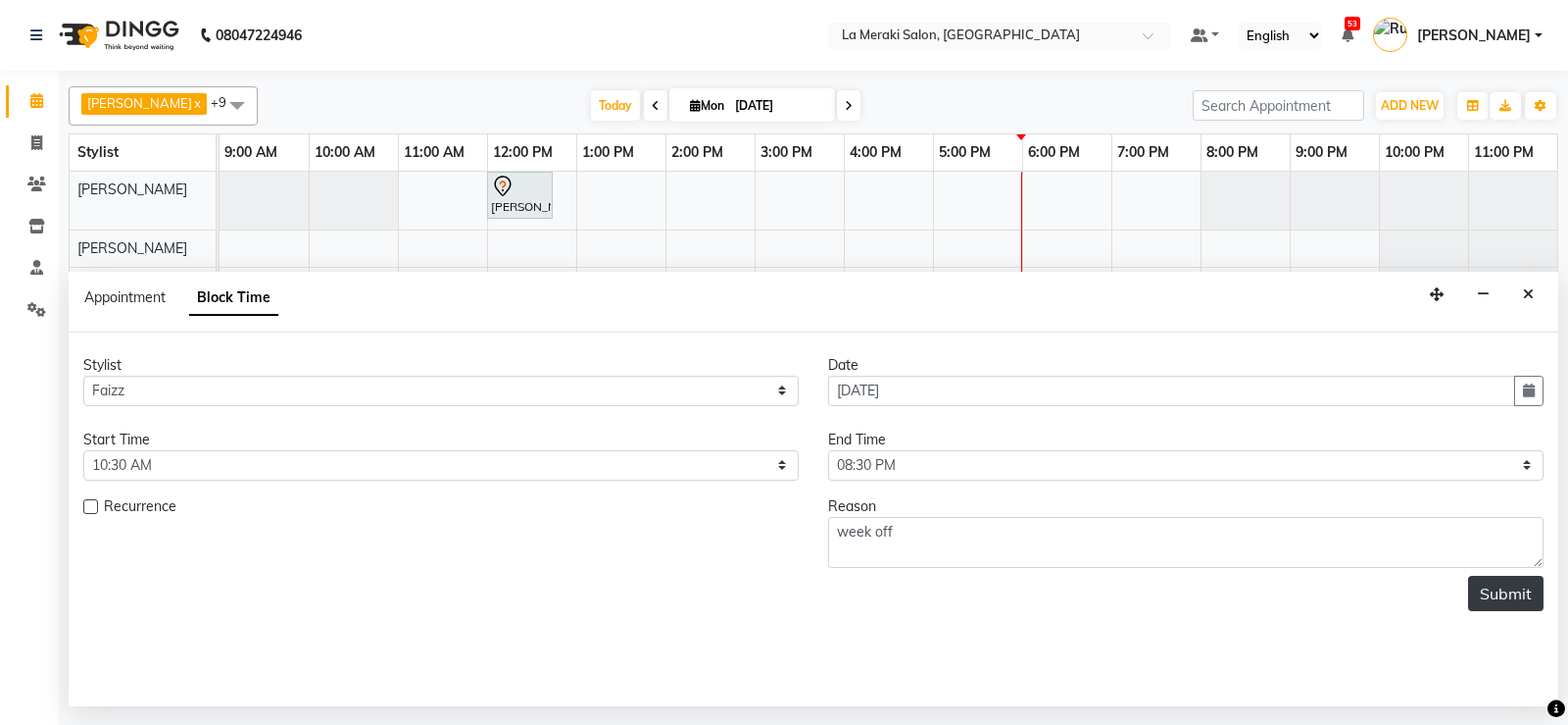
click at [1493, 603] on button "Submit" at bounding box center [1506, 593] width 75 height 36
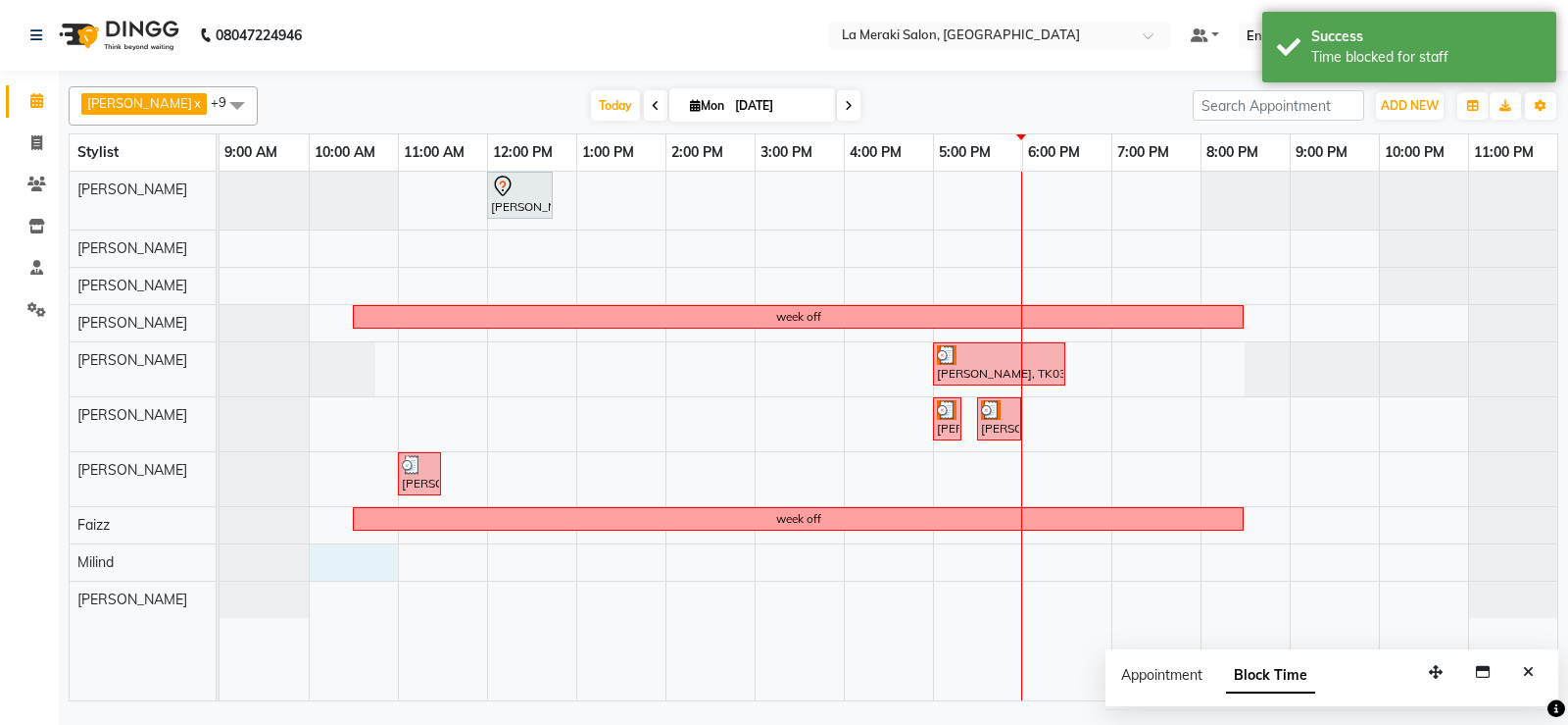
click at [358, 560] on div "Yashashree Chande, TK01, 12:00 PM-12:45 PM, Style Director Level Female Haircut…" at bounding box center [888, 435] width 1338 height 529
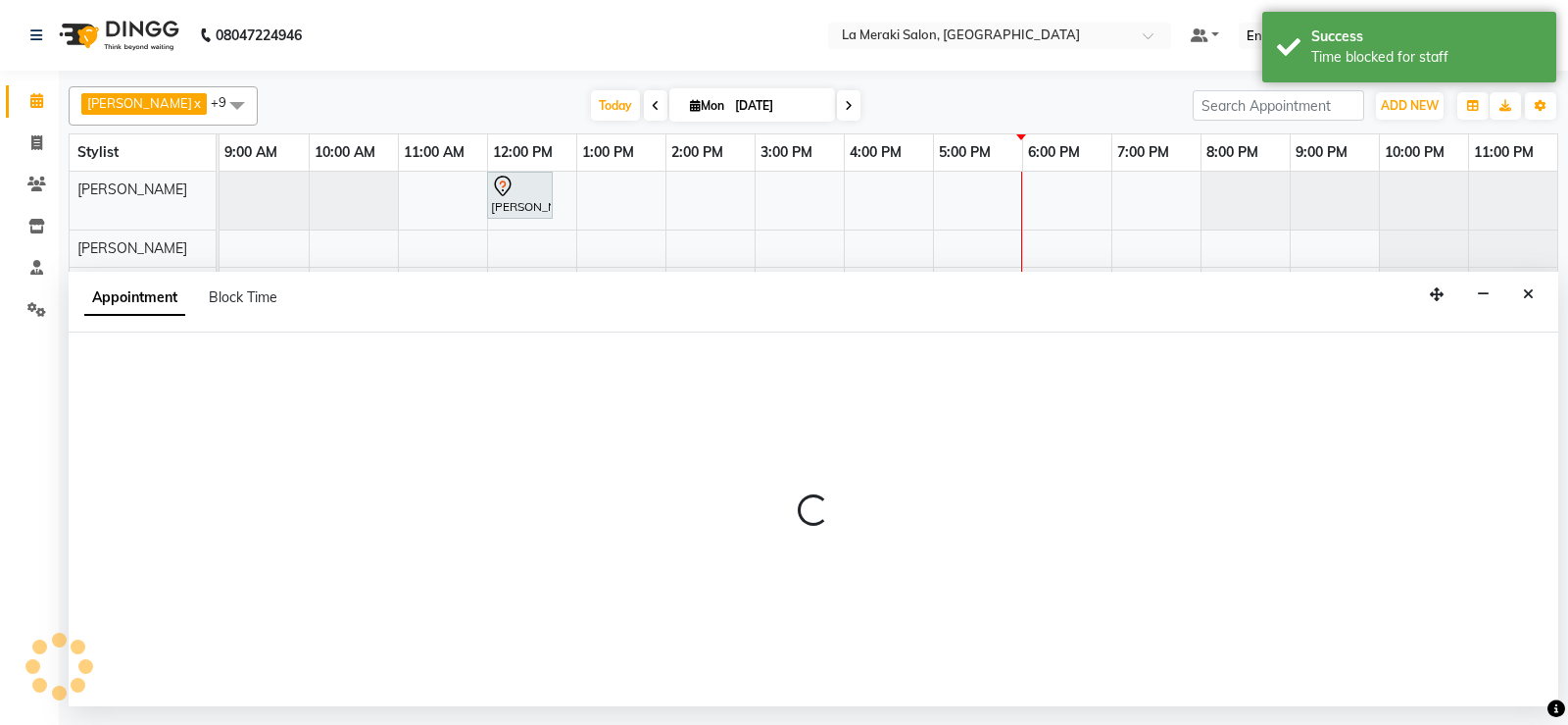
select select "64939"
select select "600"
select select "tentative"
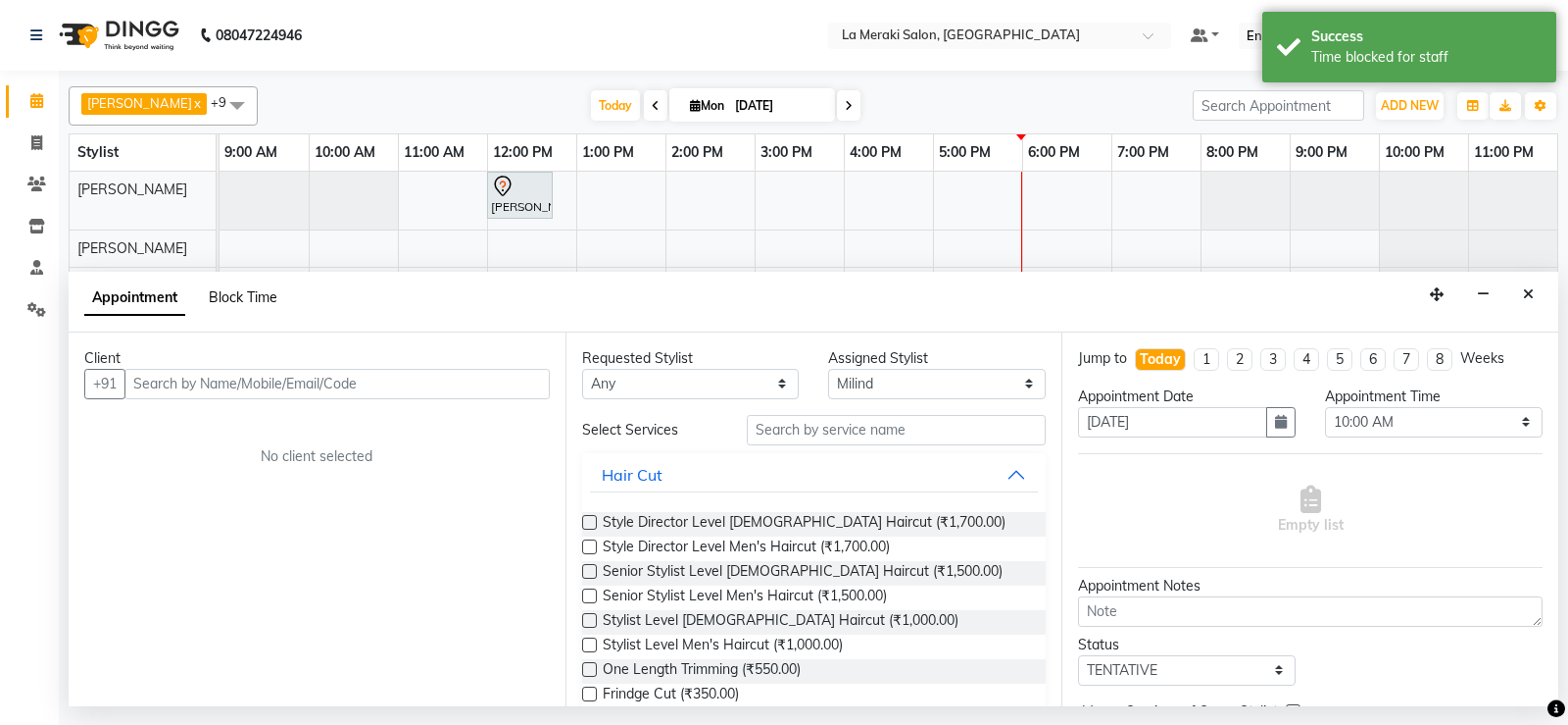
click at [245, 301] on span "Block Time" at bounding box center [243, 298] width 68 height 18
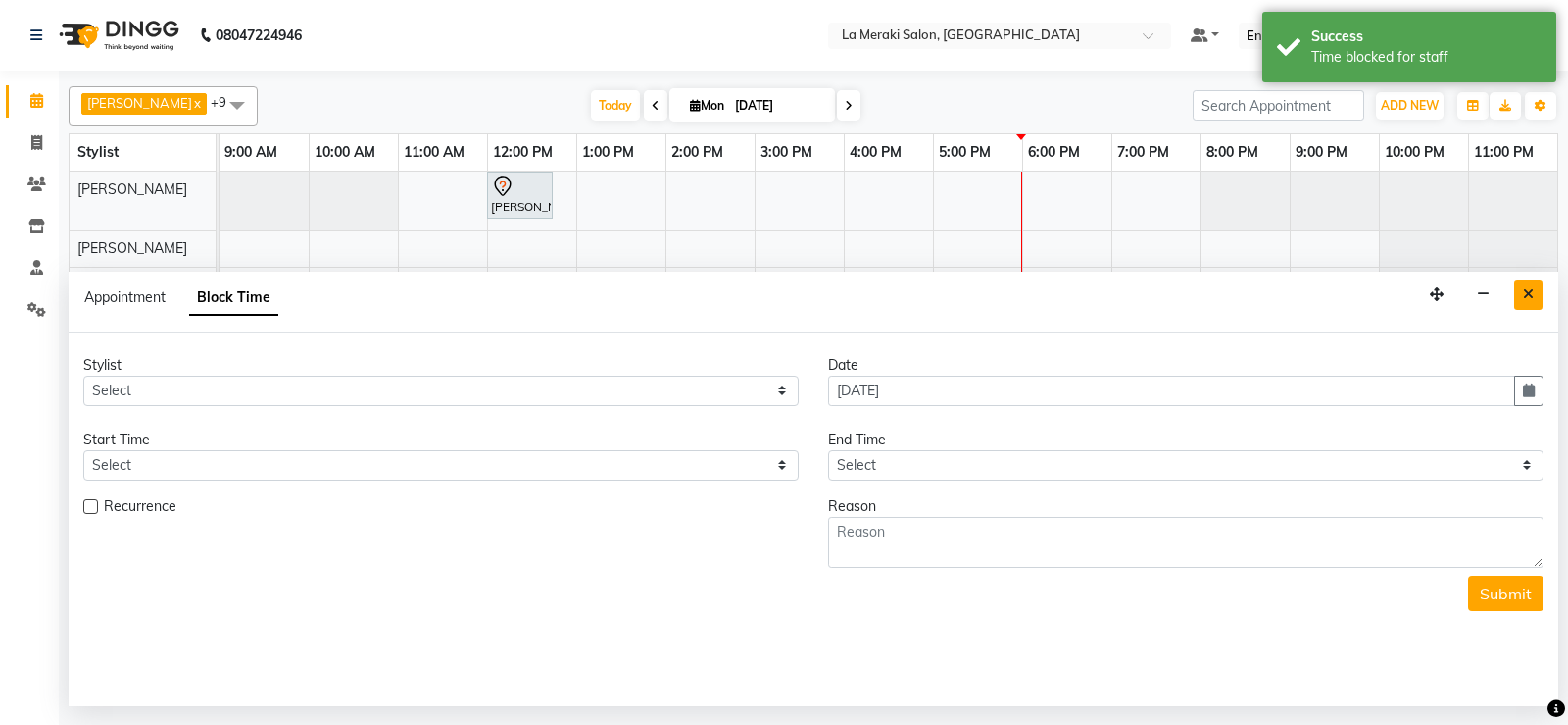
click at [1526, 294] on icon "Close" at bounding box center [1528, 295] width 11 height 14
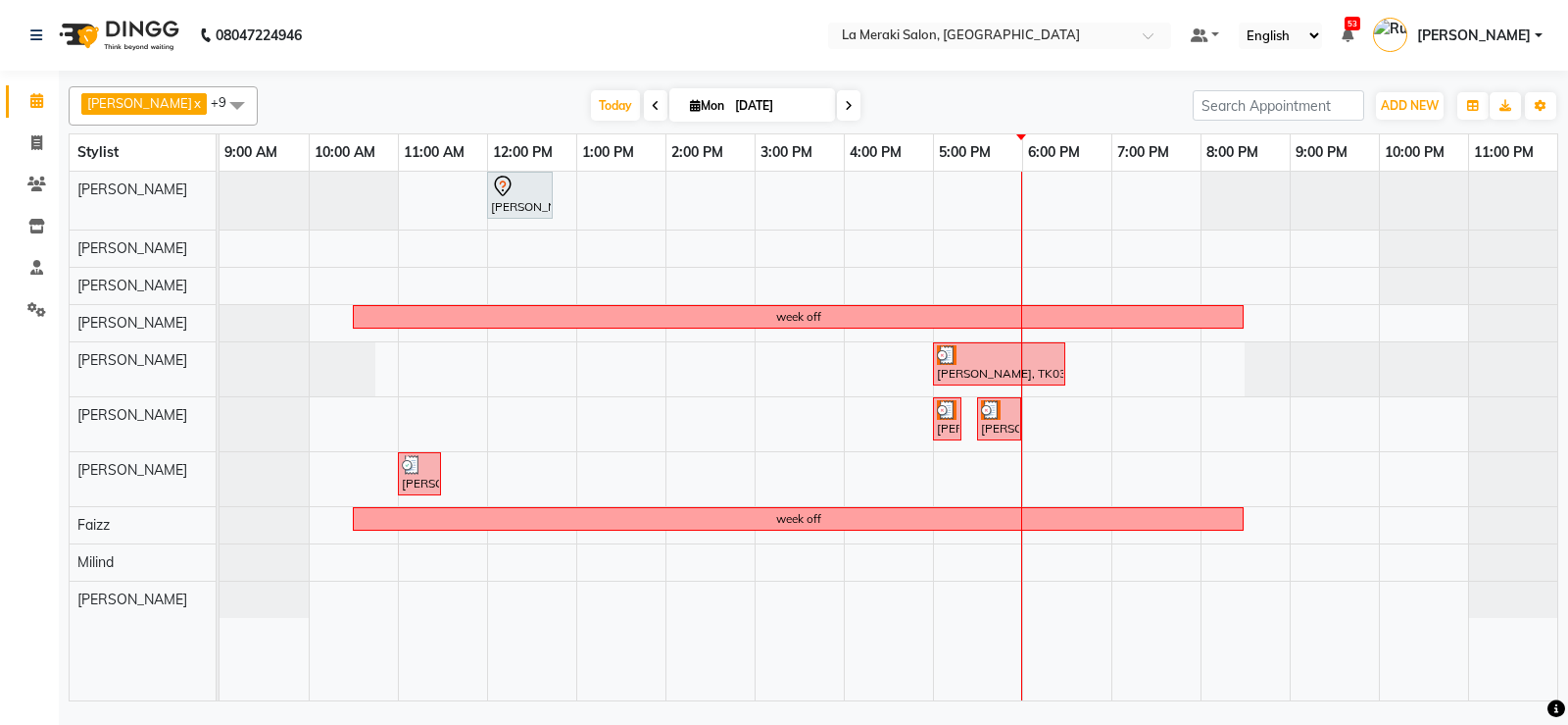
click at [131, 119] on span "Swagat Jagirdar x Vinayak Kadam x Rupal Jagirdar x Kulsum Sayyed x Aamir Alvi x…" at bounding box center [163, 106] width 189 height 40
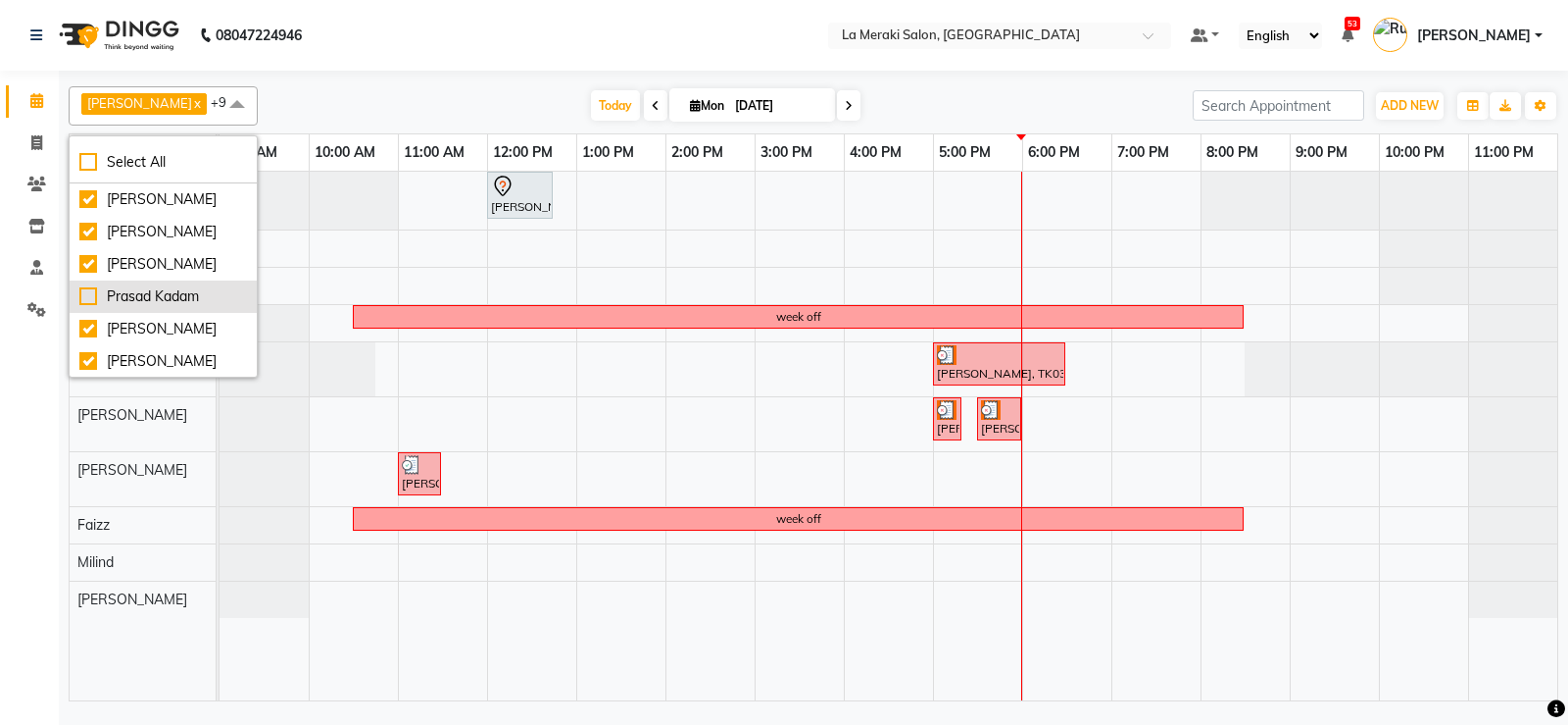
click at [81, 292] on div "Prasad Kadam" at bounding box center [163, 297] width 168 height 21
checkbox input "true"
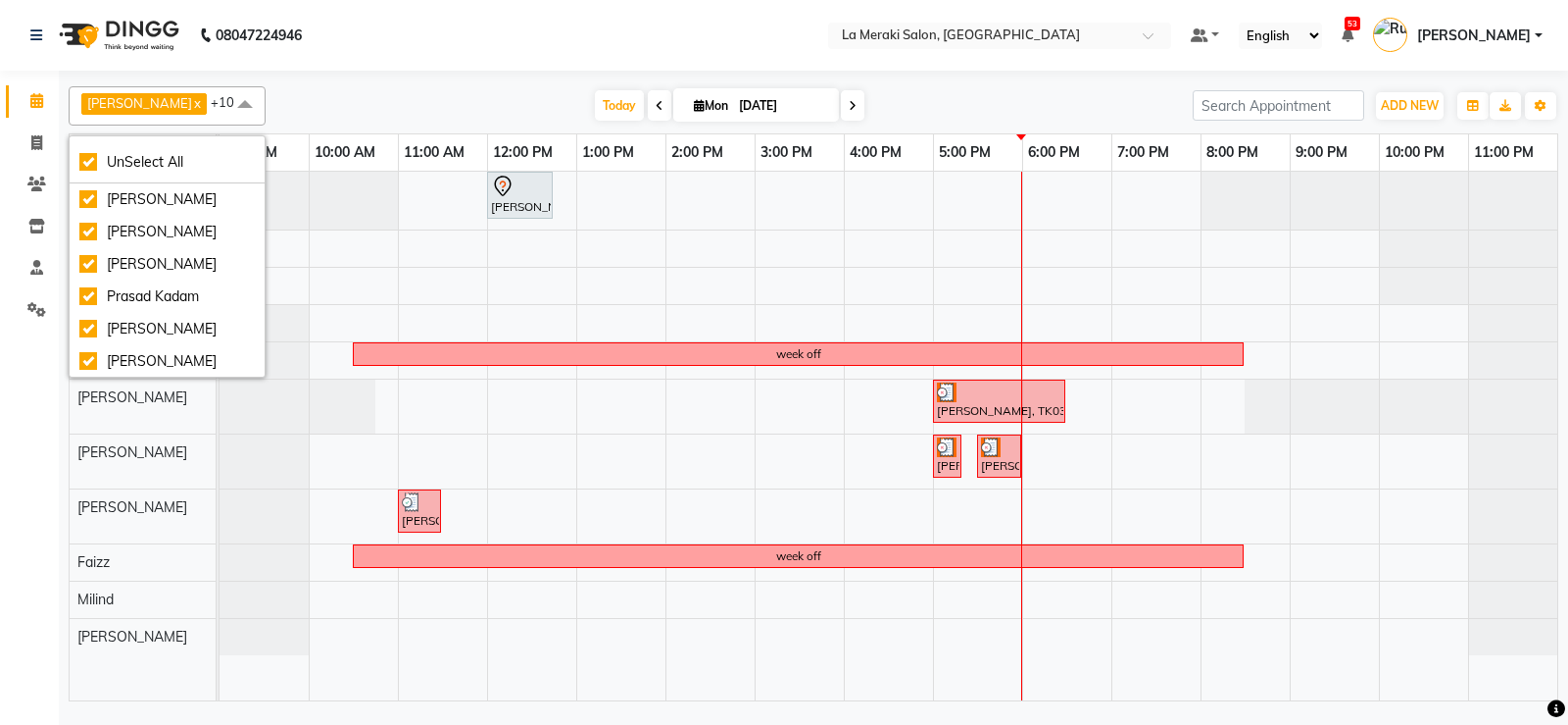
click at [32, 453] on div "Calendar Invoice Clients Inventory Staff Settings Completed InProgress Upcoming…" at bounding box center [132, 375] width 265 height 640
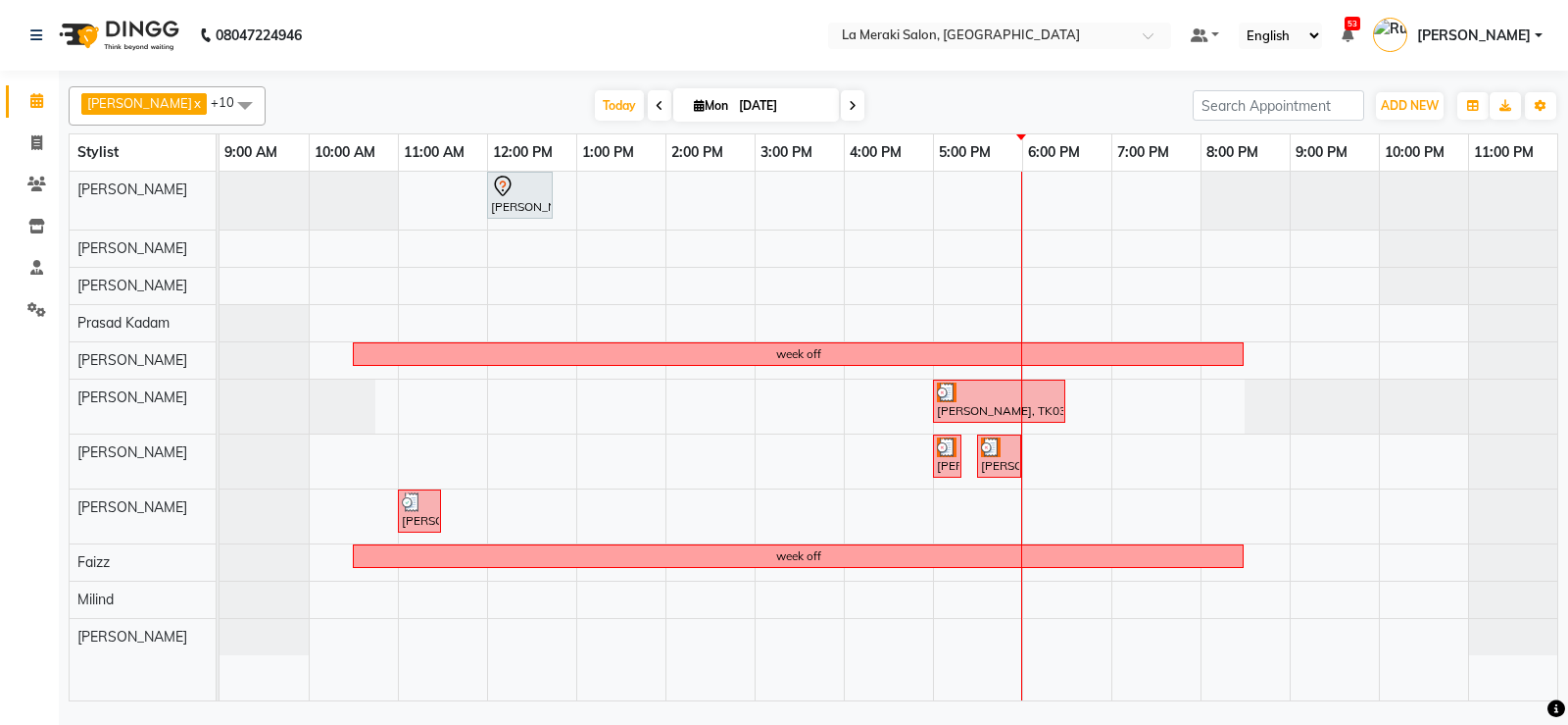
click at [362, 317] on div "Yashashree Chande, TK01, 12:00 PM-12:45 PM, Style Director Level Female Haircut…" at bounding box center [888, 435] width 1338 height 529
select select "79933"
select select "tentative"
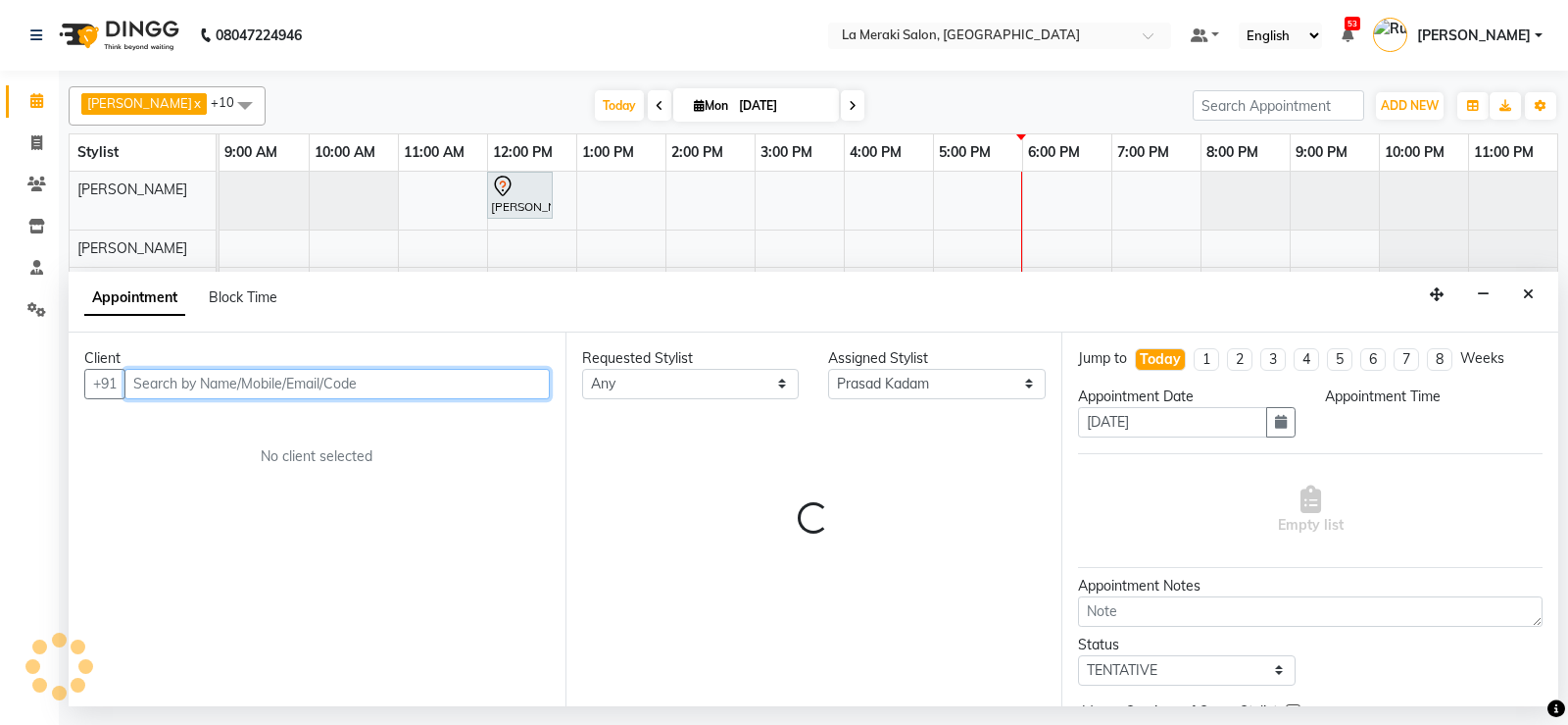
select select "600"
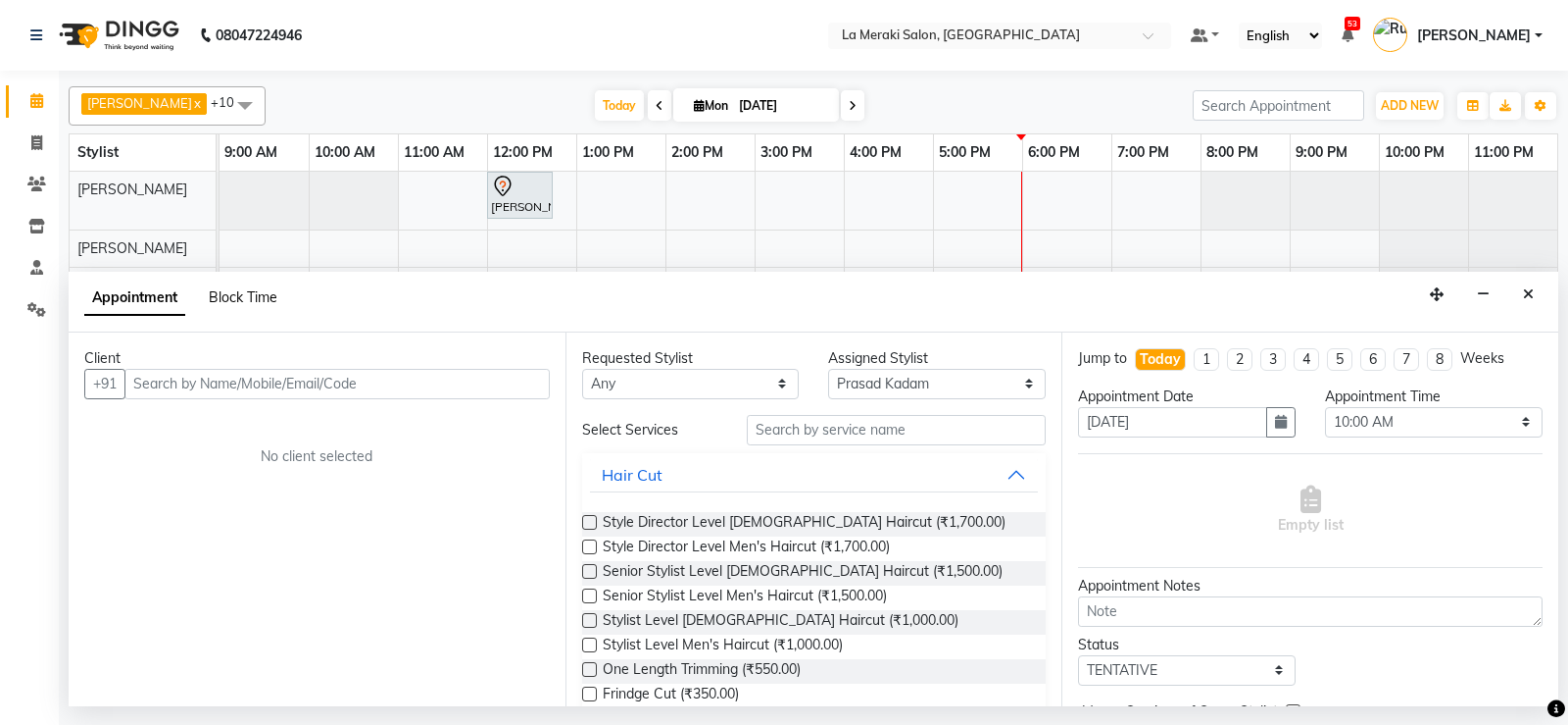
click at [244, 292] on span "Block Time" at bounding box center [243, 298] width 68 height 18
select select "79933"
select select "600"
select select "660"
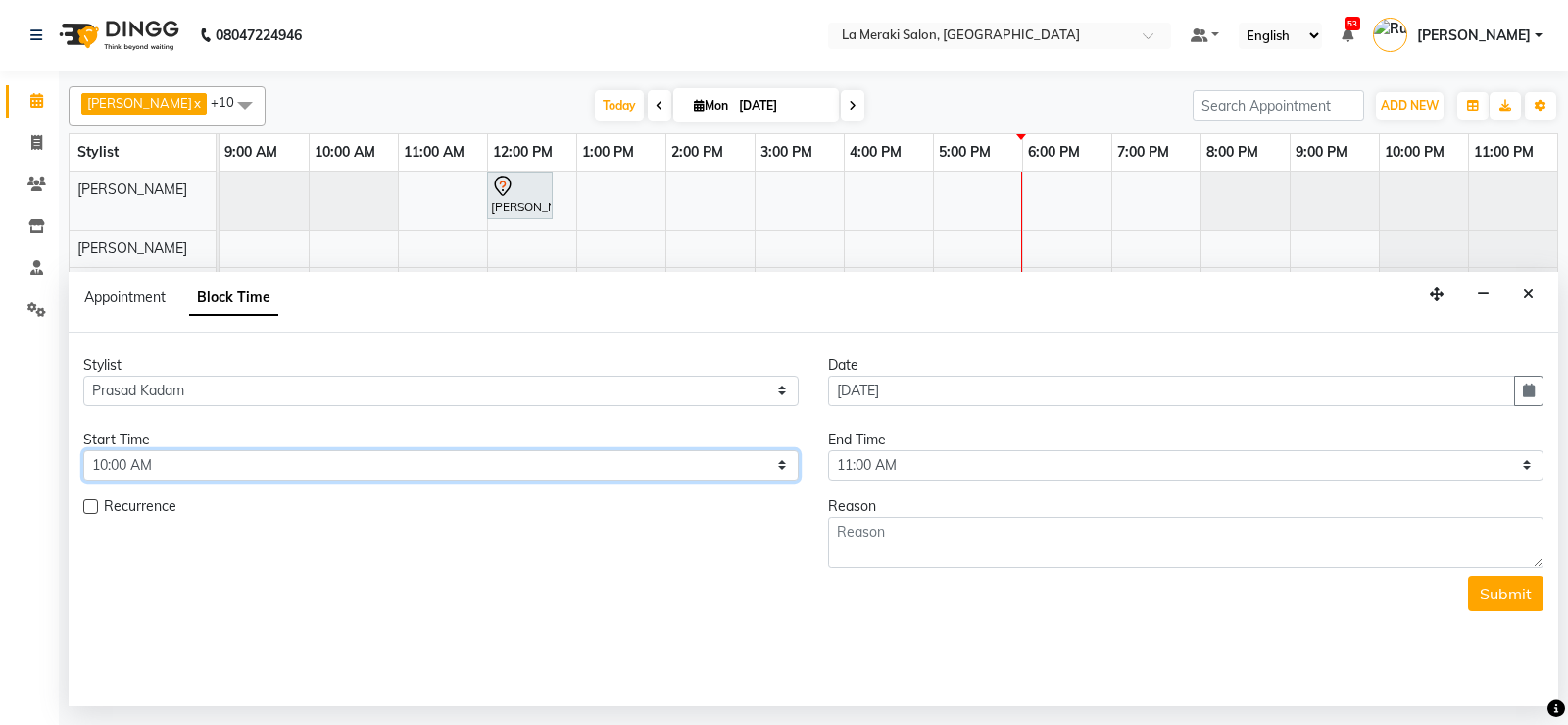
click at [251, 466] on select "Select 10:00 AM 10:05 AM 10:10 AM 10:15 AM 10:20 AM 10:25 AM 10:30 AM 10:35 AM …" at bounding box center [441, 465] width 716 height 31
select select "630"
click at [83, 450] on select "Select 10:00 AM 10:05 AM 10:10 AM 10:15 AM 10:20 AM 10:25 AM 10:30 AM 10:35 AM …" at bounding box center [441, 465] width 716 height 31
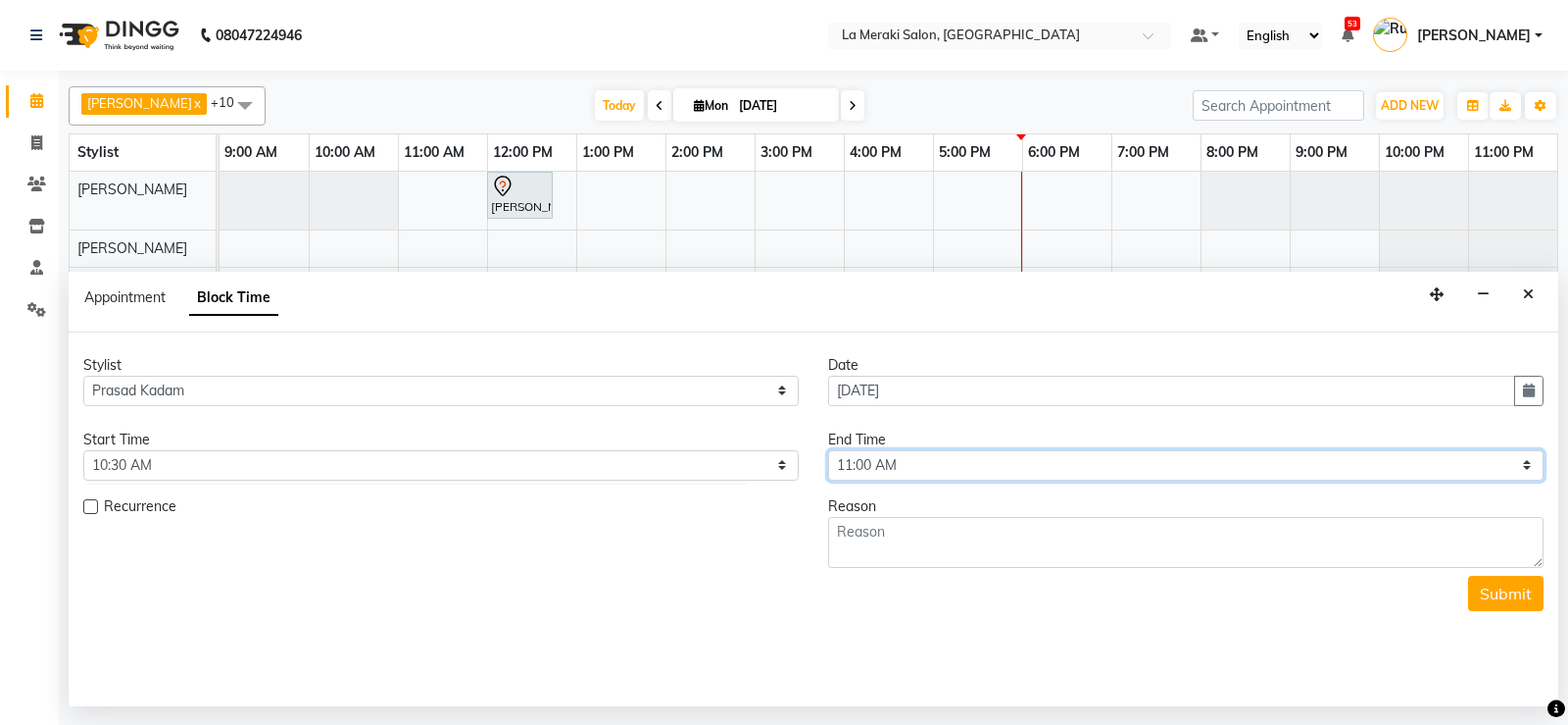
click at [855, 462] on select "Select 10:00 AM 10:05 AM 10:10 AM 10:15 AM 10:20 AM 10:25 AM 10:30 AM 10:35 AM …" at bounding box center [1186, 465] width 716 height 31
select select "1230"
click at [829, 450] on select "Select 10:00 AM 10:05 AM 10:10 AM 10:15 AM 10:20 AM 10:25 AM 10:30 AM 10:35 AM …" at bounding box center [1186, 465] width 716 height 31
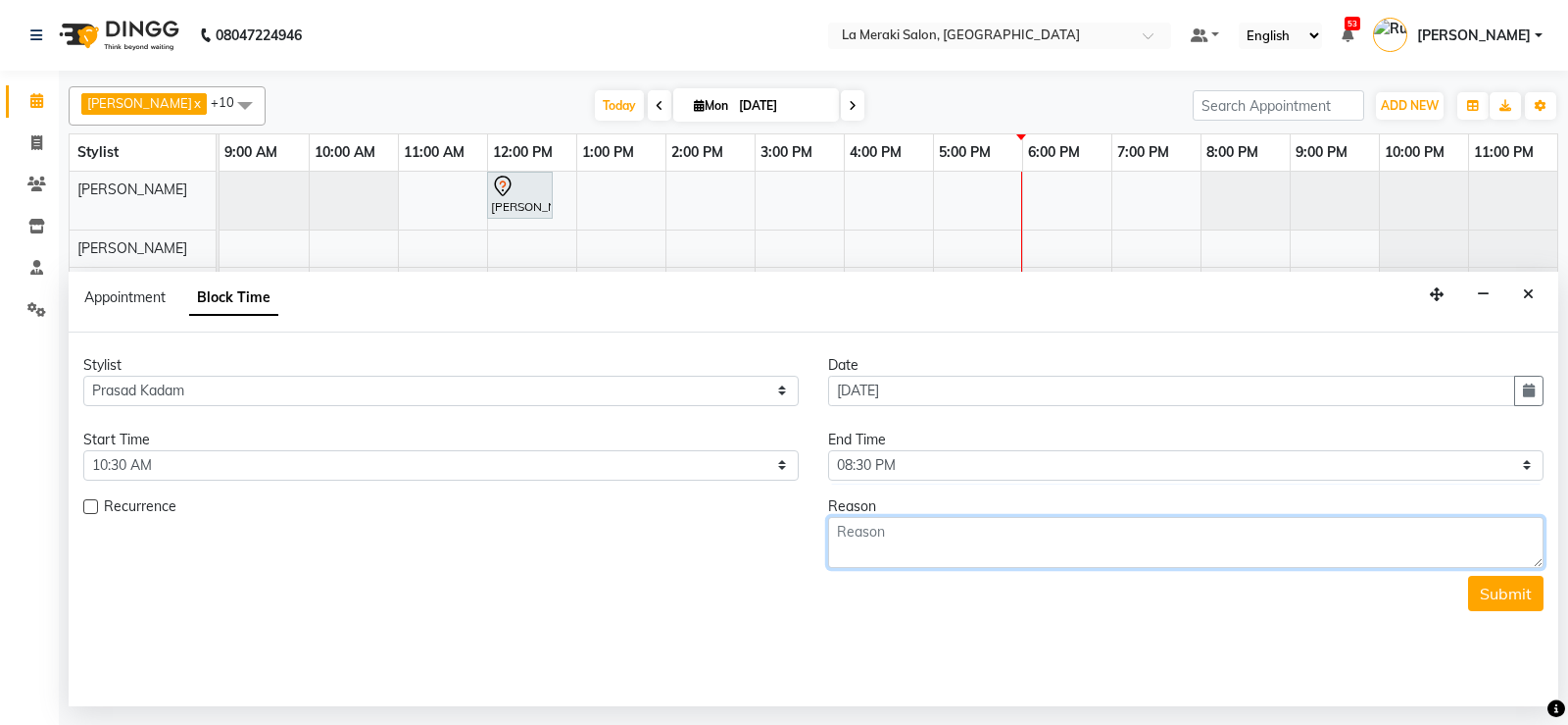
click at [942, 546] on textarea at bounding box center [1186, 542] width 716 height 51
type textarea "week off"
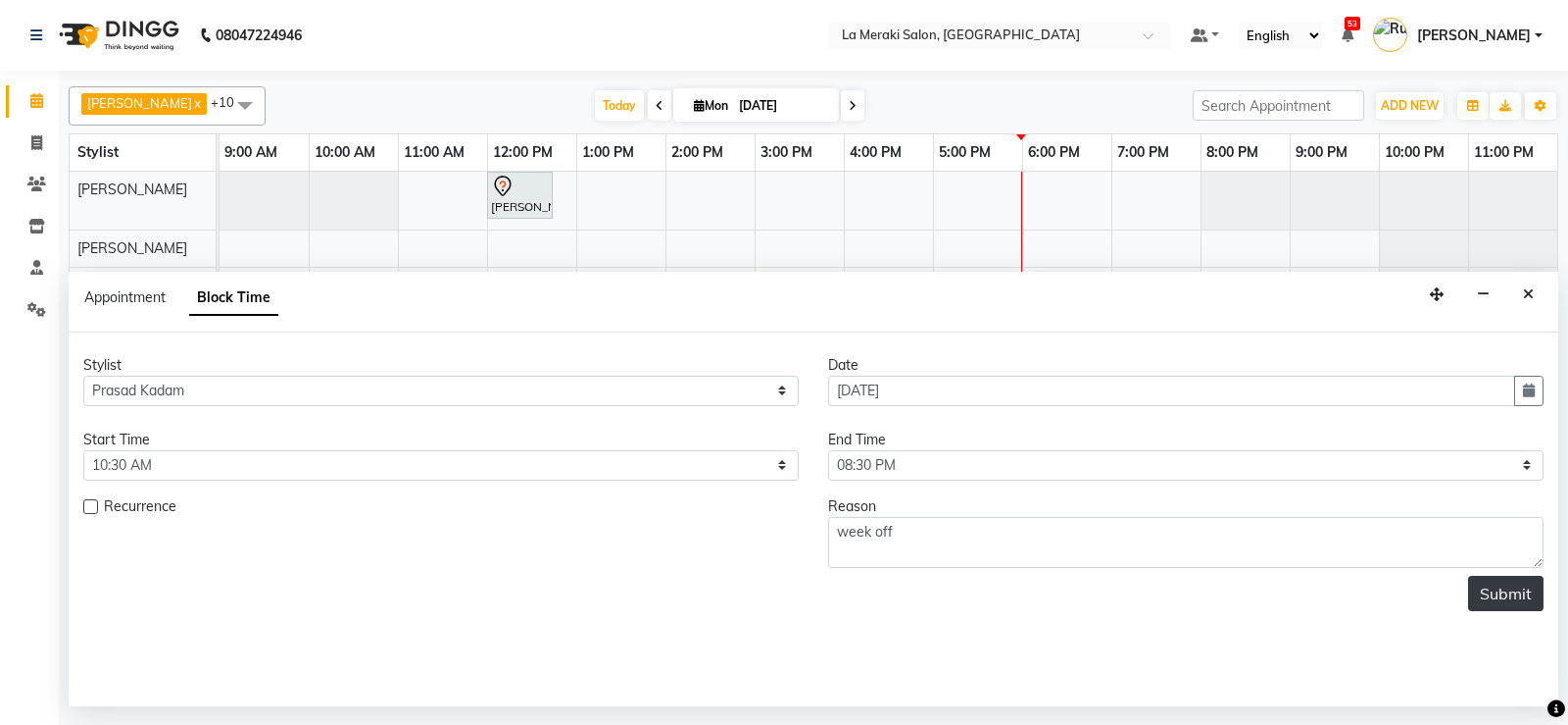
click at [1492, 588] on button "Submit" at bounding box center [1506, 593] width 75 height 36
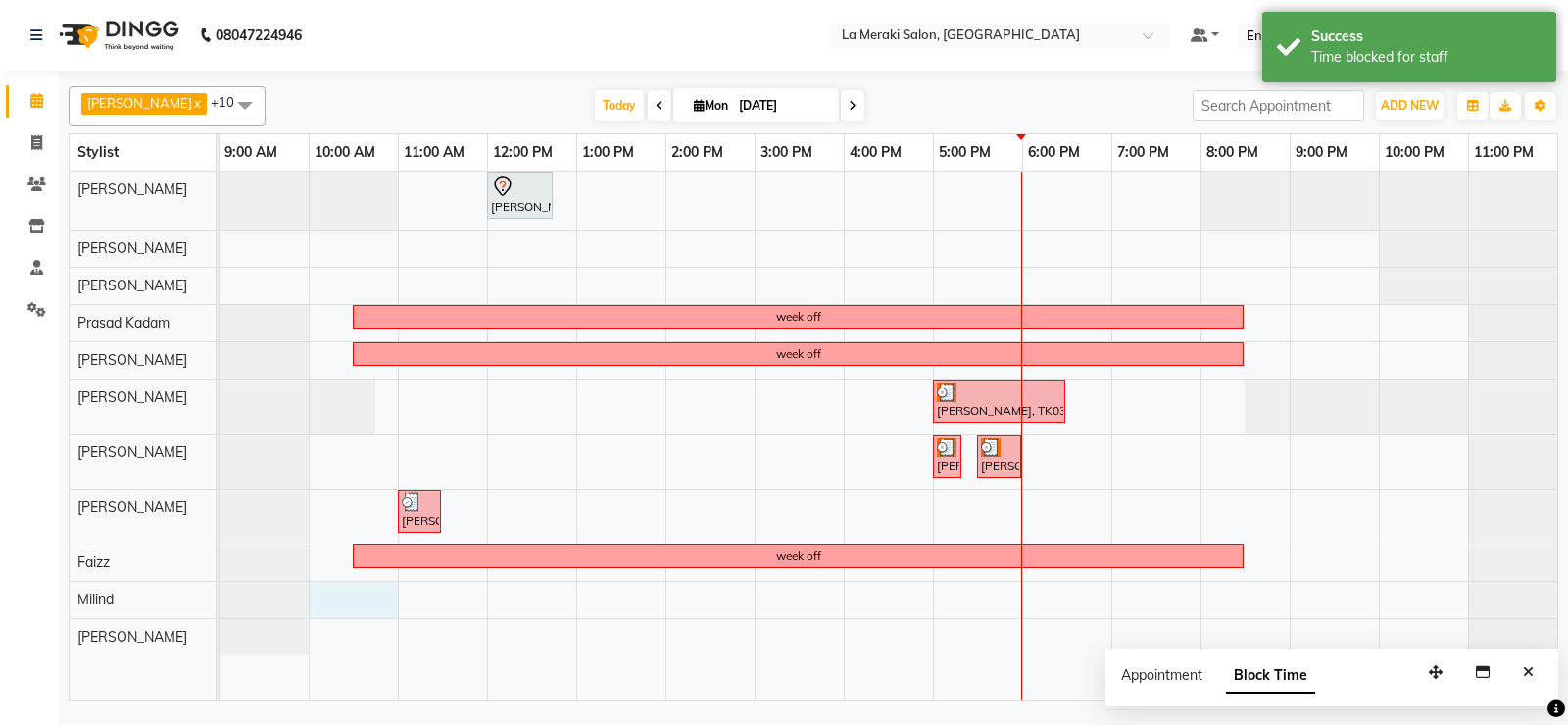
click at [330, 590] on div "Yashashree Chande, TK01, 12:00 PM-12:45 PM, Style Director Level Female Haircut…" at bounding box center [888, 435] width 1338 height 529
select select "64939"
select select "600"
select select "tentative"
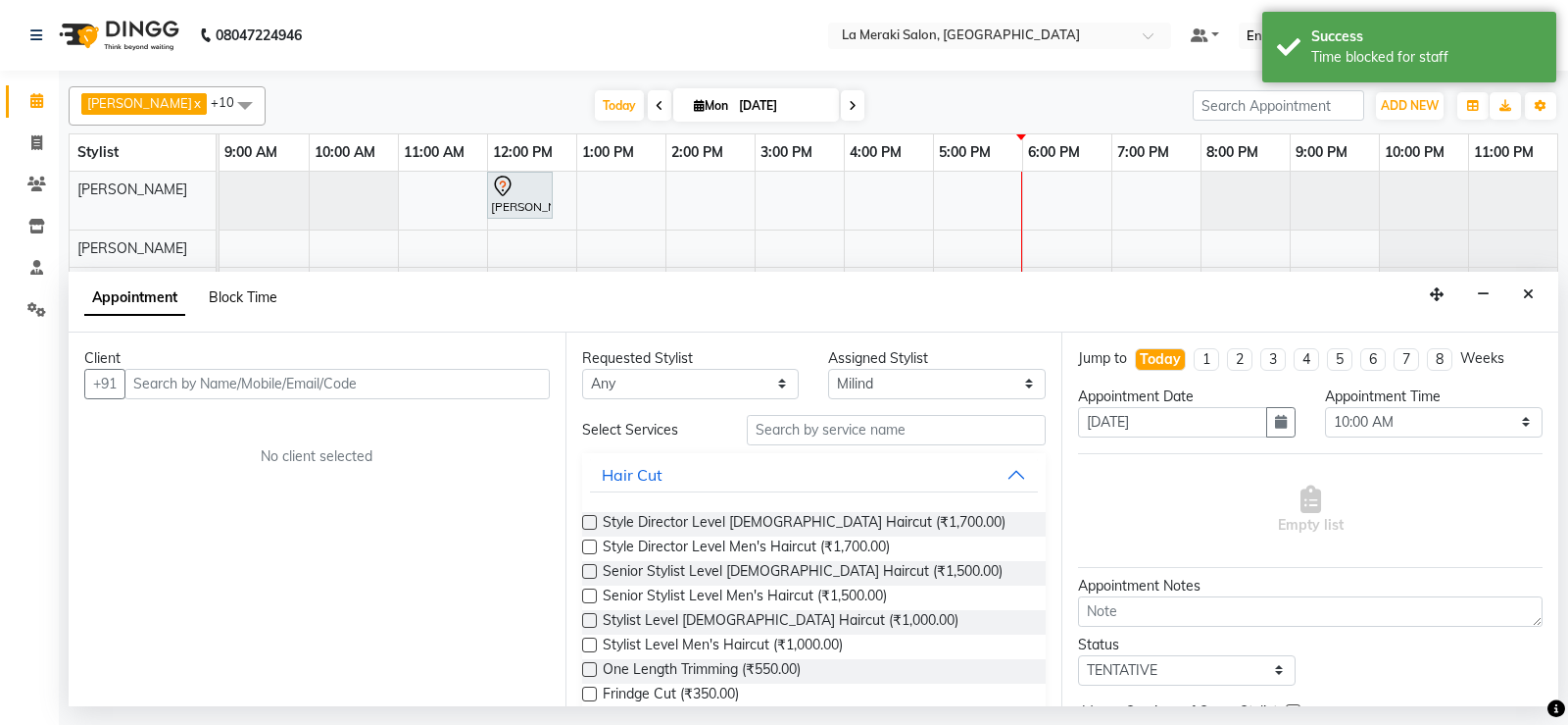
click at [239, 293] on span "Block Time" at bounding box center [243, 298] width 68 height 18
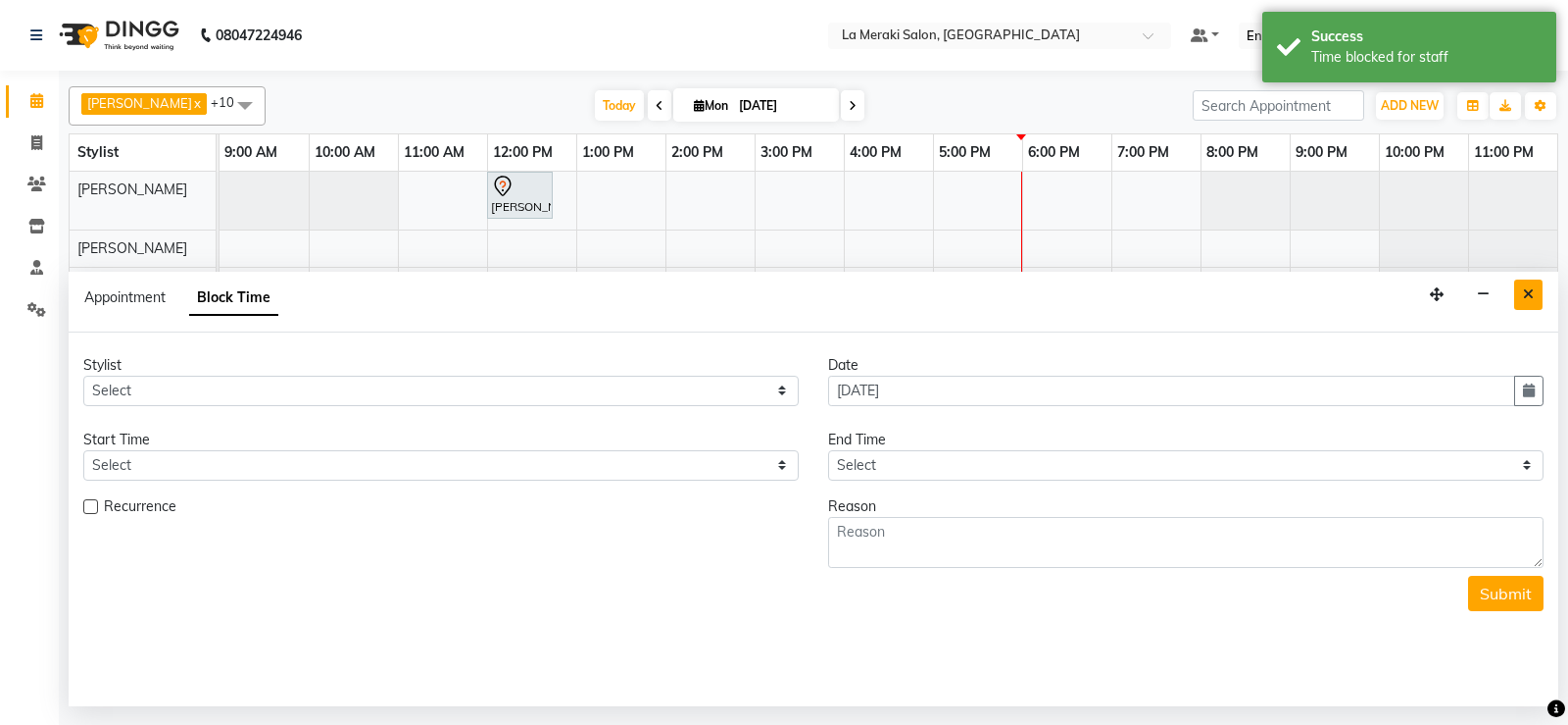
click at [1519, 301] on button "Close" at bounding box center [1528, 295] width 29 height 31
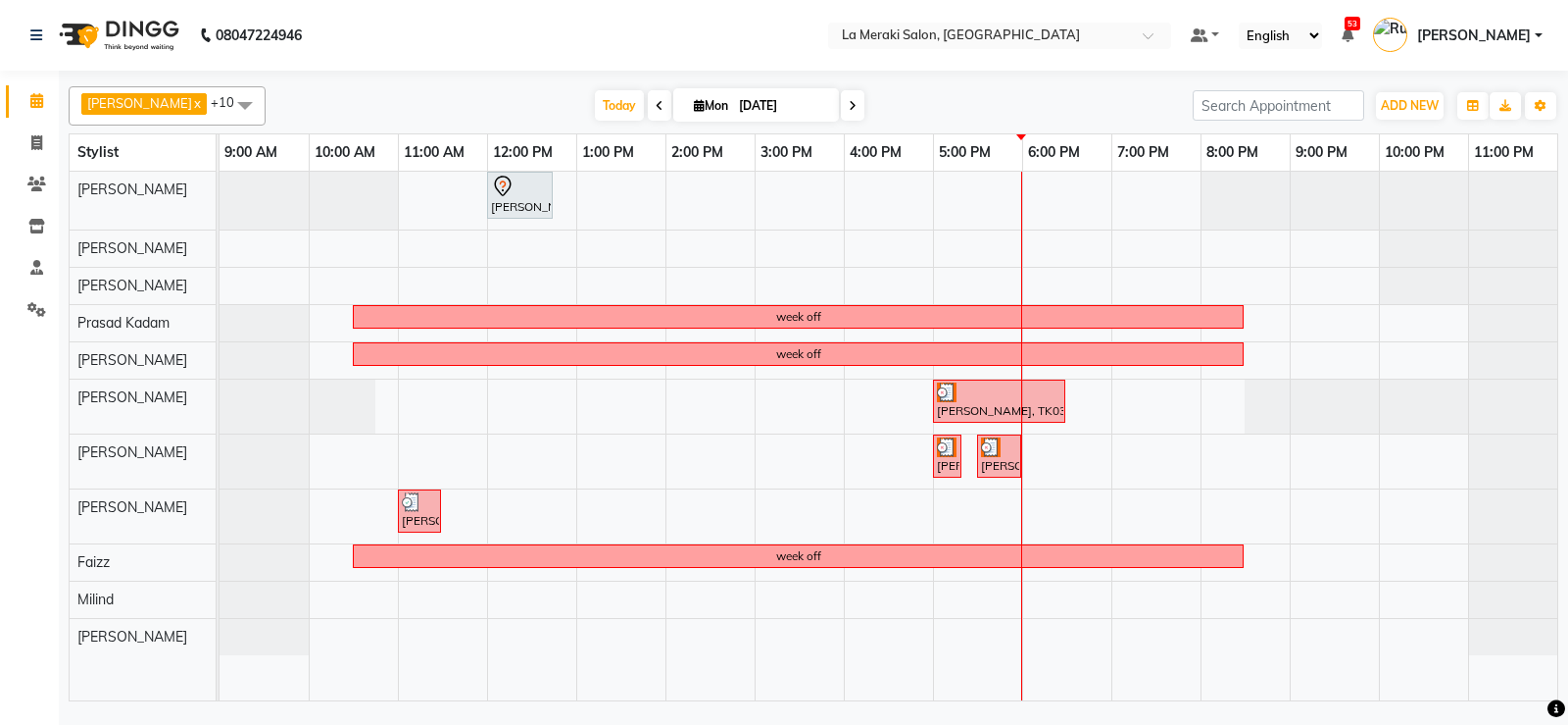
click at [373, 595] on div "Yashashree Chande, TK01, 12:00 PM-12:45 PM, Style Director Level Female Haircut…" at bounding box center [888, 435] width 1338 height 529
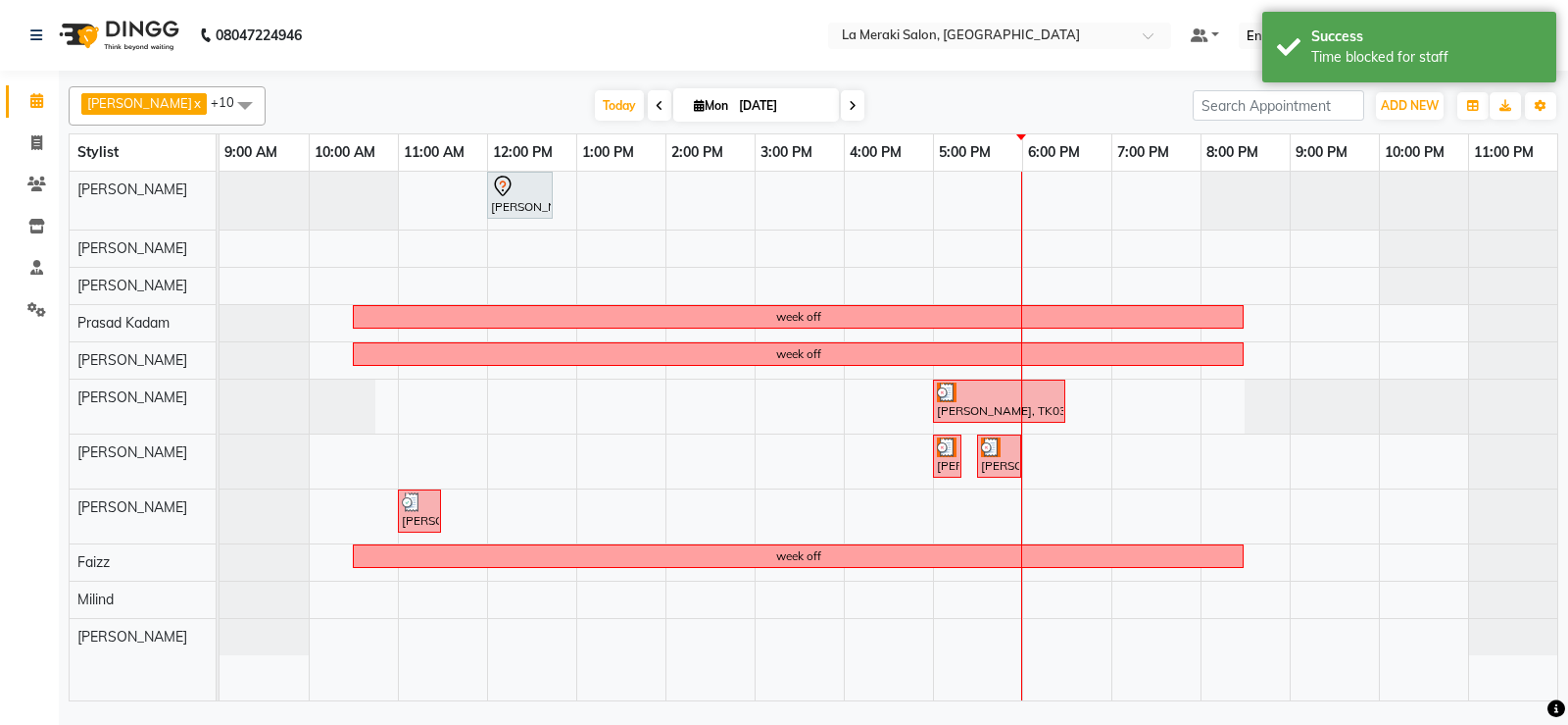
select select "64939"
select select "600"
select select "tentative"
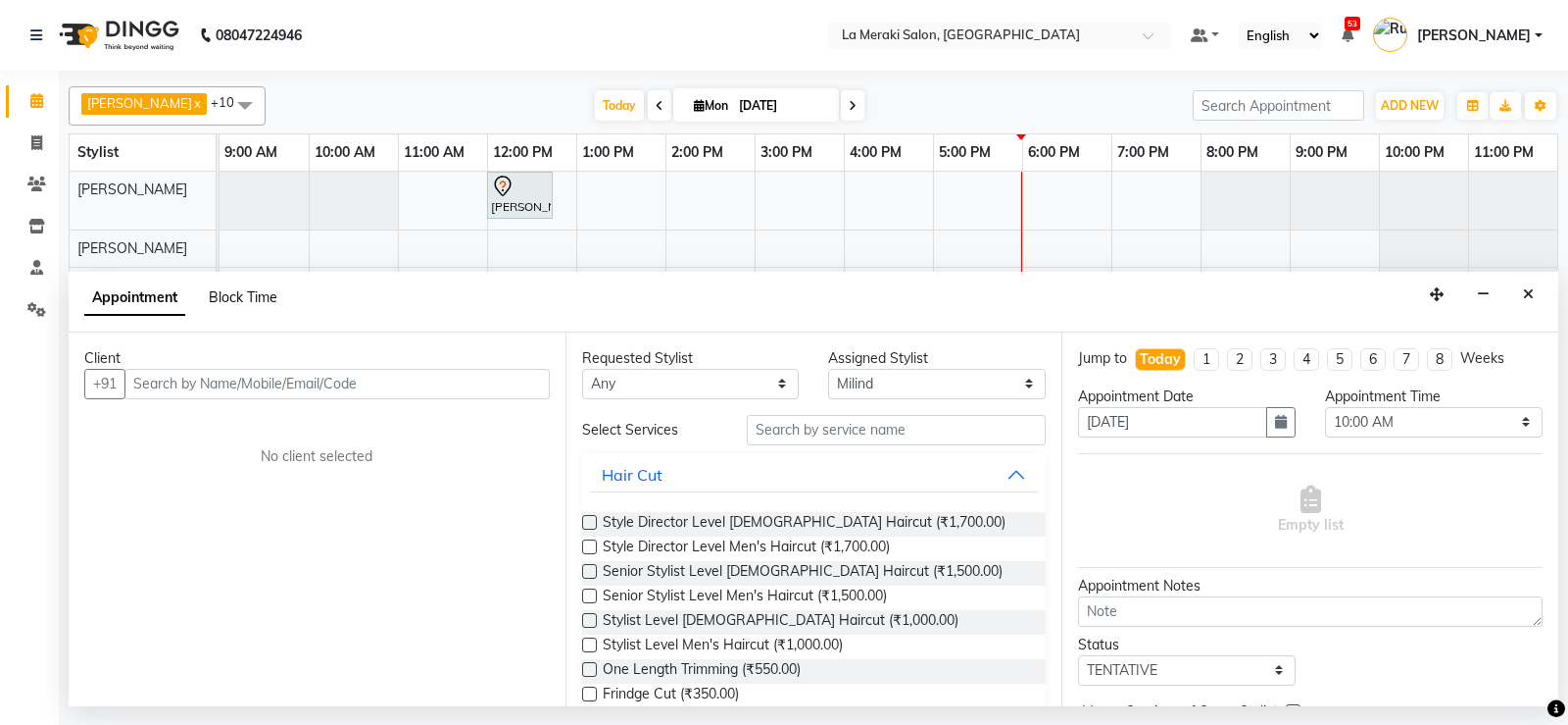
click at [238, 290] on span "Block Time" at bounding box center [243, 298] width 68 height 18
select select "64939"
select select "600"
select select "660"
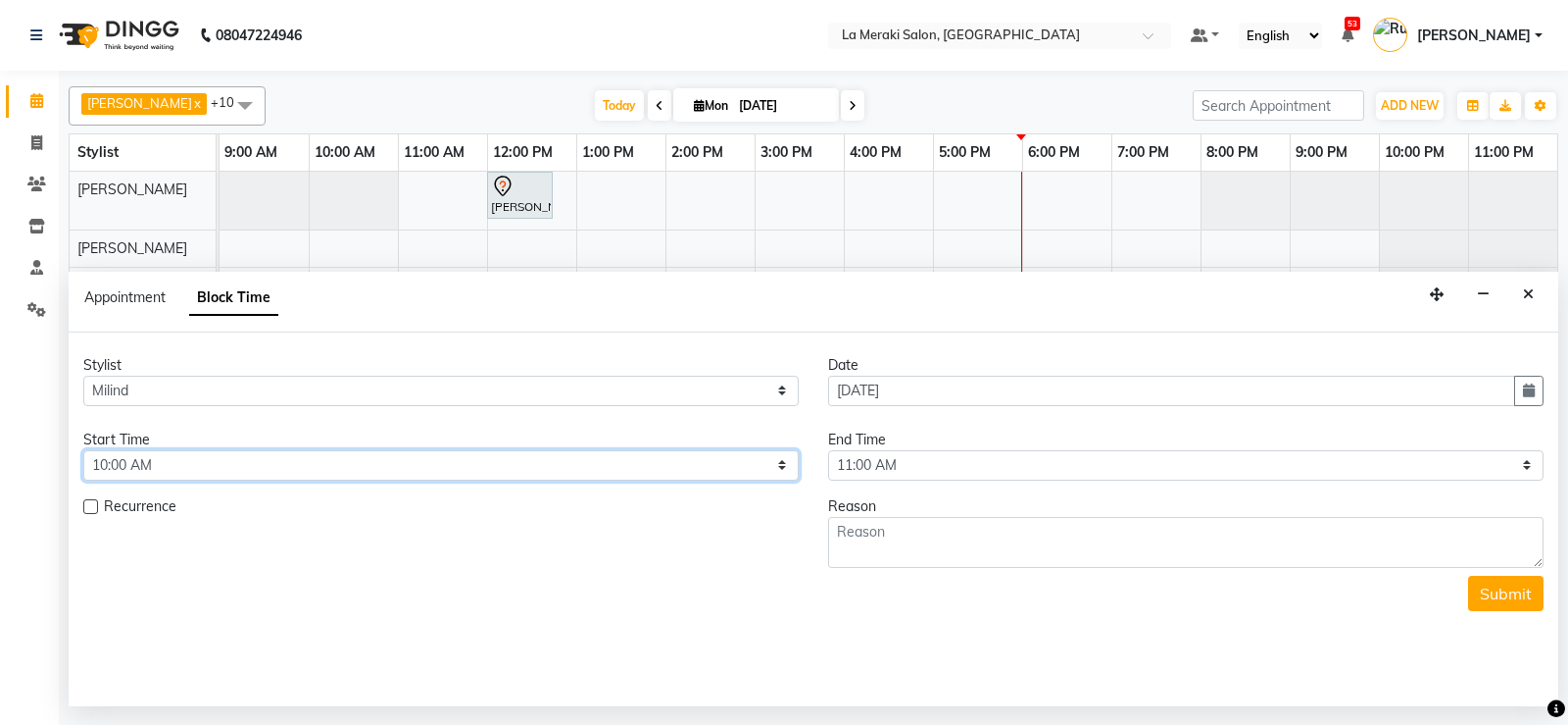
click at [197, 464] on select "Select 10:00 AM 10:05 AM 10:10 AM 10:15 AM 10:20 AM 10:25 AM 10:30 AM 10:35 AM …" at bounding box center [441, 465] width 716 height 31
select select "630"
click at [83, 450] on select "Select 10:00 AM 10:05 AM 10:10 AM 10:15 AM 10:20 AM 10:25 AM 10:30 AM 10:35 AM …" at bounding box center [441, 465] width 716 height 31
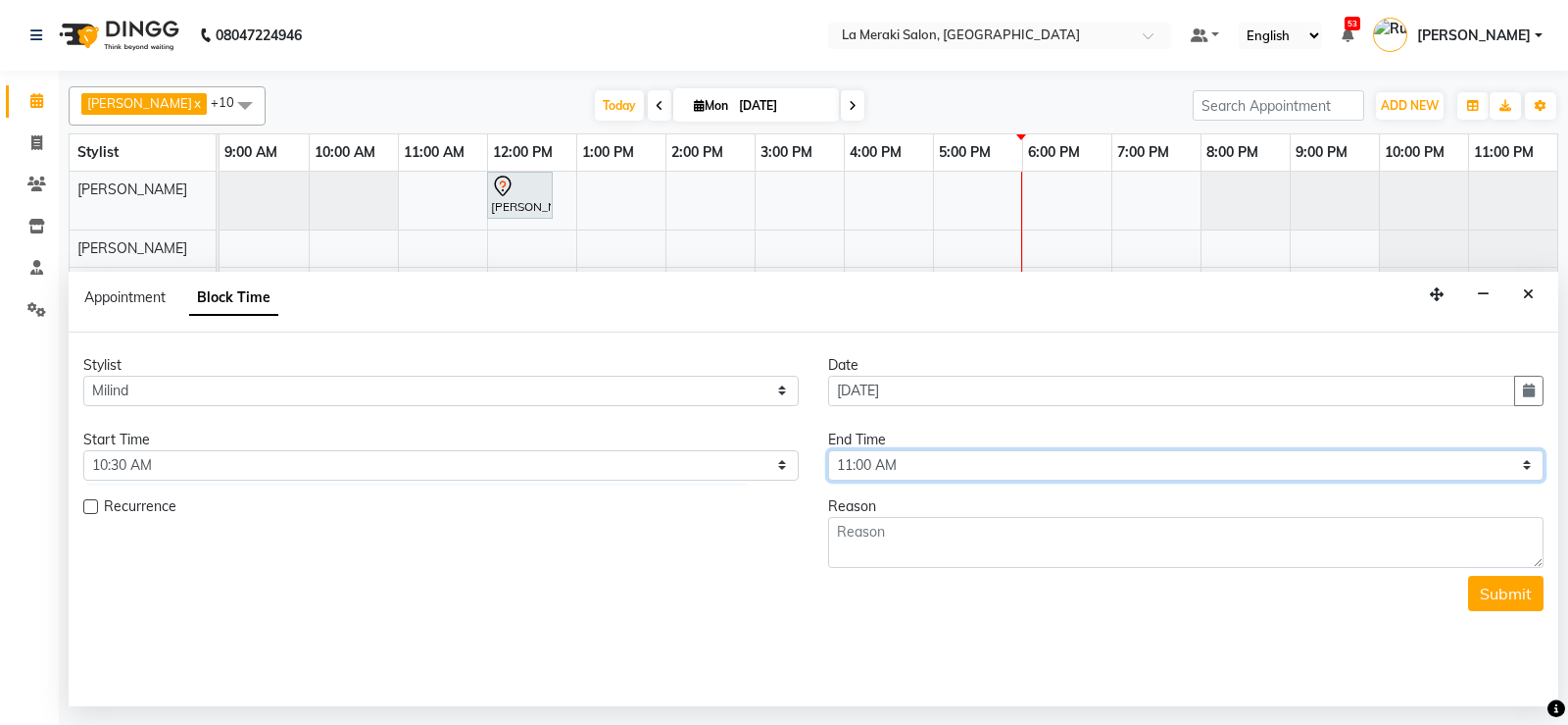
click at [925, 459] on select "Select 10:00 AM 10:05 AM 10:10 AM 10:15 AM 10:20 AM 10:25 AM 10:30 AM 10:35 AM …" at bounding box center [1186, 465] width 716 height 31
select select "1230"
click at [829, 450] on select "Select 10:00 AM 10:05 AM 10:10 AM 10:15 AM 10:20 AM 10:25 AM 10:30 AM 10:35 AM …" at bounding box center [1186, 465] width 716 height 31
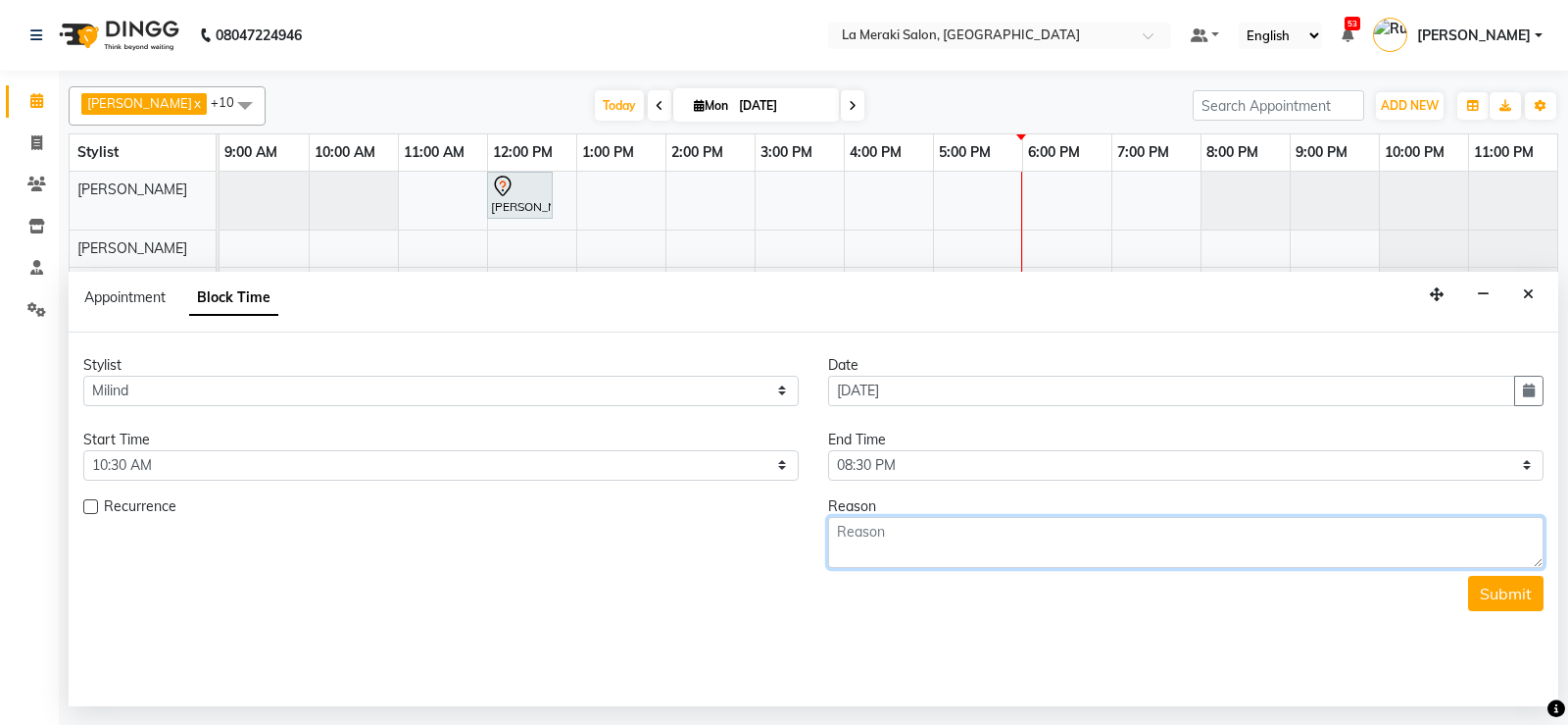
click at [943, 547] on textarea at bounding box center [1186, 542] width 716 height 51
type textarea "week off"
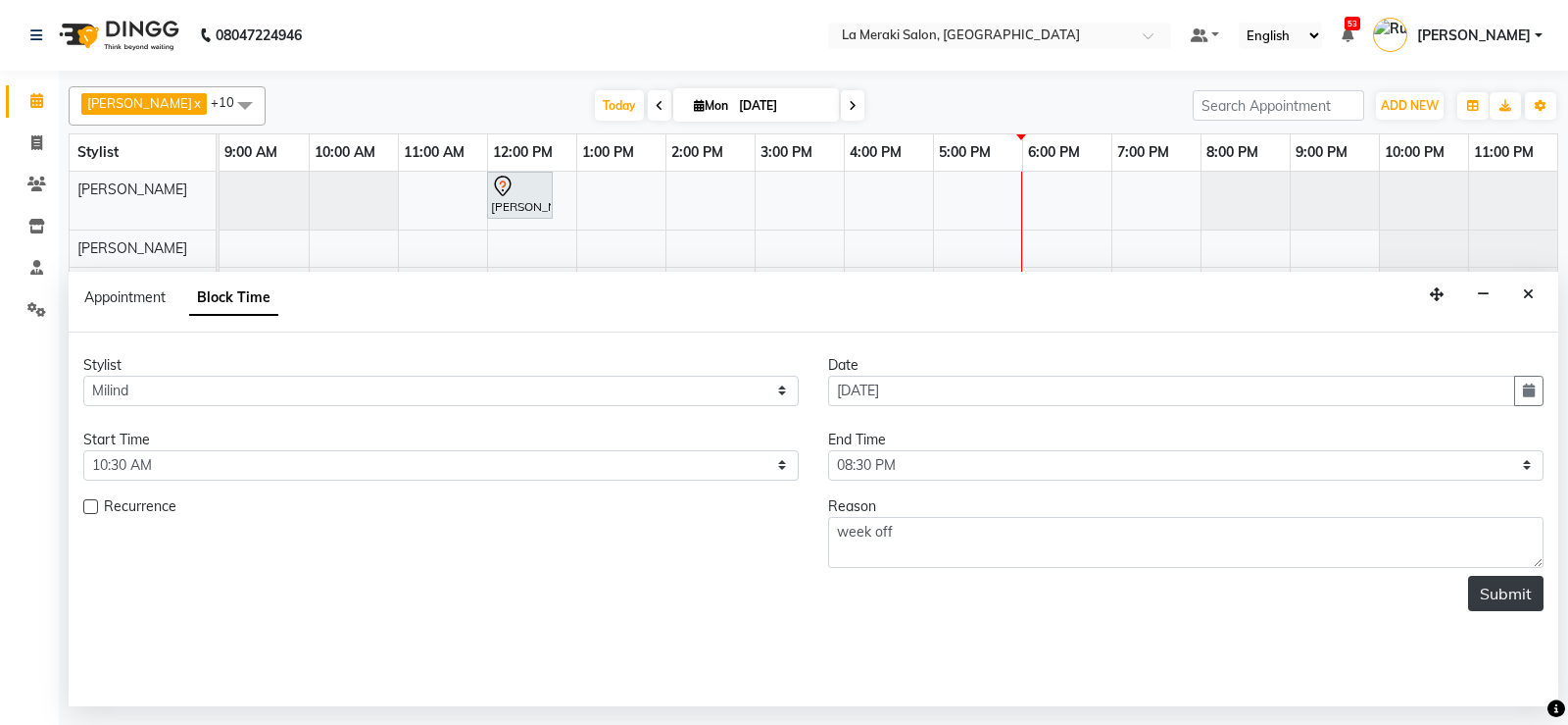
click at [1492, 583] on button "Submit" at bounding box center [1506, 593] width 75 height 36
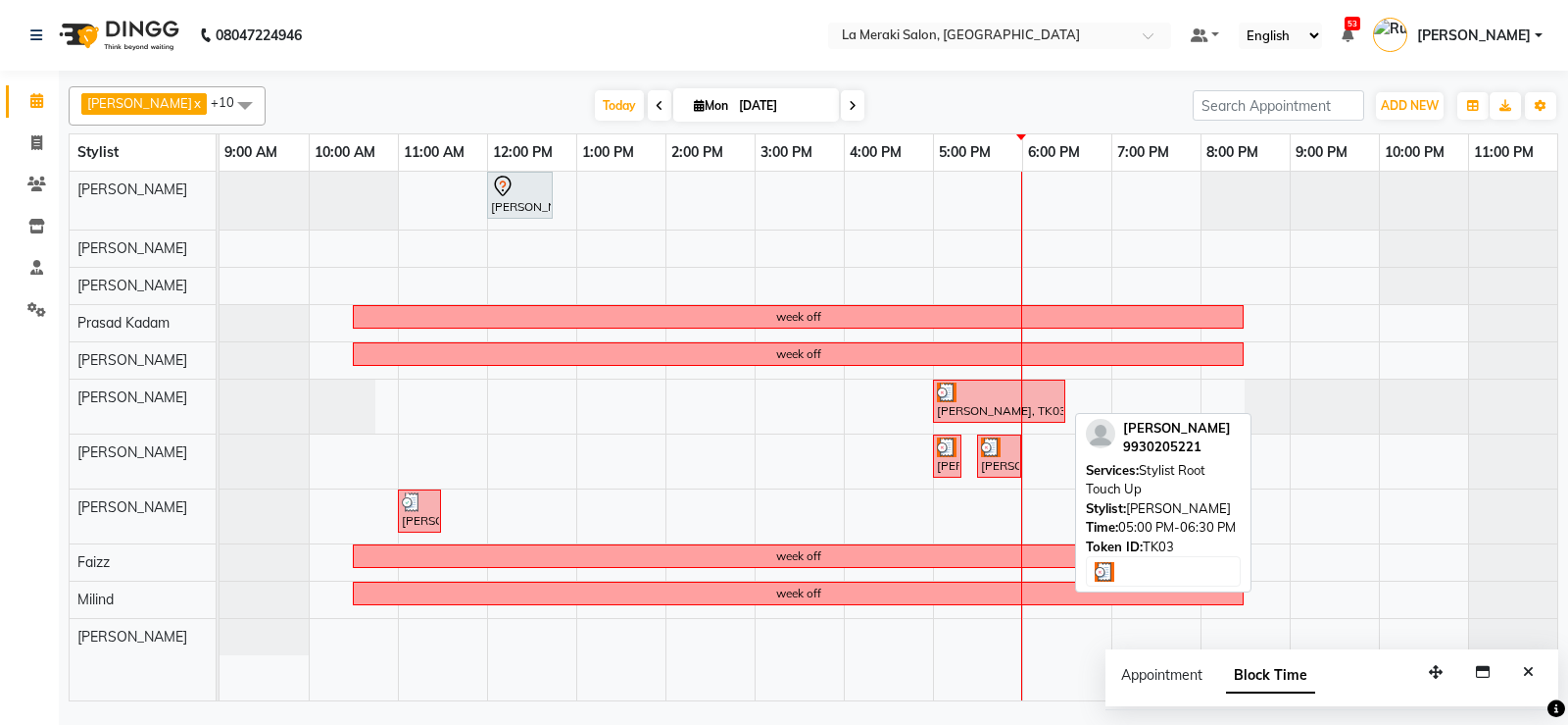
click at [994, 412] on div "Senu Kohli, TK03, 05:00 PM-06:30 PM, Stylist Root Touch Up" at bounding box center [999, 402] width 129 height 38
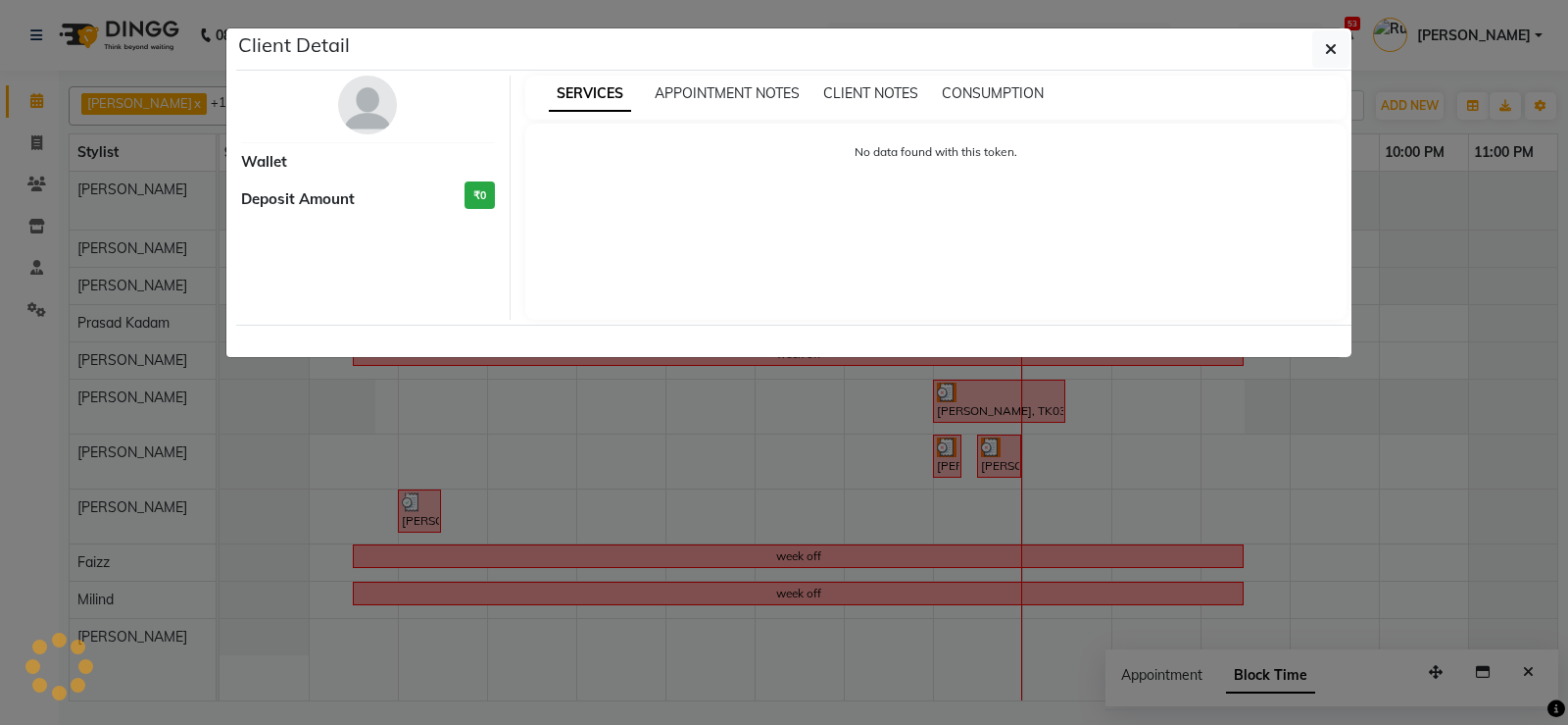
select select "3"
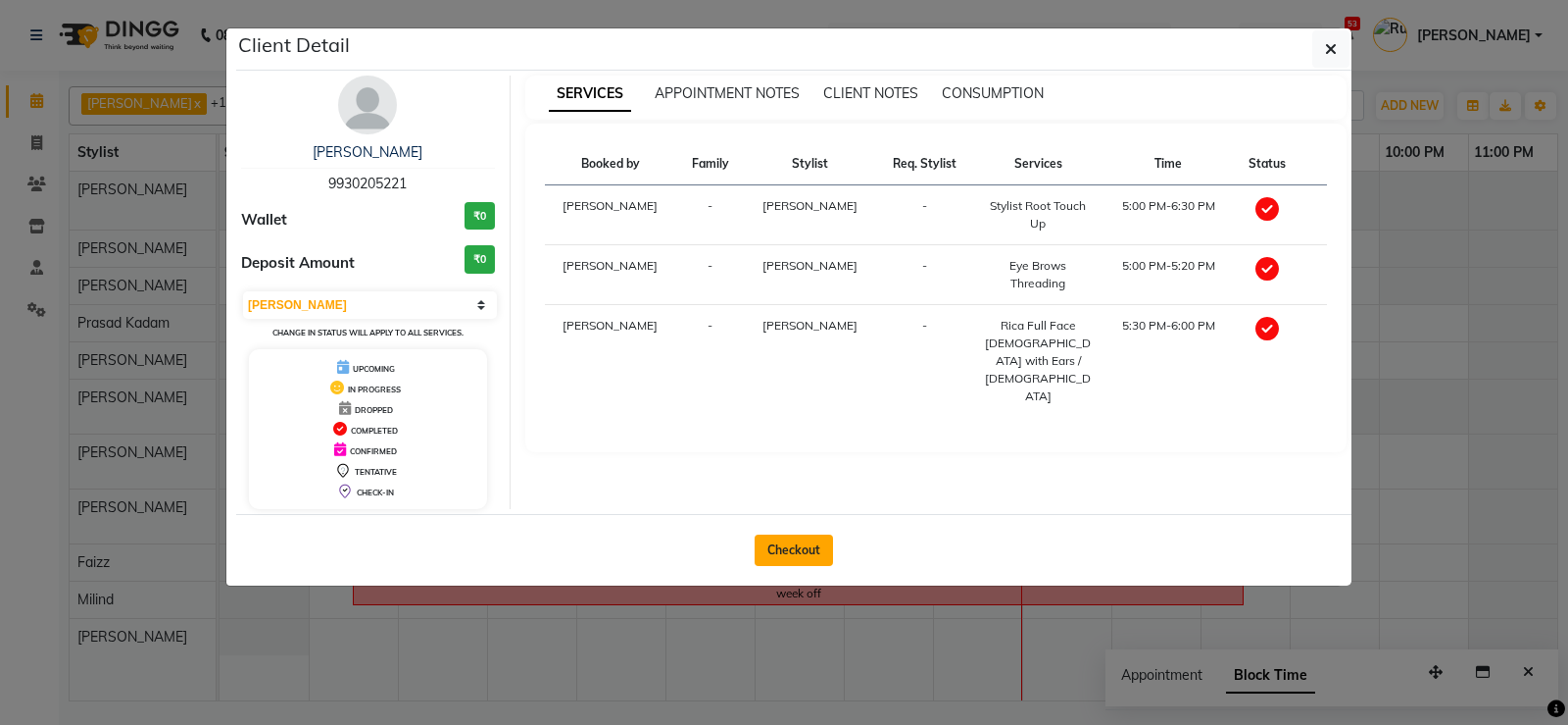
click at [777, 541] on button "Checkout" at bounding box center [793, 550] width 78 height 32
select select "service"
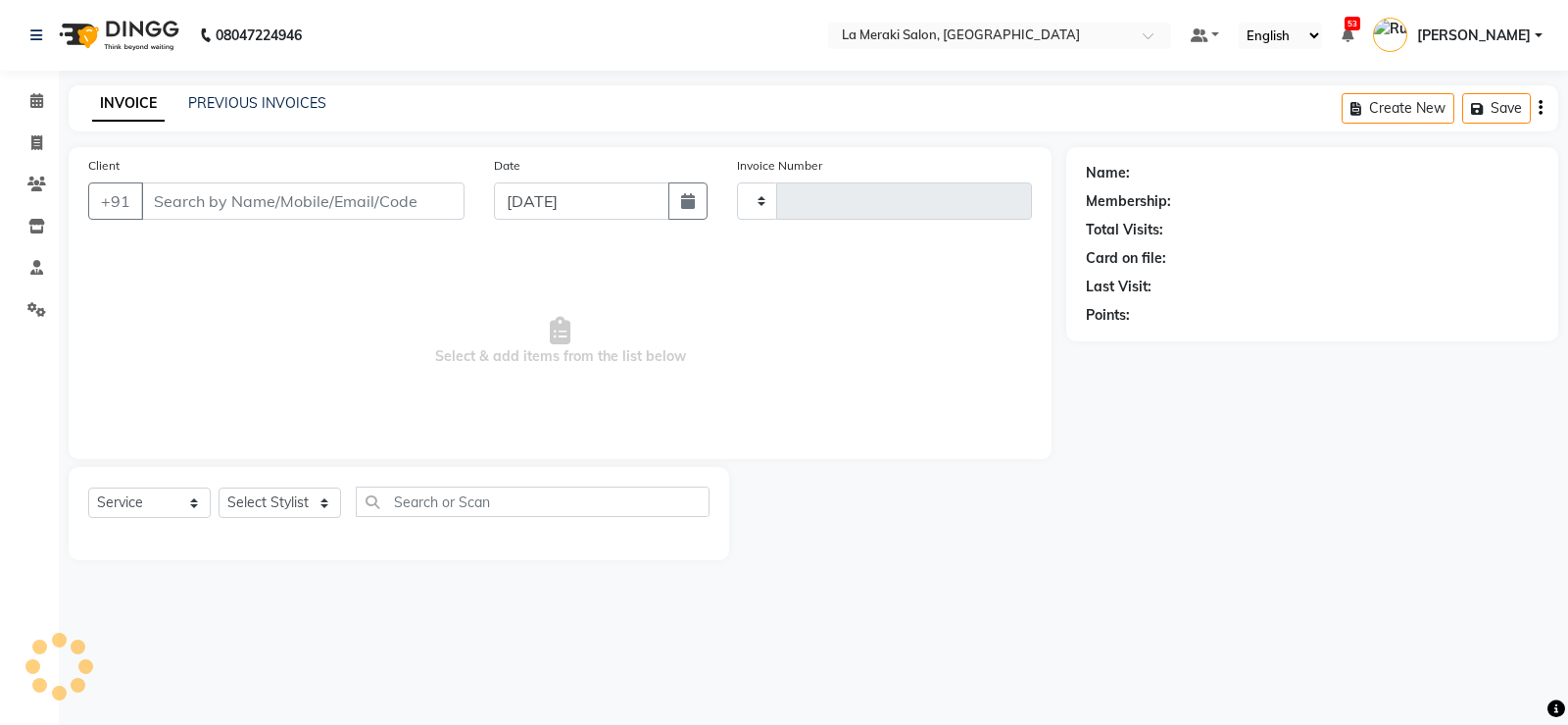
type input "2296"
select select "438"
type input "99******21"
select select "61525"
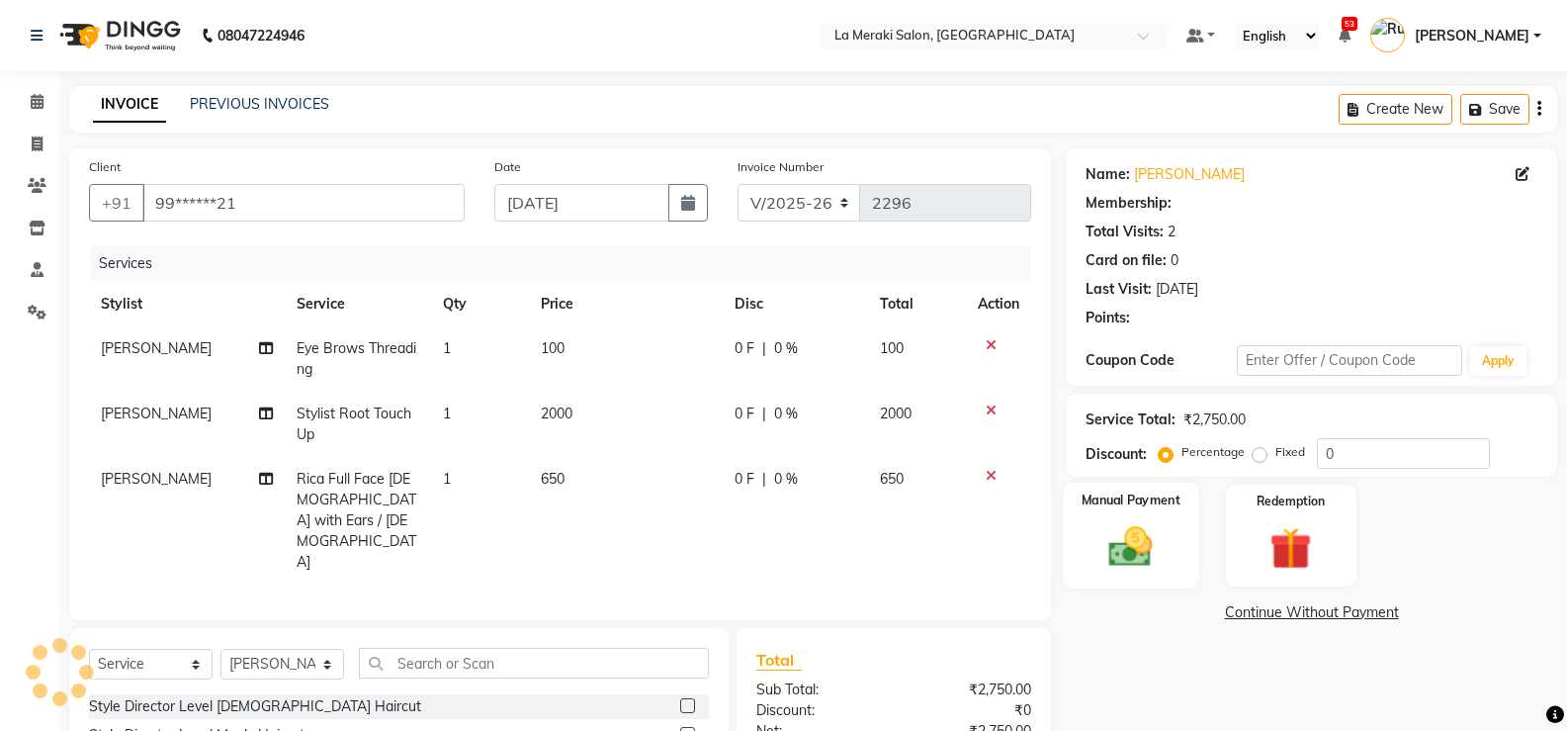
click at [1140, 544] on img at bounding box center [1131, 546] width 70 height 50
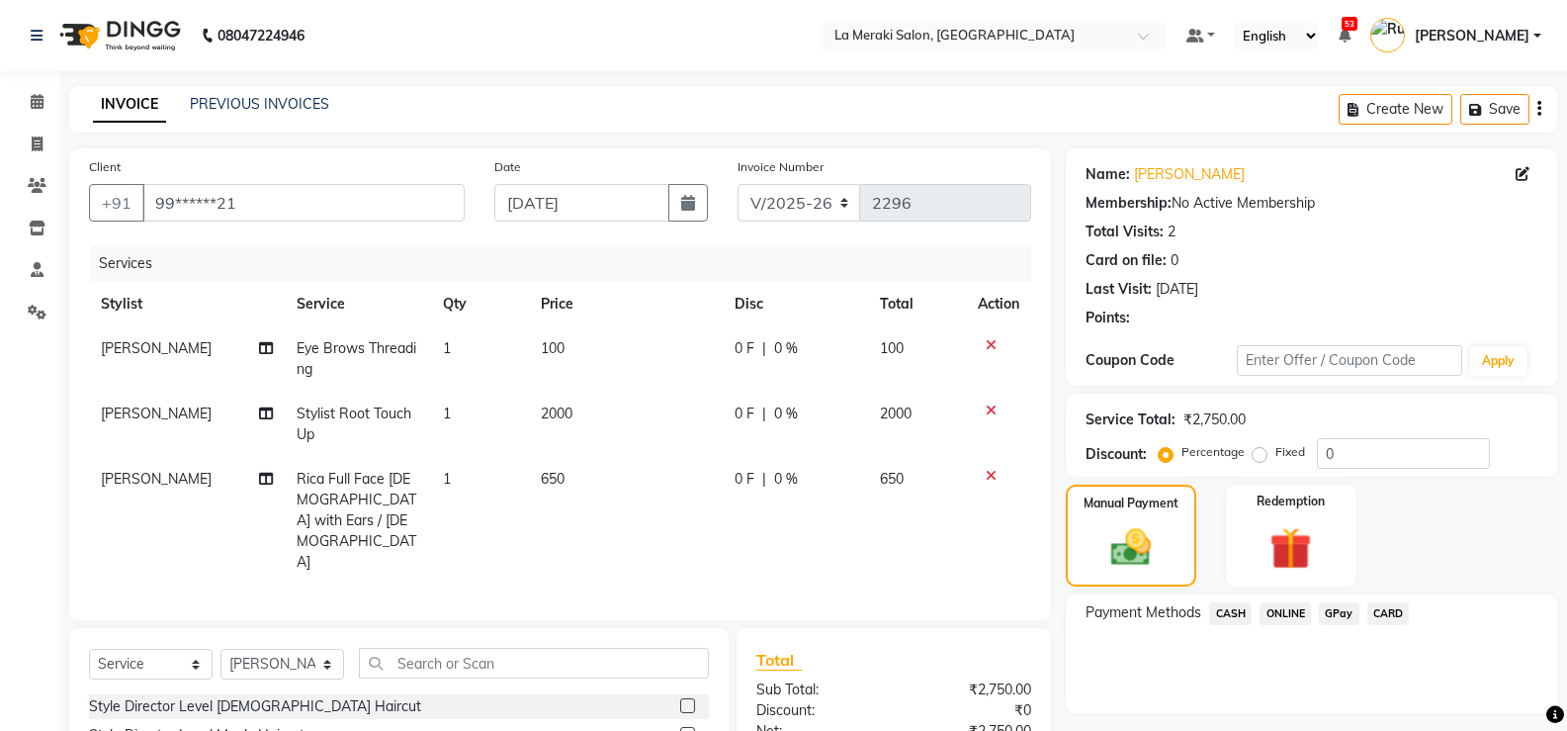
click at [1374, 609] on span "CARD" at bounding box center [1388, 613] width 43 height 23
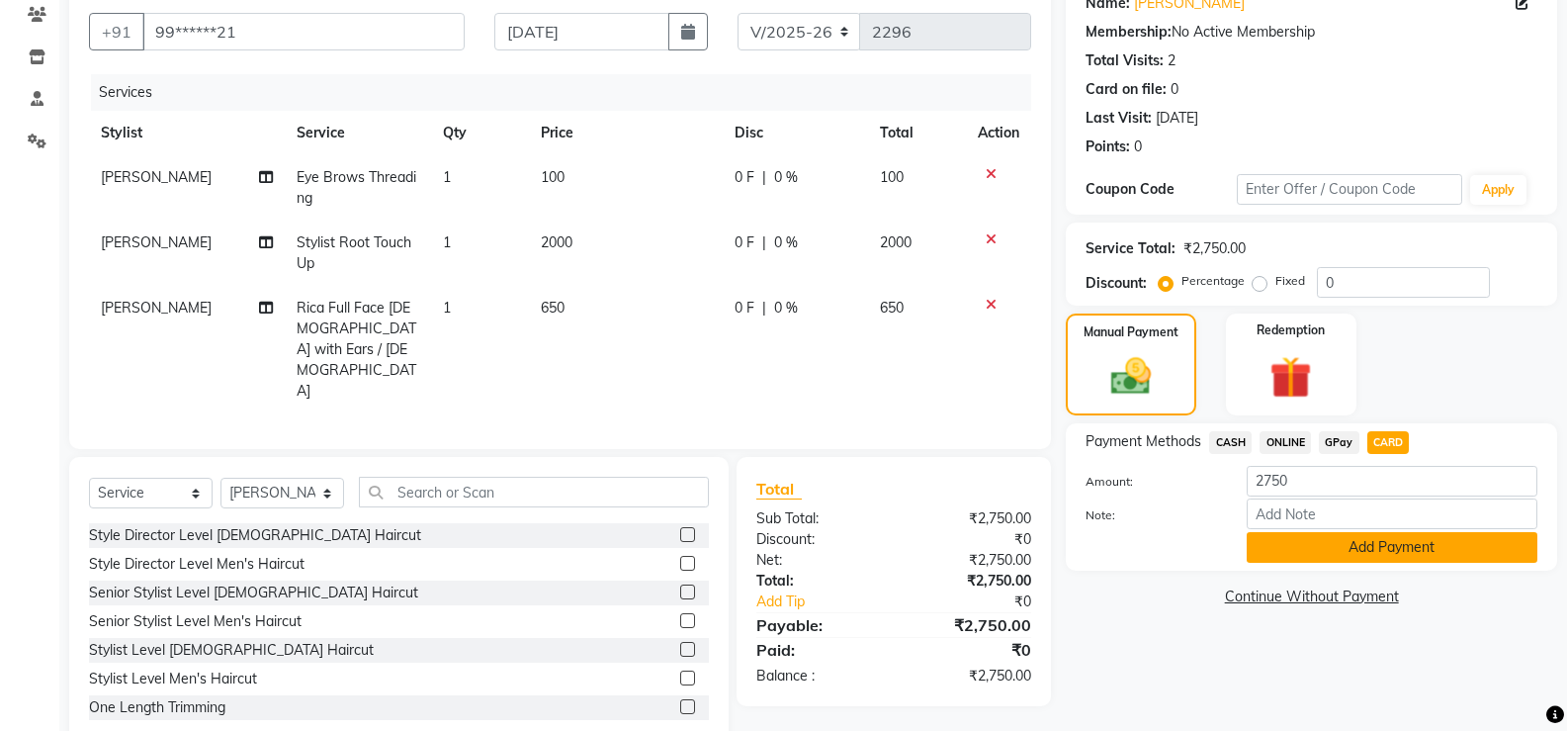
click at [1378, 544] on button "Add Payment" at bounding box center [1392, 547] width 291 height 31
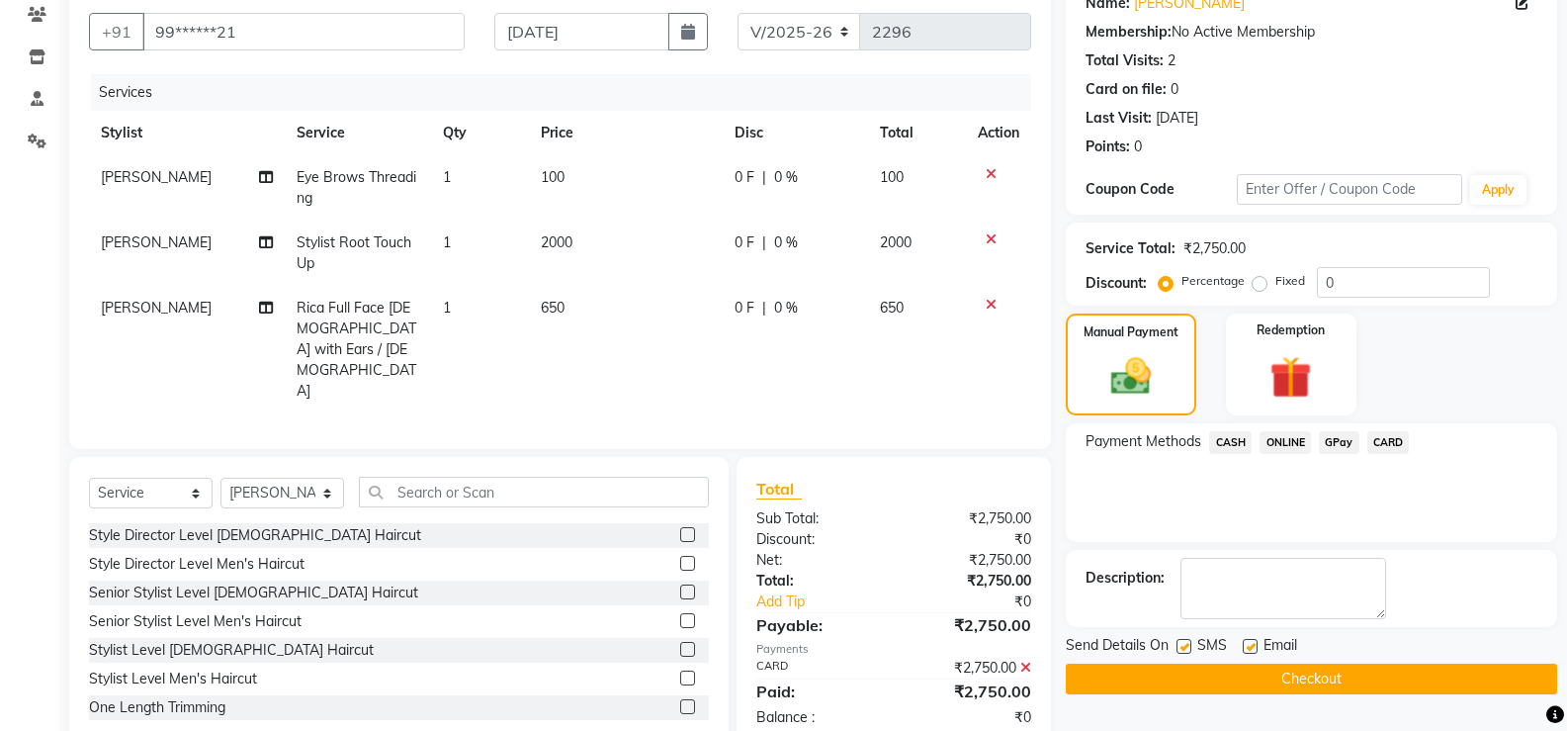
drag, startPoint x: 1181, startPoint y: 646, endPoint x: 1240, endPoint y: 645, distance: 59.3
click at [1192, 645] on div "SMS" at bounding box center [1210, 647] width 66 height 25
click at [1252, 645] on label at bounding box center [1250, 646] width 15 height 15
click at [1252, 645] on input "checkbox" at bounding box center [1249, 647] width 13 height 13
checkbox input "false"
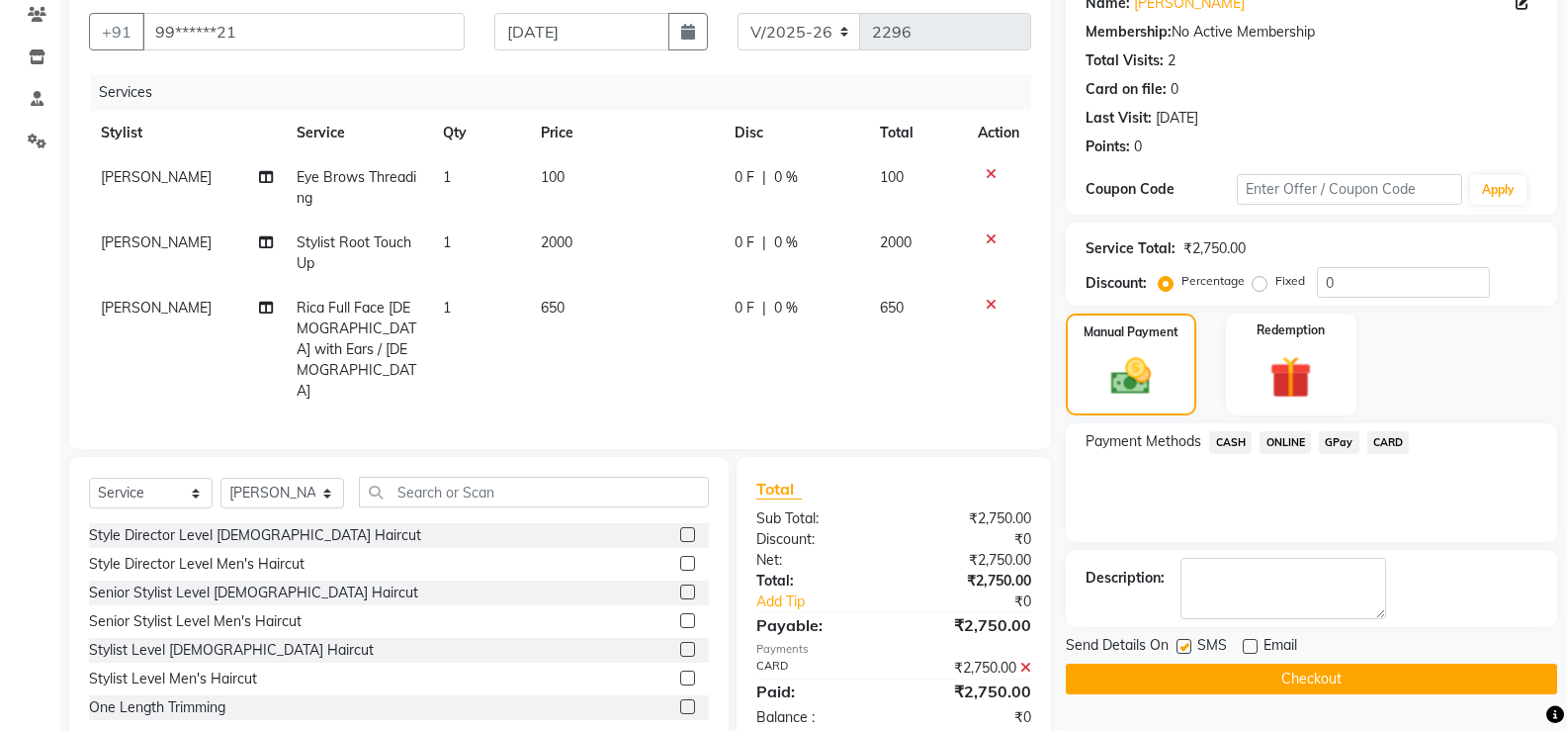
click at [1186, 647] on label at bounding box center [1184, 646] width 15 height 15
click at [1186, 647] on input "checkbox" at bounding box center [1183, 647] width 13 height 13
checkbox input "false"
click at [1182, 680] on button "Checkout" at bounding box center [1311, 678] width 491 height 31
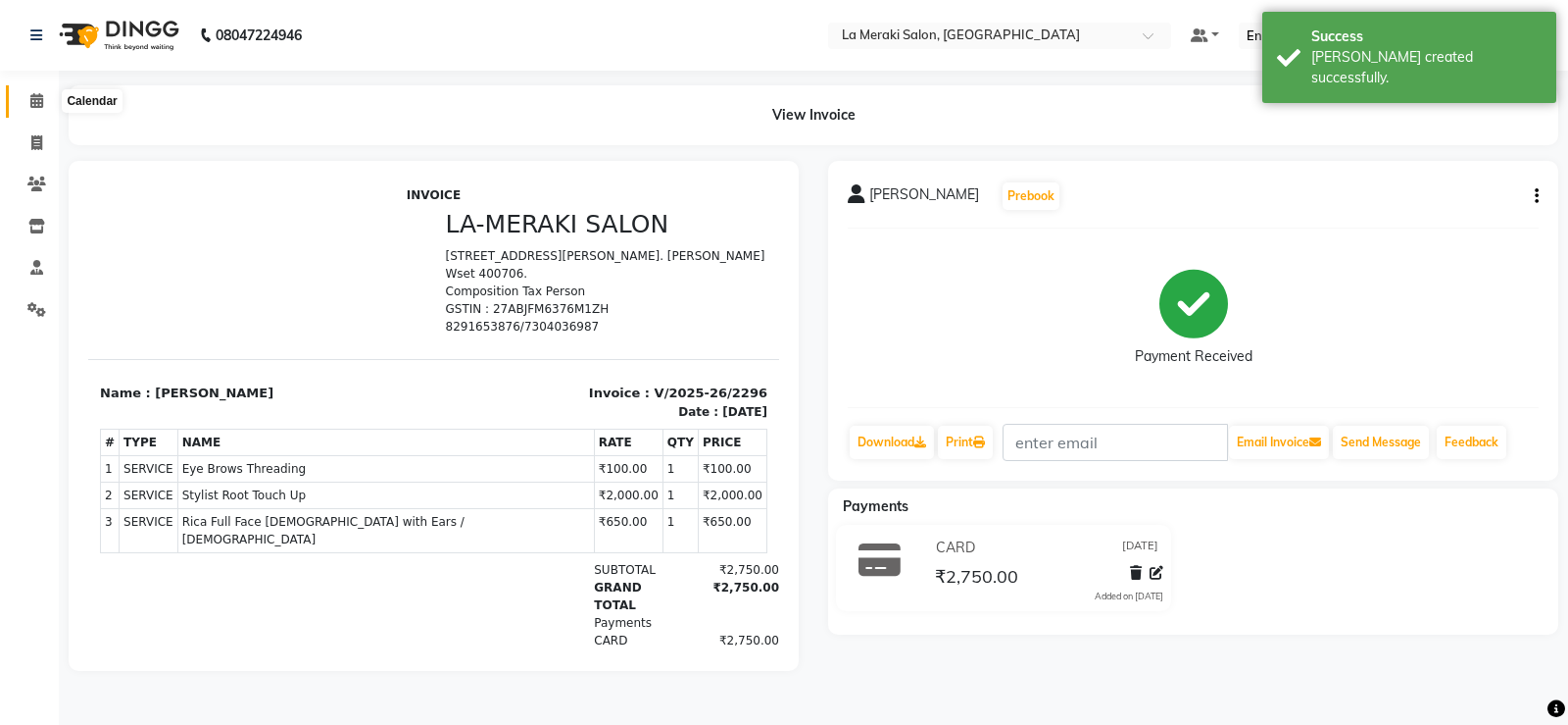
click at [40, 95] on icon at bounding box center [37, 100] width 13 height 15
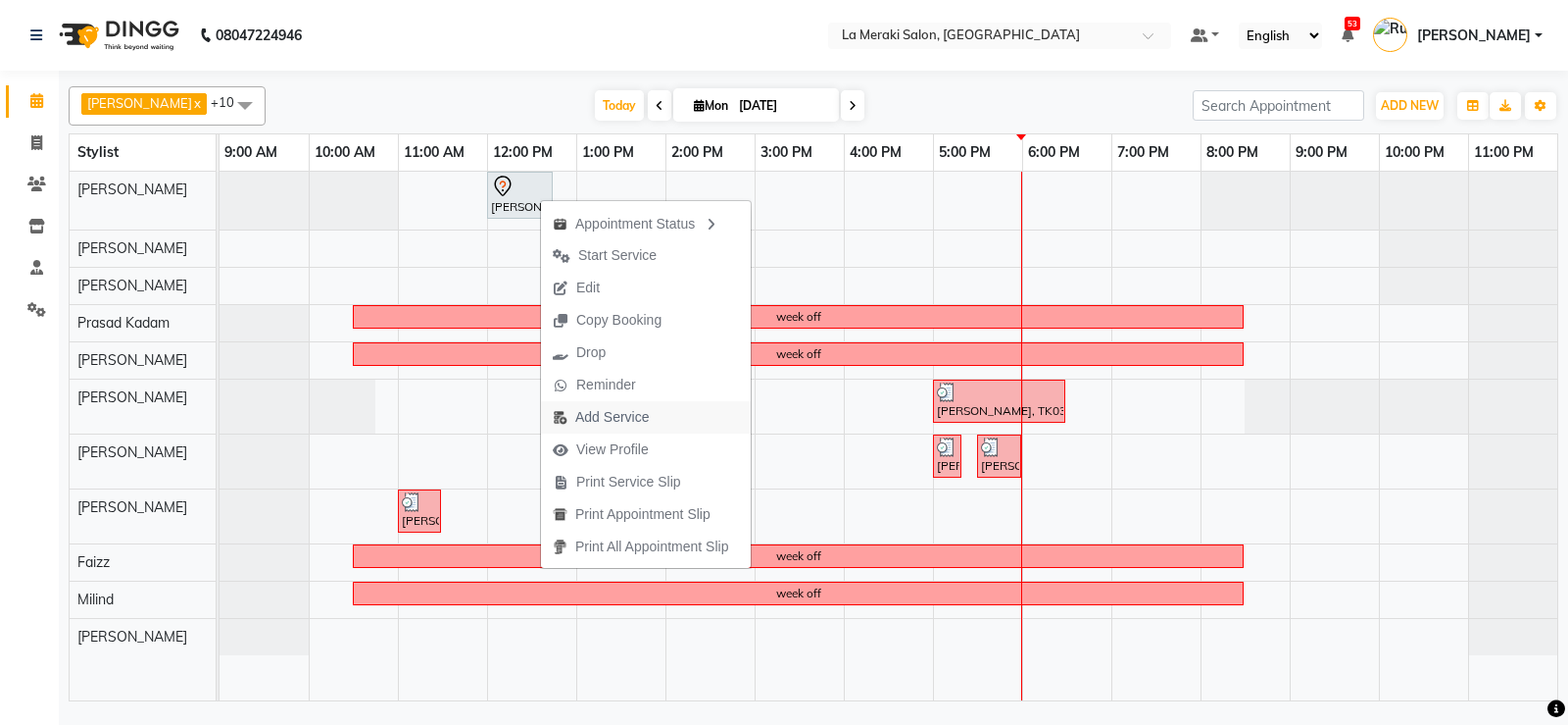
click at [591, 417] on span "Add Service" at bounding box center [612, 417] width 73 height 21
select select "5904"
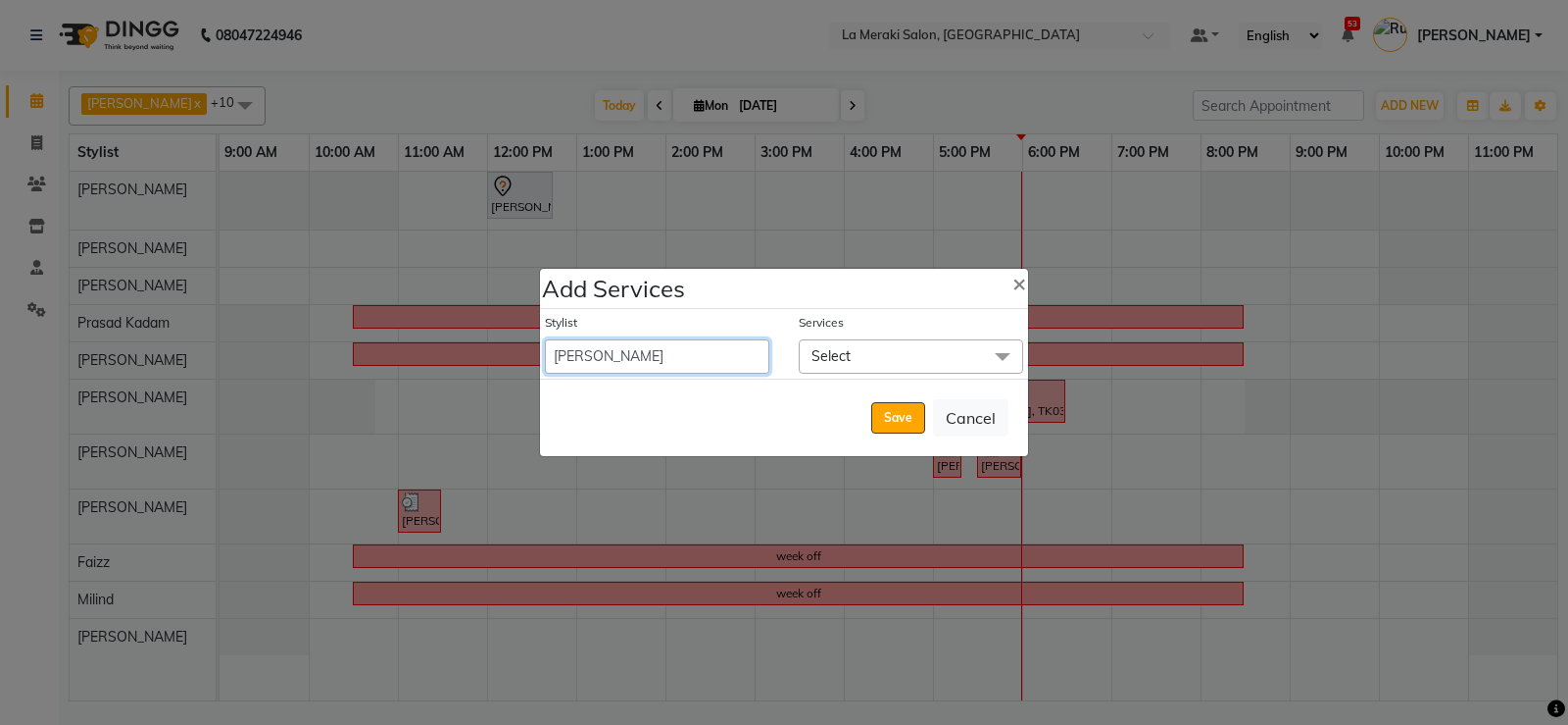
click at [728, 352] on select "Aamir Alvi Anus Mohammad Faizz Kulsum Sayyed Milind Muskaan Shaikh Prasad Kadam…" at bounding box center [657, 356] width 224 height 35
click at [839, 349] on span "Select" at bounding box center [832, 356] width 40 height 18
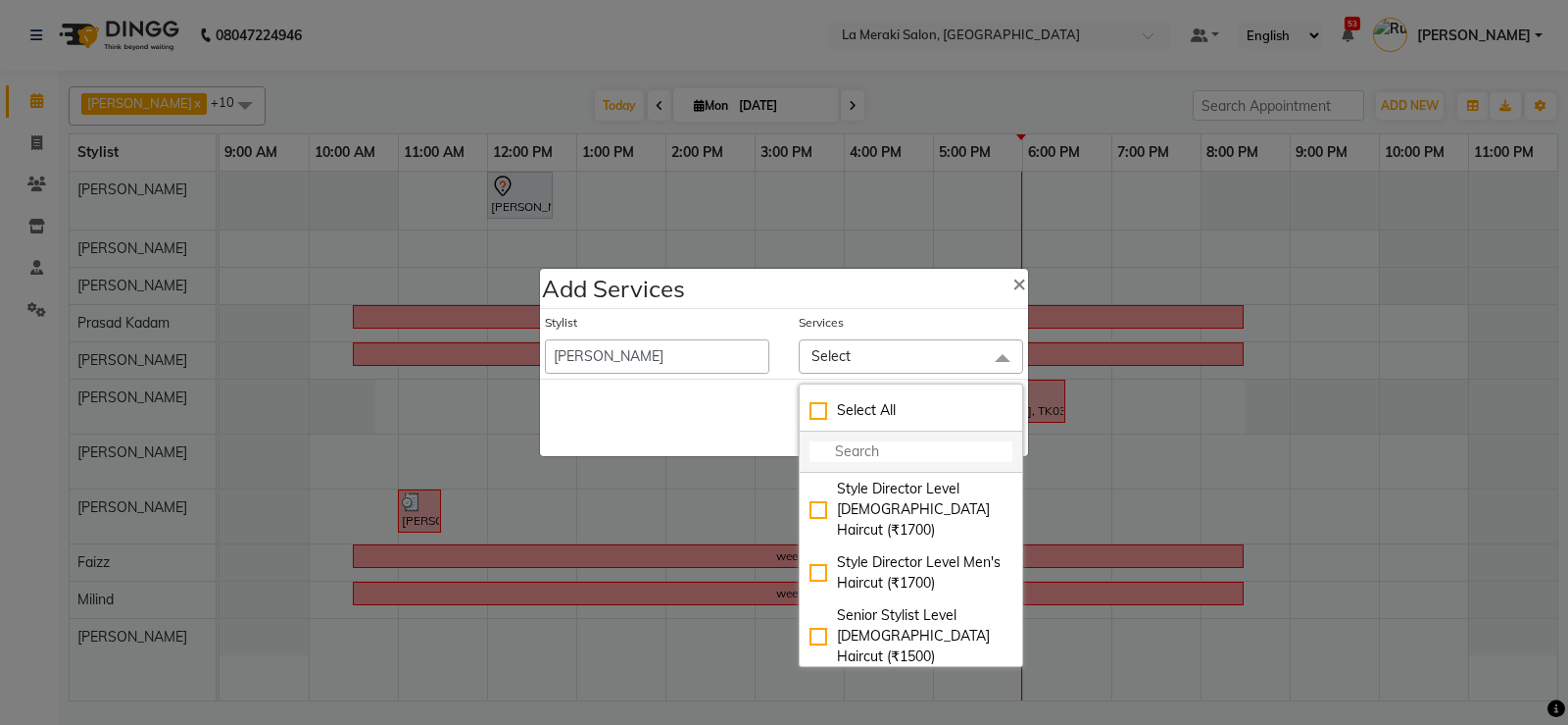
click at [835, 447] on input "multiselect-search" at bounding box center [911, 451] width 203 height 21
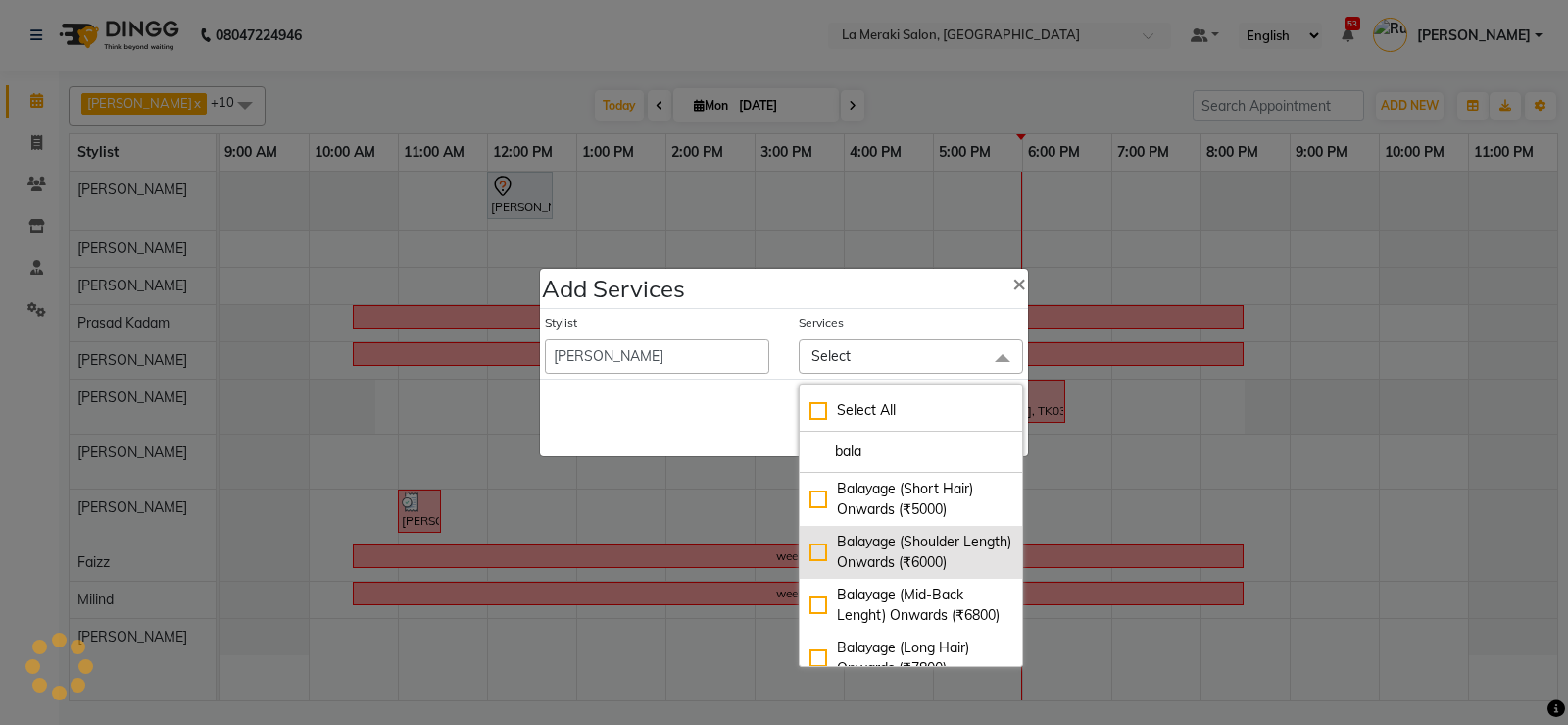
type input "bala"
click at [810, 563] on div "Balayage (Shoulder Length) Onwards (₹6000)" at bounding box center [911, 552] width 203 height 42
checkbox input "true"
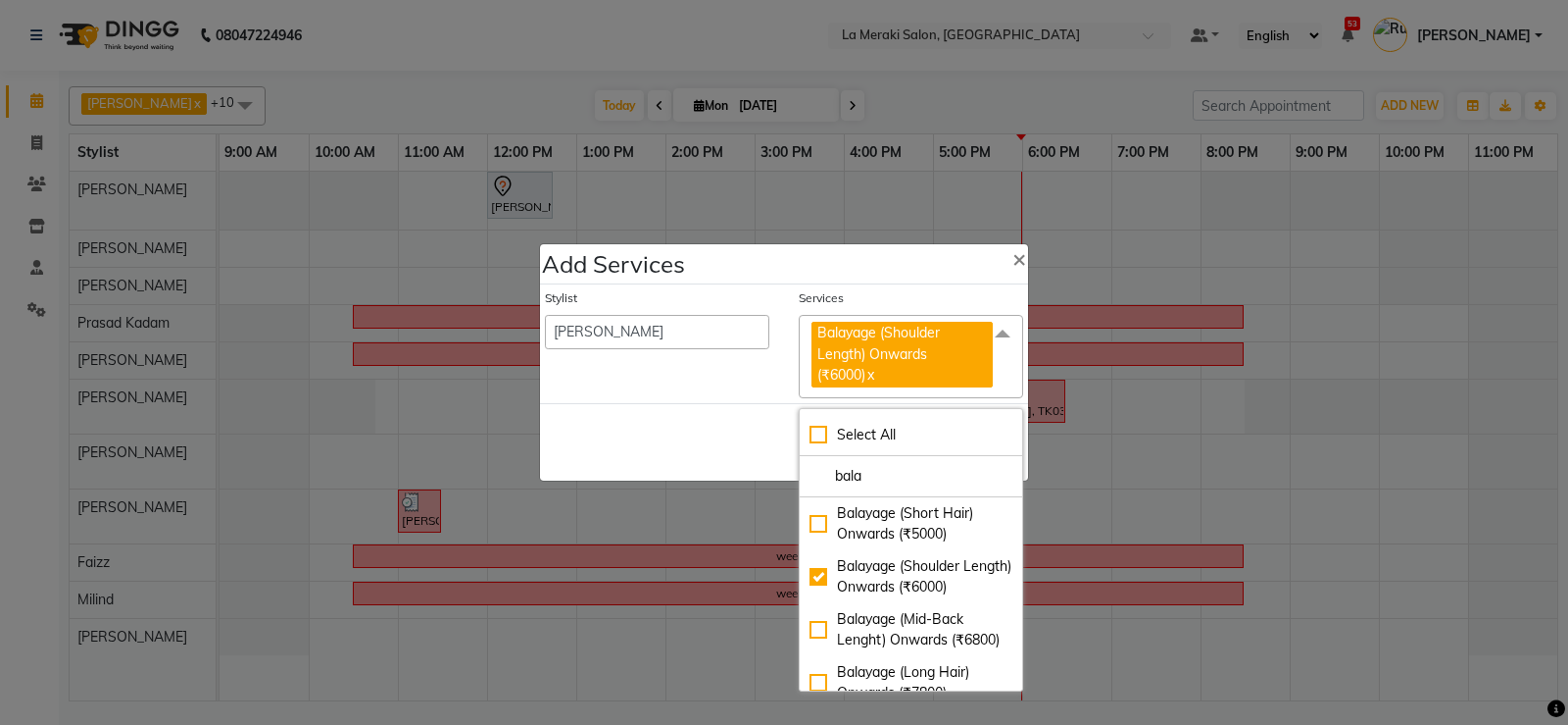
click at [900, 300] on div "Services" at bounding box center [911, 302] width 224 height 26
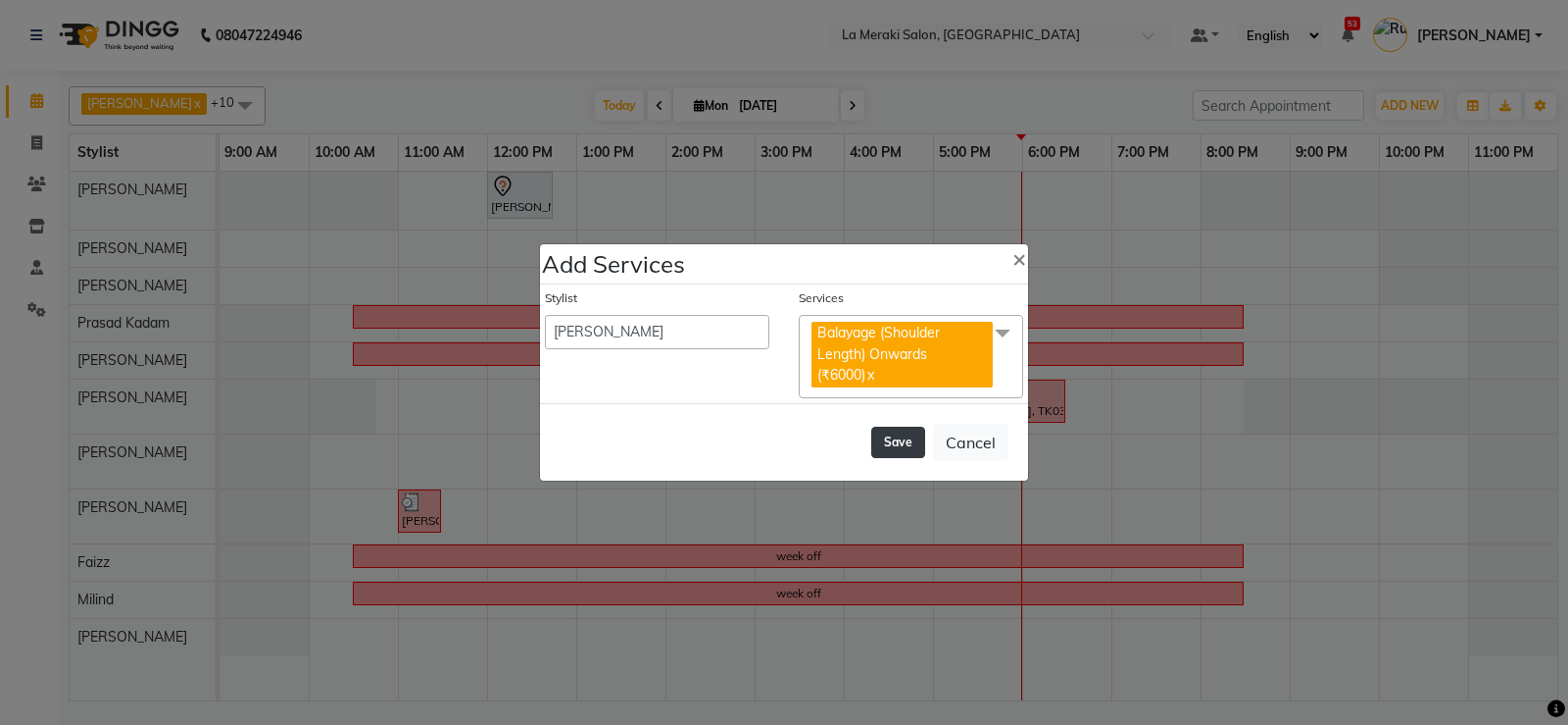
click at [891, 436] on button "Save" at bounding box center [898, 442] width 54 height 32
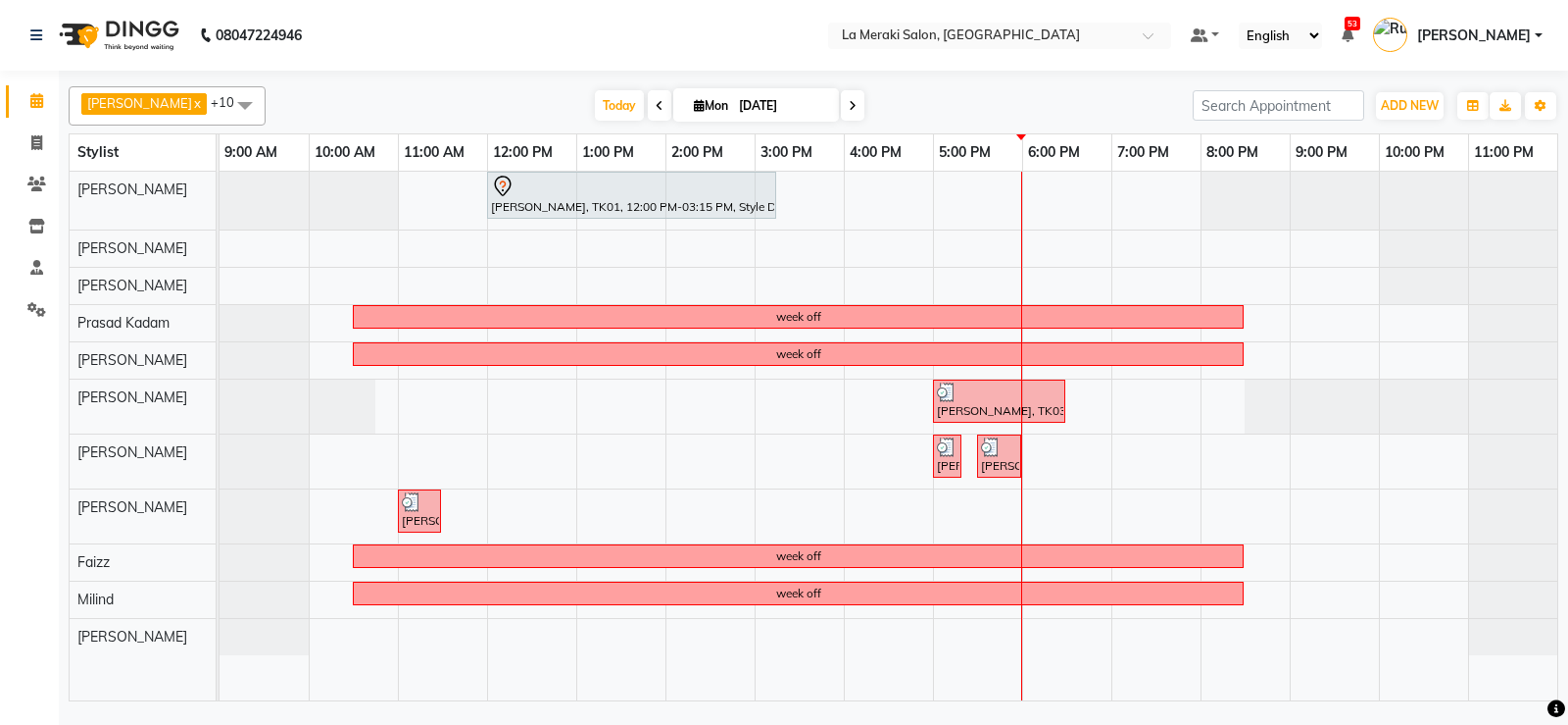
click at [1498, 34] on span "[PERSON_NAME]" at bounding box center [1474, 36] width 114 height 21
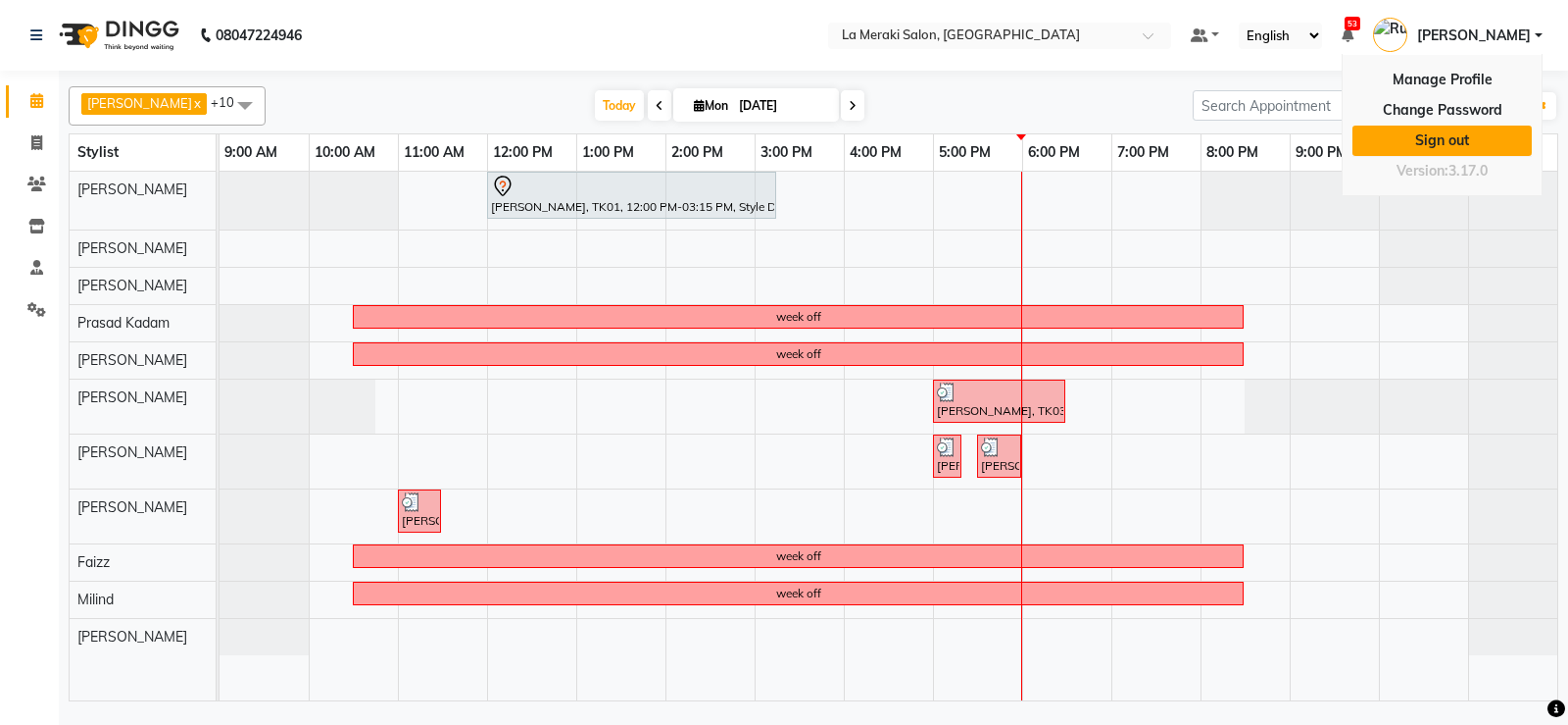
click at [1459, 140] on link "Sign out" at bounding box center [1442, 141] width 179 height 31
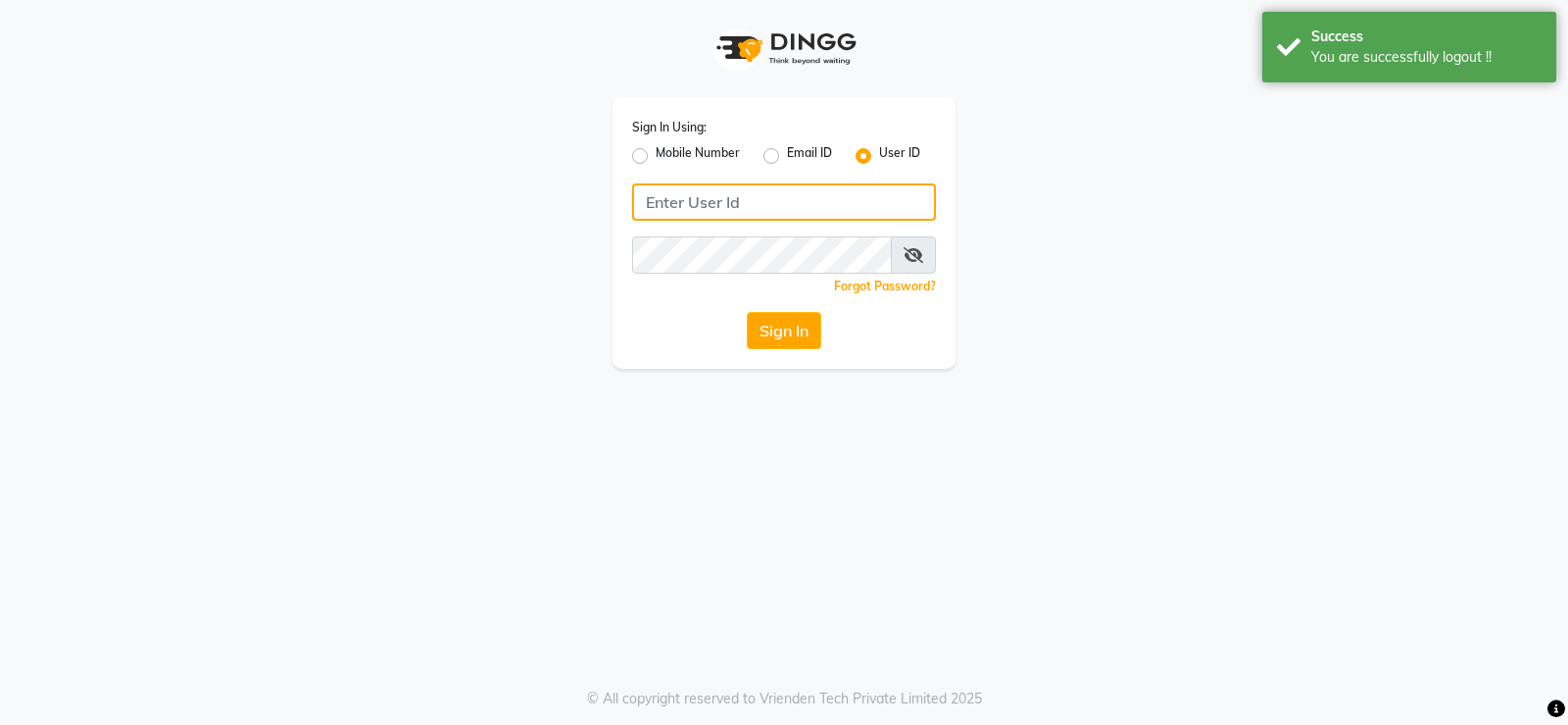
click at [811, 201] on input "Username" at bounding box center [784, 202] width 304 height 38
type input "lameraki"
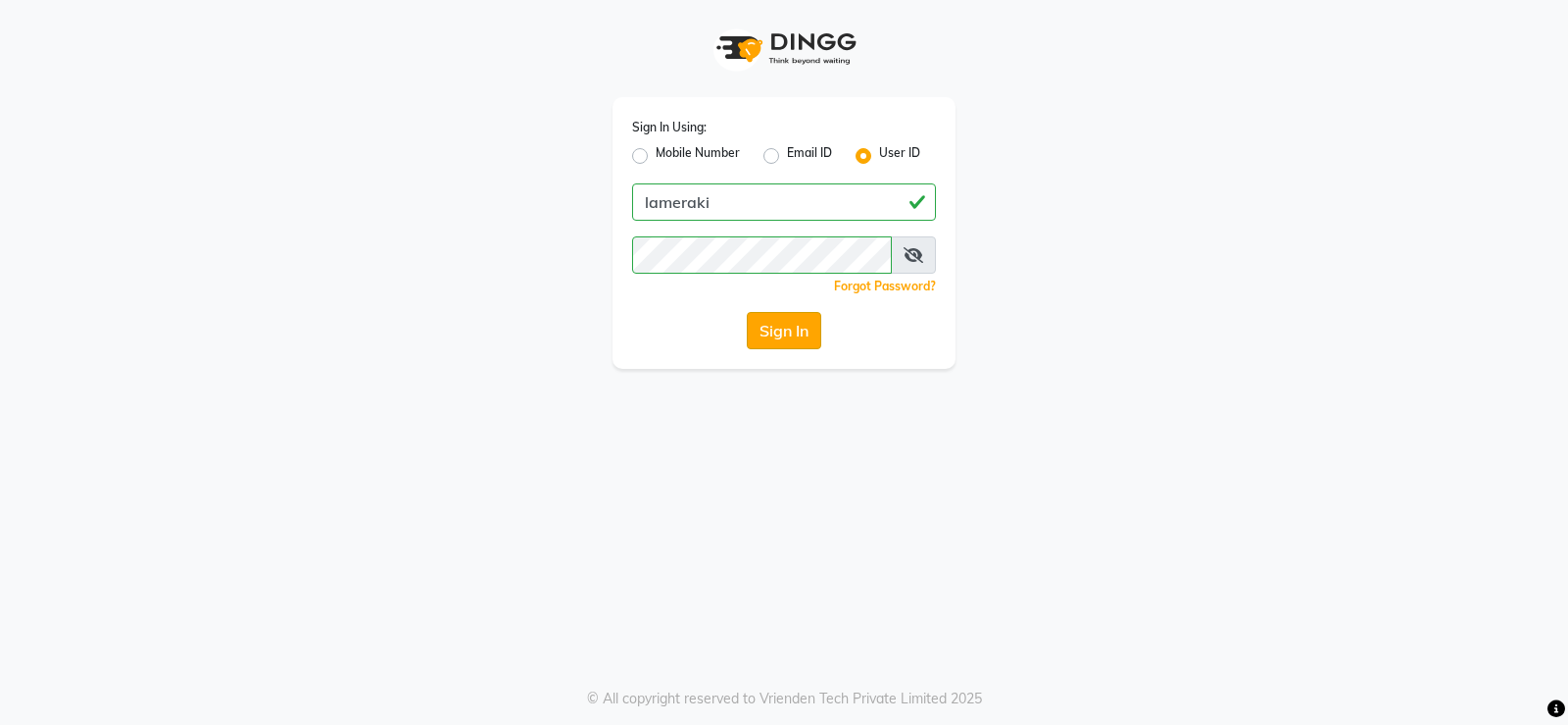
click at [786, 332] on button "Sign In" at bounding box center [783, 330] width 74 height 38
